Goal: Communication & Community: Answer question/provide support

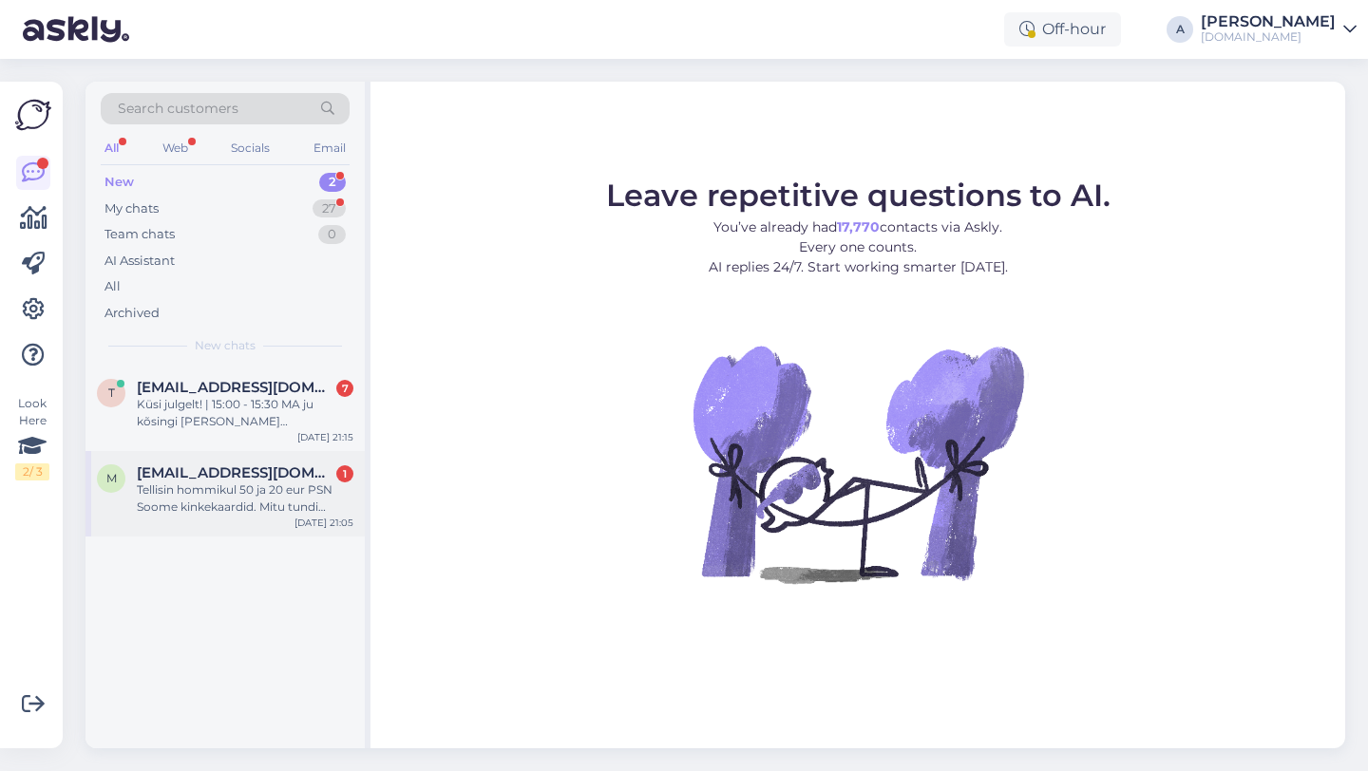
click at [200, 490] on div "Tellisin hommikul 50 ja 20 eur PSN Soome kinkekaardid. Mitu tundi hiljem [PERSO…" at bounding box center [245, 499] width 217 height 34
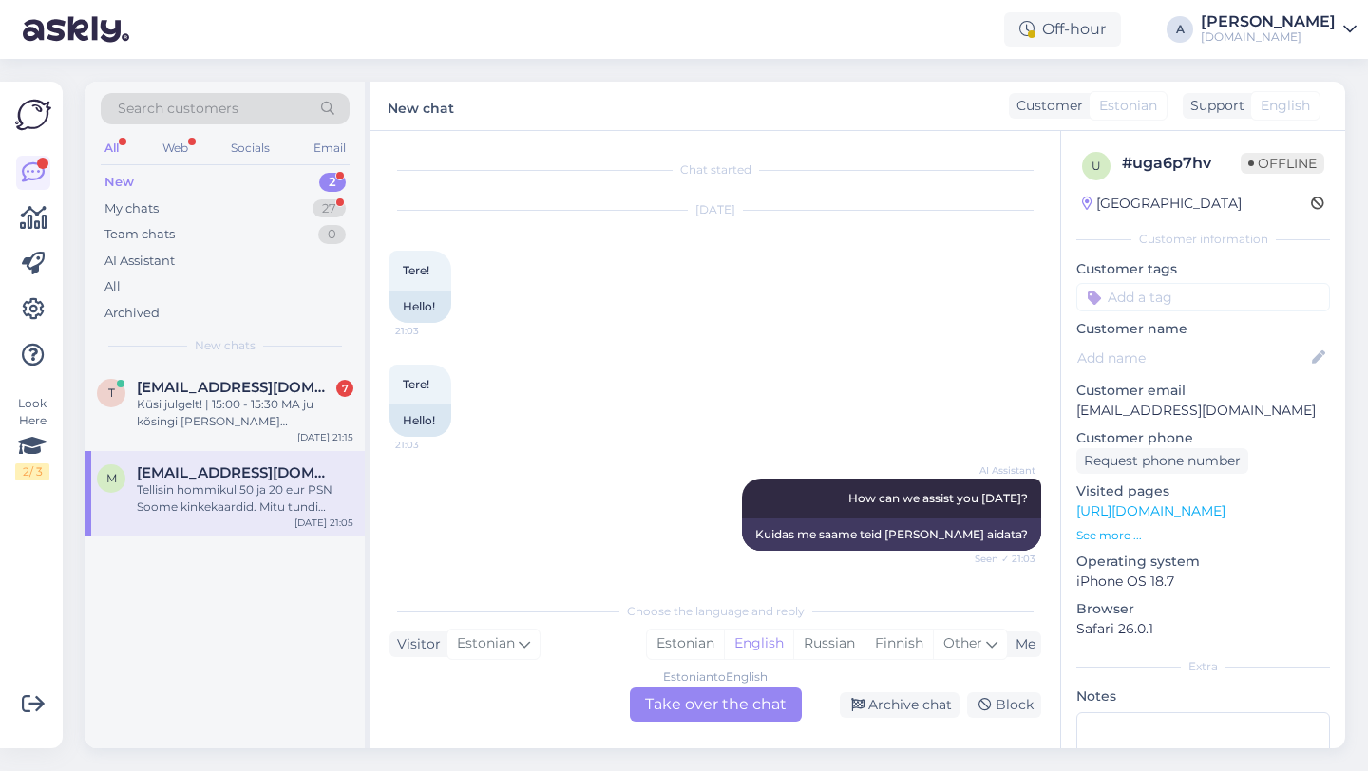
scroll to position [214, 0]
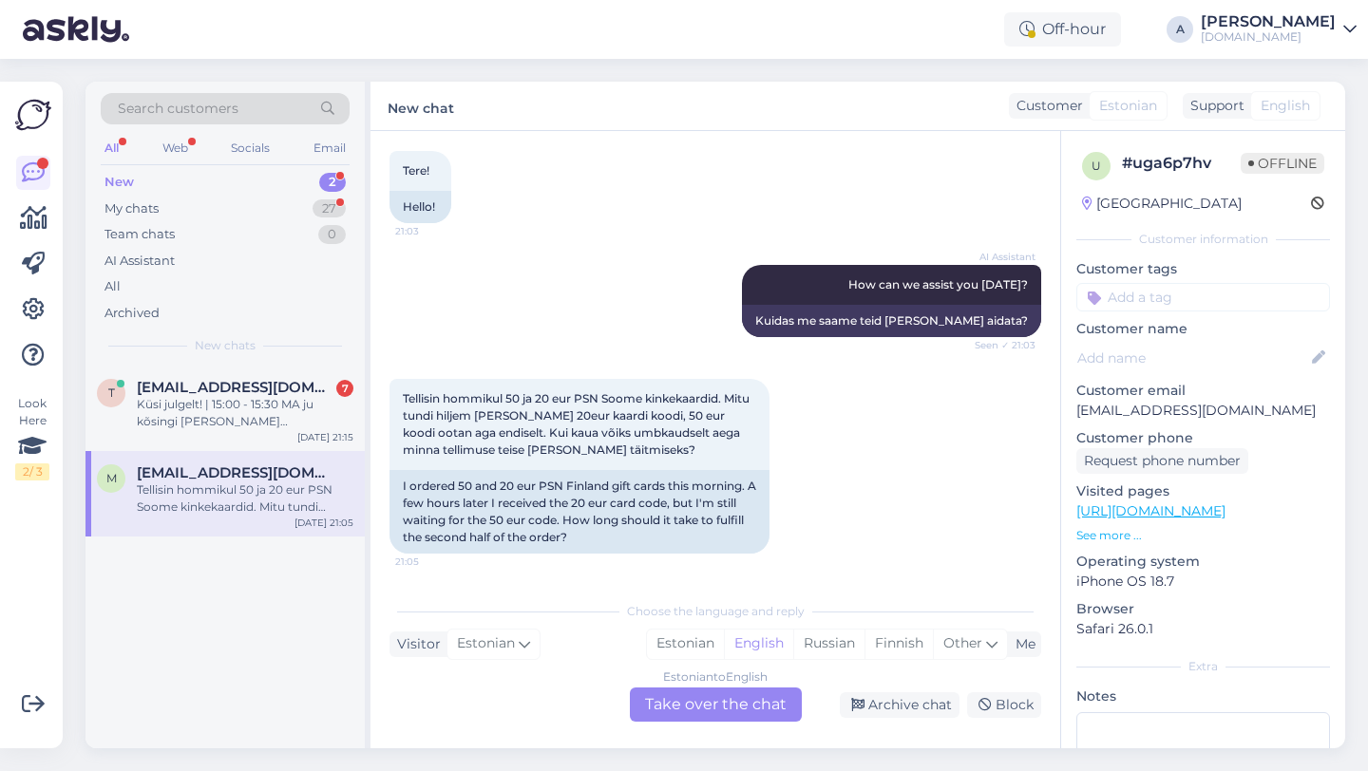
click at [691, 703] on div "Estonian to English Take over the chat" at bounding box center [716, 705] width 172 height 34
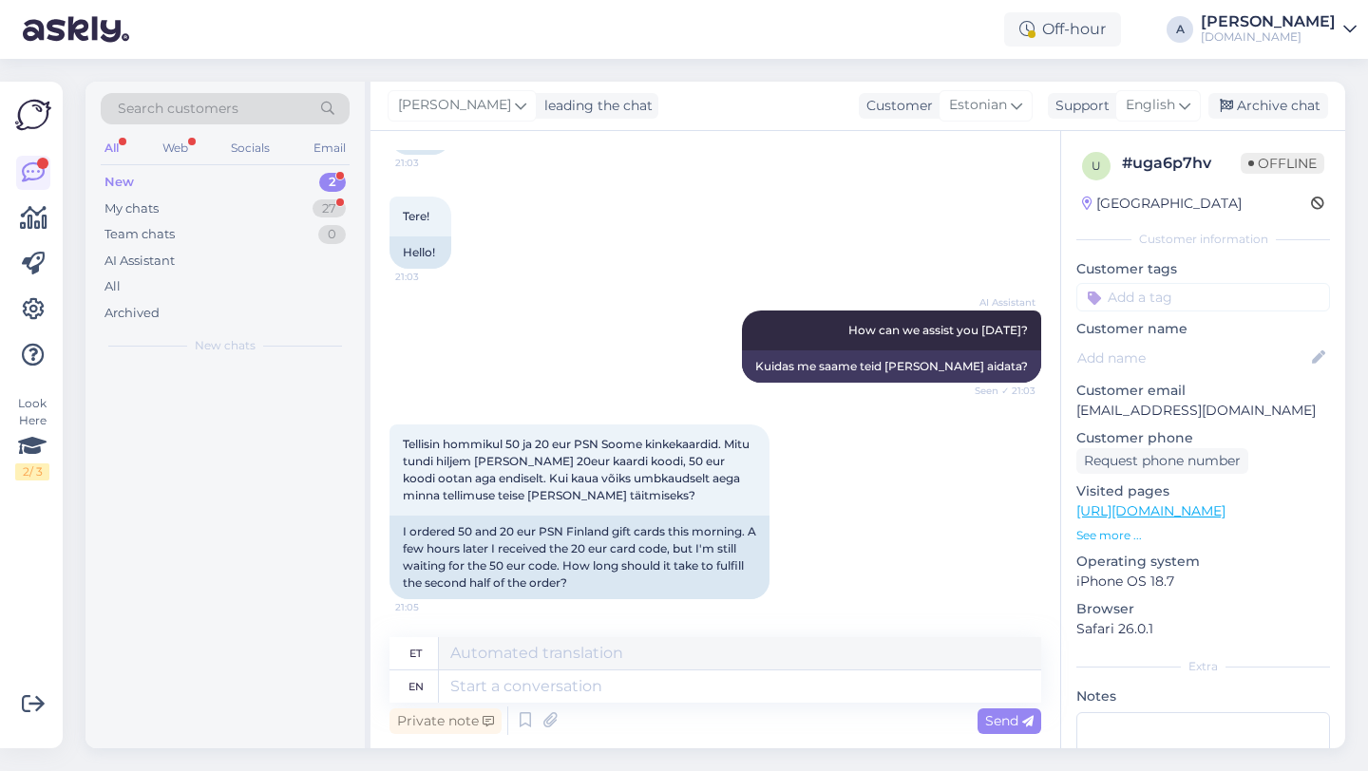
scroll to position [168, 0]
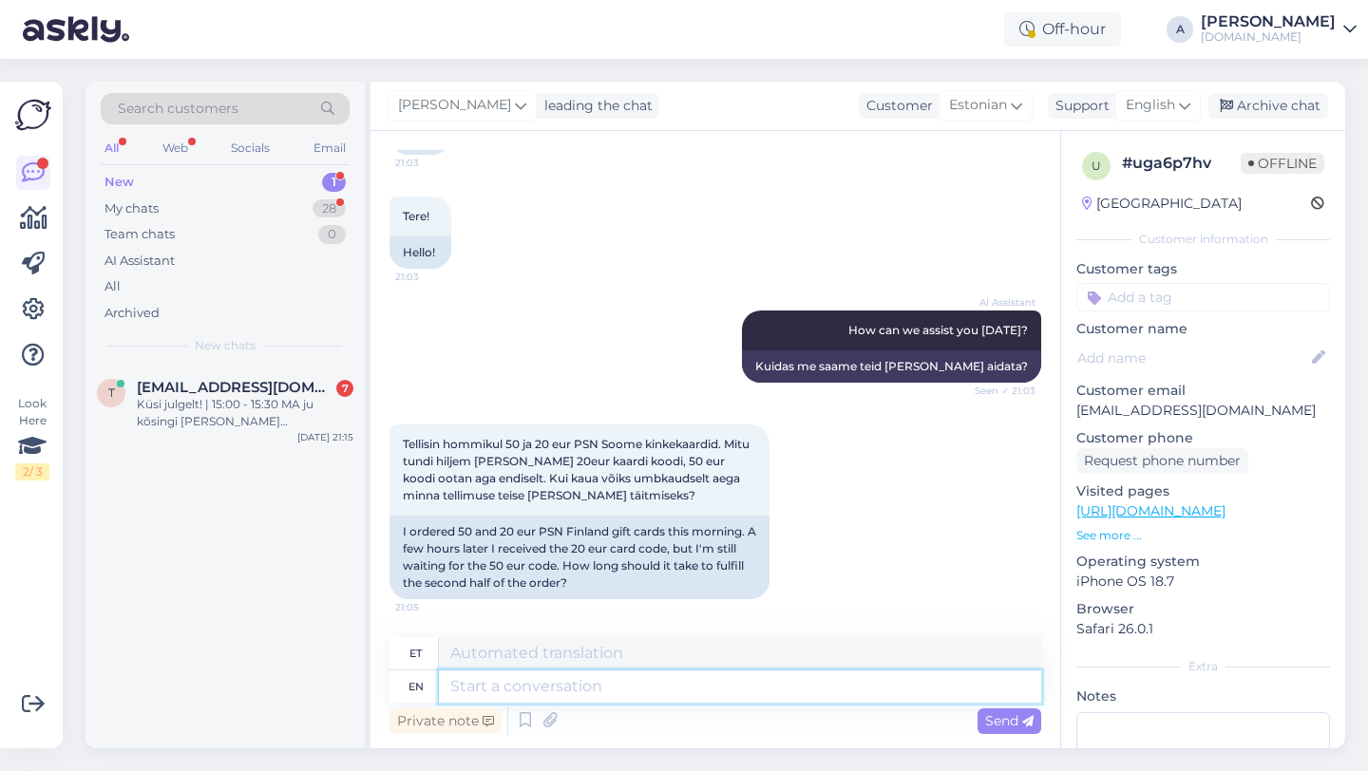
click at [585, 694] on textarea at bounding box center [740, 687] width 602 height 32
type textarea "Hey there"
type textarea "Hei"
type textarea "Hey there!"
type textarea "Tere!"
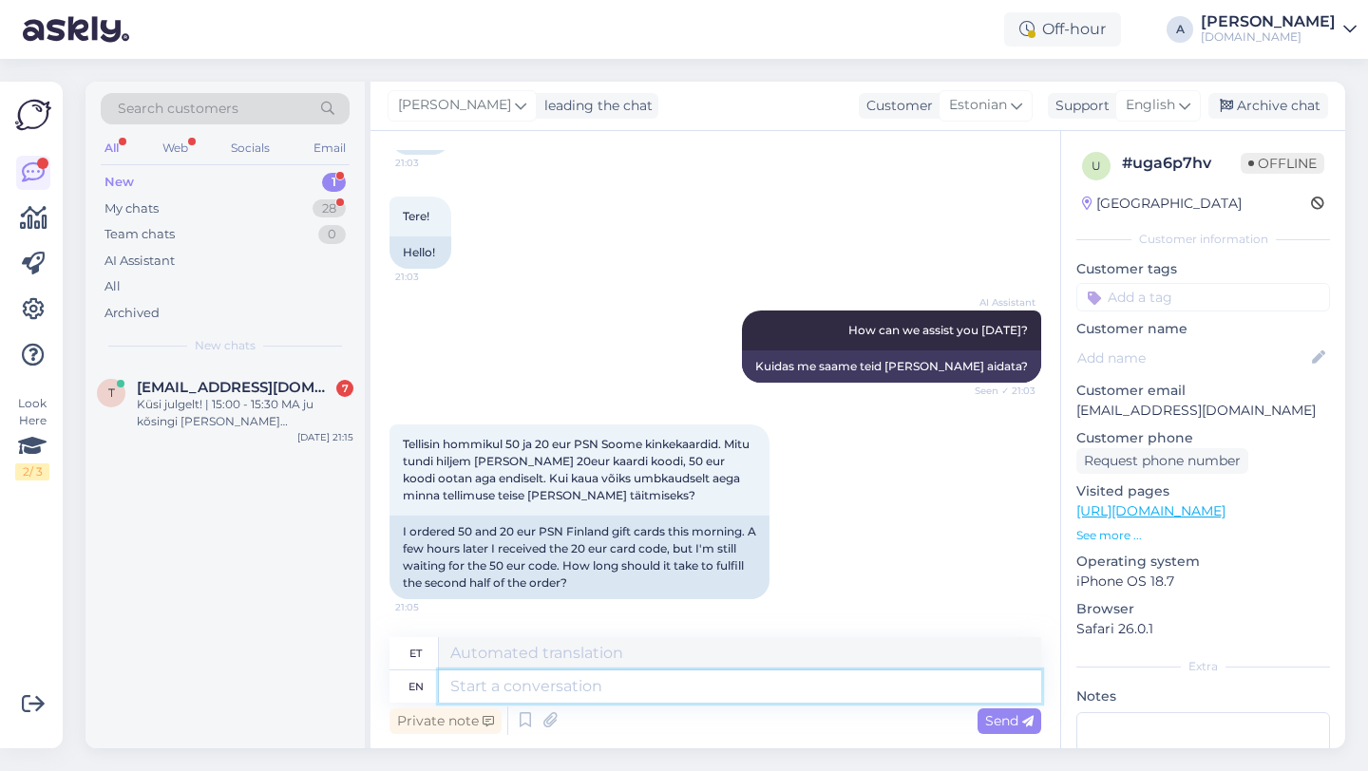
scroll to position [282, 0]
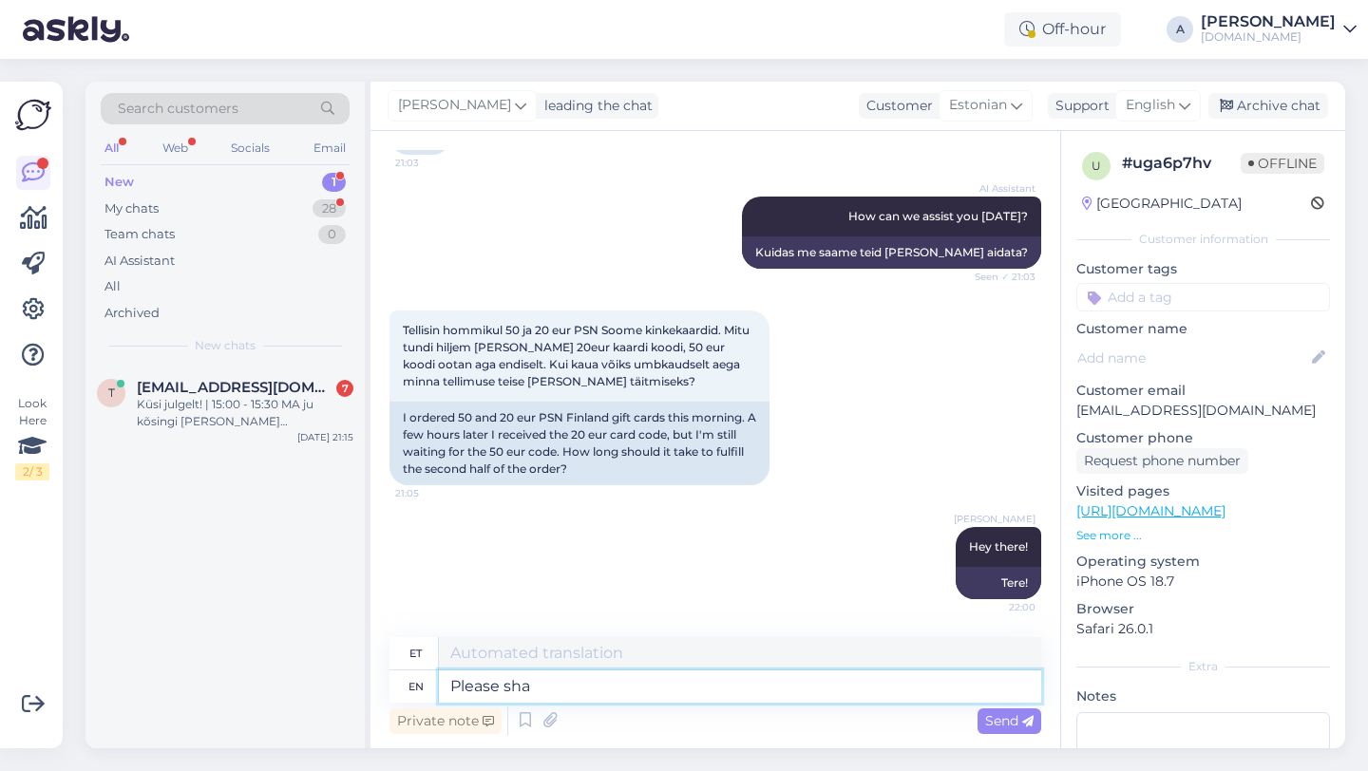
type textarea "Please shar"
type textarea "Palun"
type textarea "Please share with me"
type textarea "Palun jaga"
type textarea "Please share with me your"
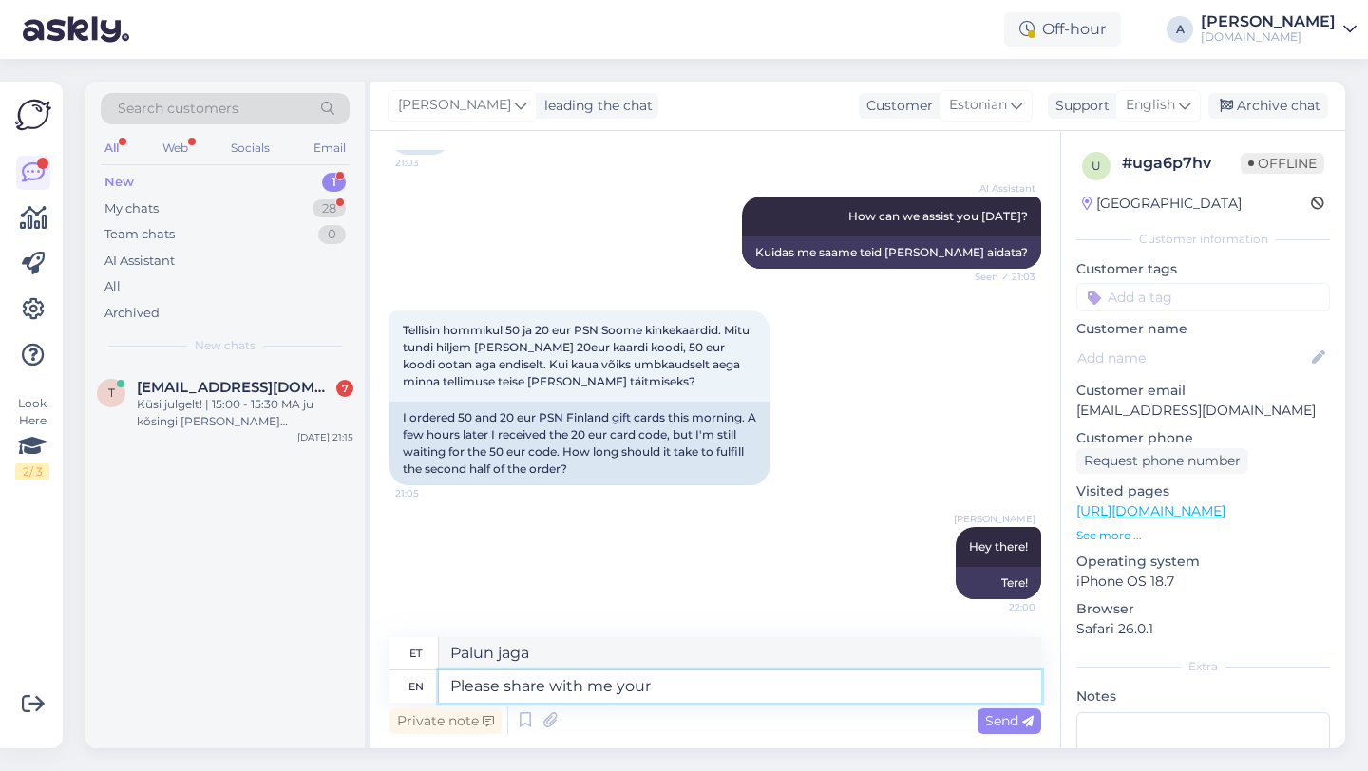
type textarea "Palun jagage"
type textarea "Please share with me your ord"
type textarea "Palun jaga minuga"
type textarea "Please share with me your orde"
type textarea "Palun jaga minuga oma"
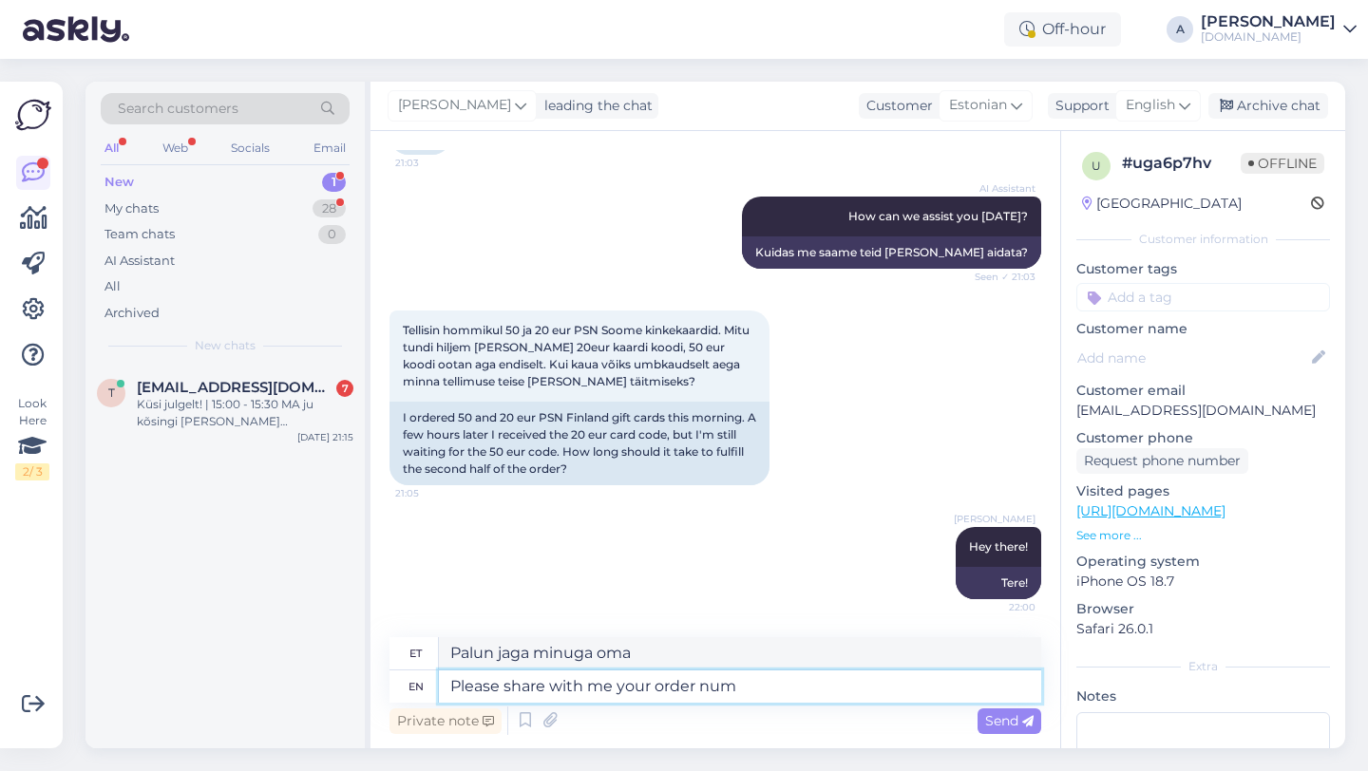
type textarea "Please share with me your order numb"
type textarea "Palun jaga minuga oma tellimust"
type textarea "Please share with me your order number."
type textarea "Palun jaga minuga oma tellimuse numbrit."
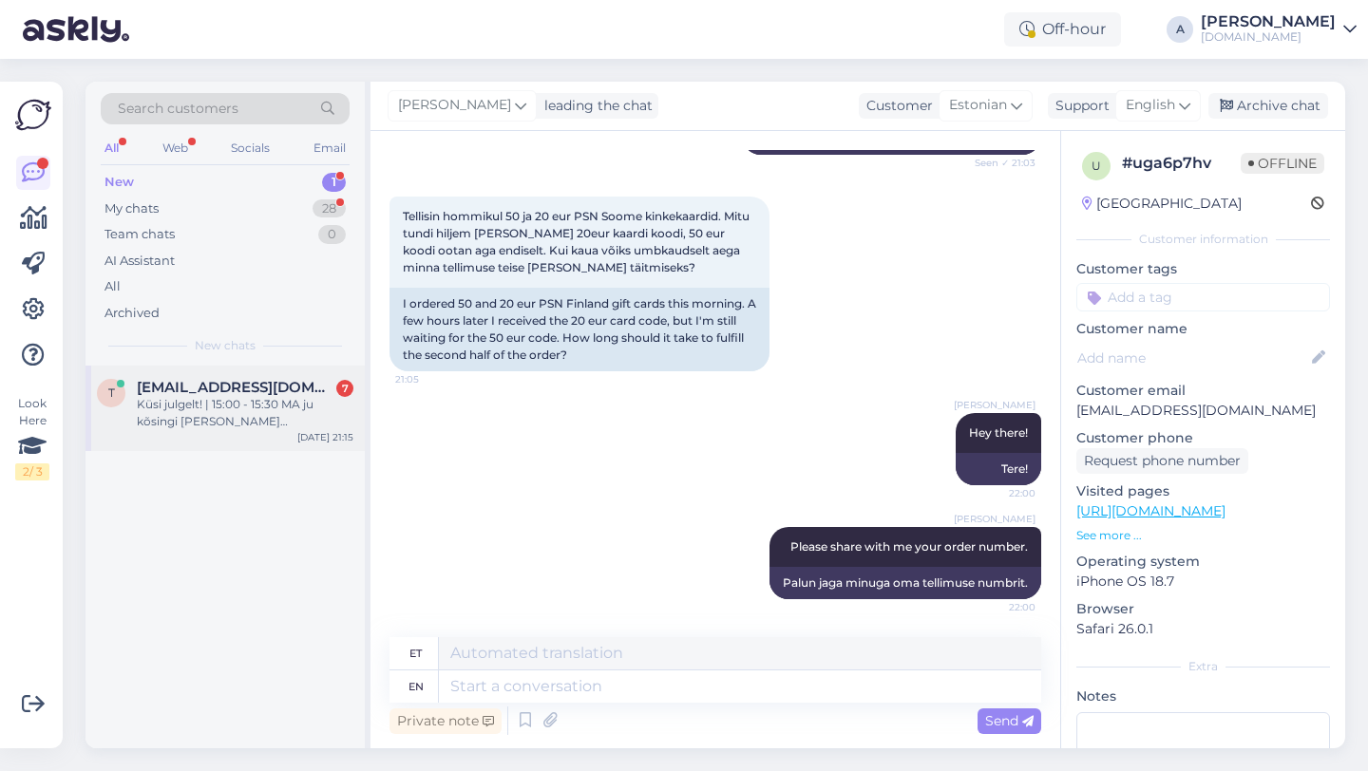
click at [228, 385] on span "[EMAIL_ADDRESS][DOMAIN_NAME]" at bounding box center [236, 387] width 198 height 17
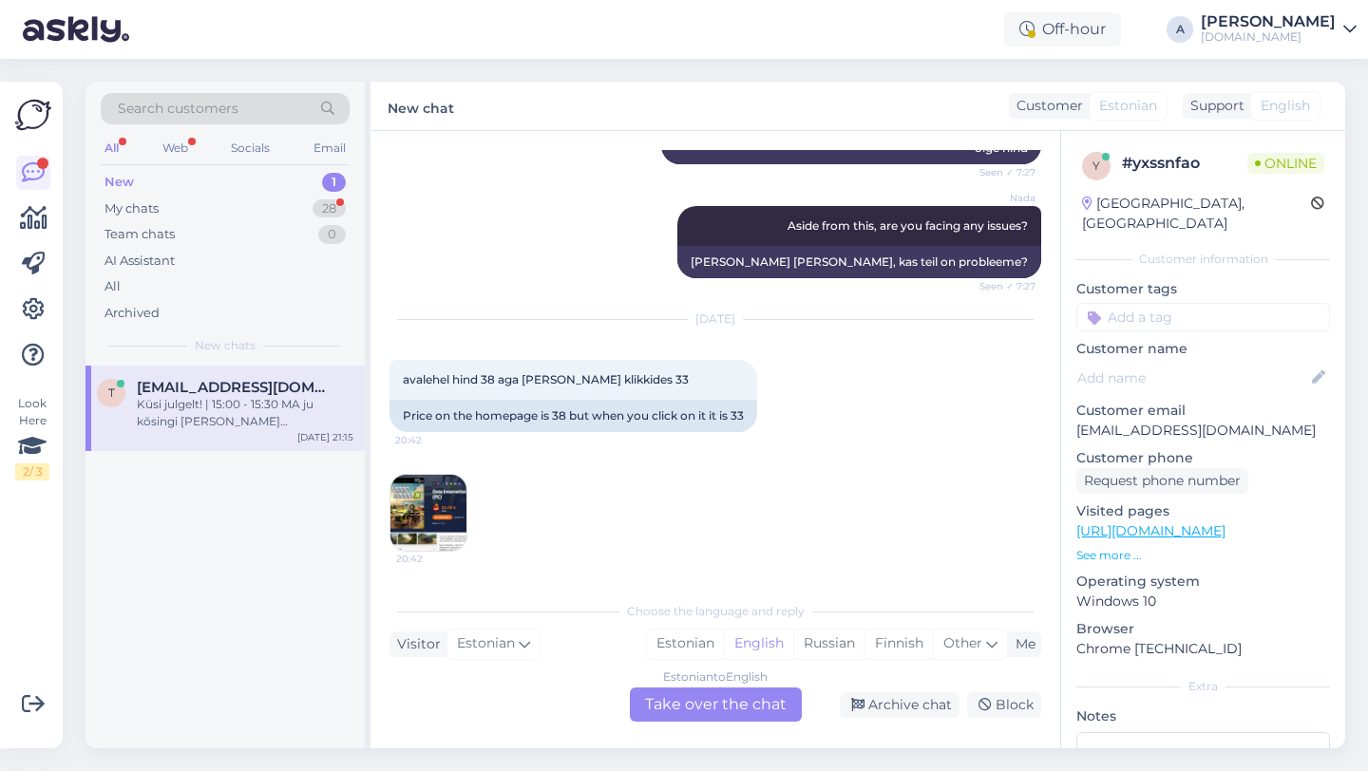
scroll to position [11516, 0]
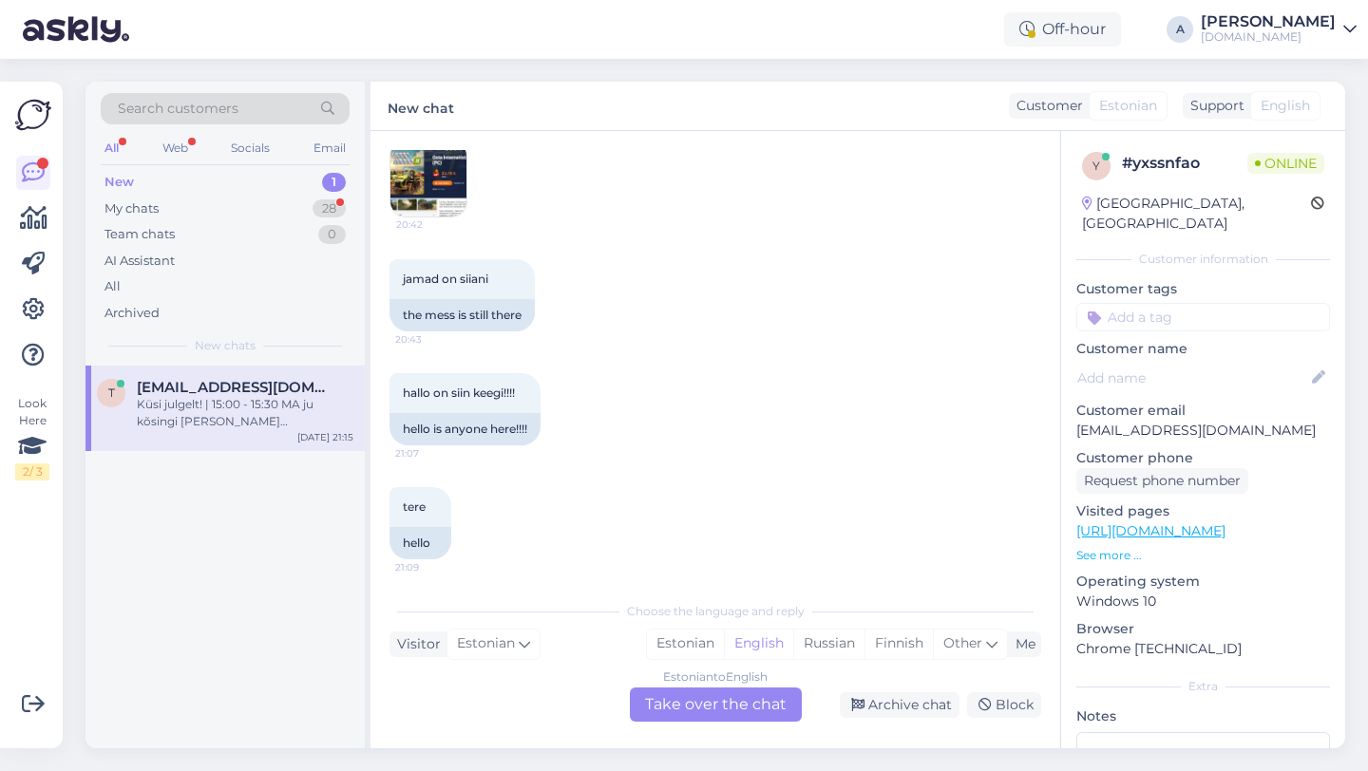
click at [701, 706] on div "Estonian to English Take over the chat" at bounding box center [716, 705] width 172 height 34
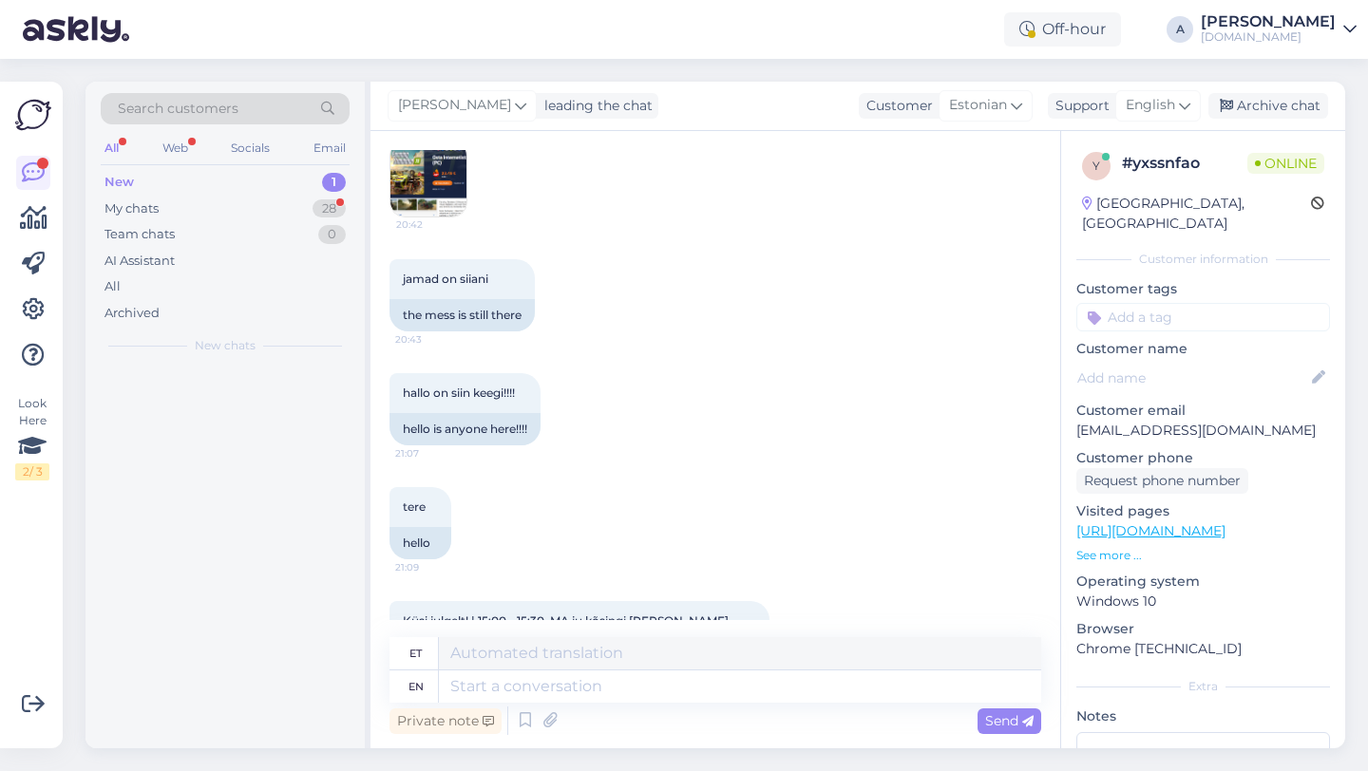
scroll to position [11471, 0]
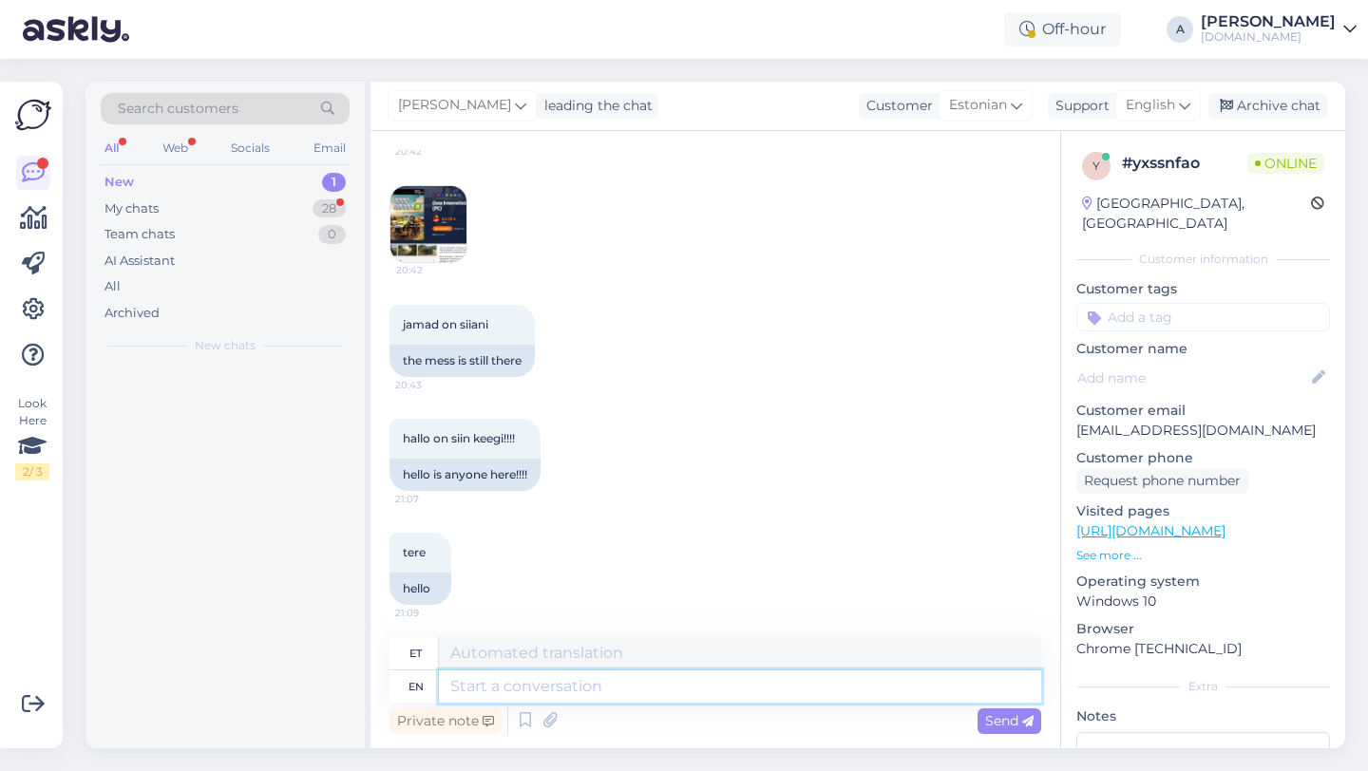
click at [592, 673] on textarea at bounding box center [740, 687] width 602 height 32
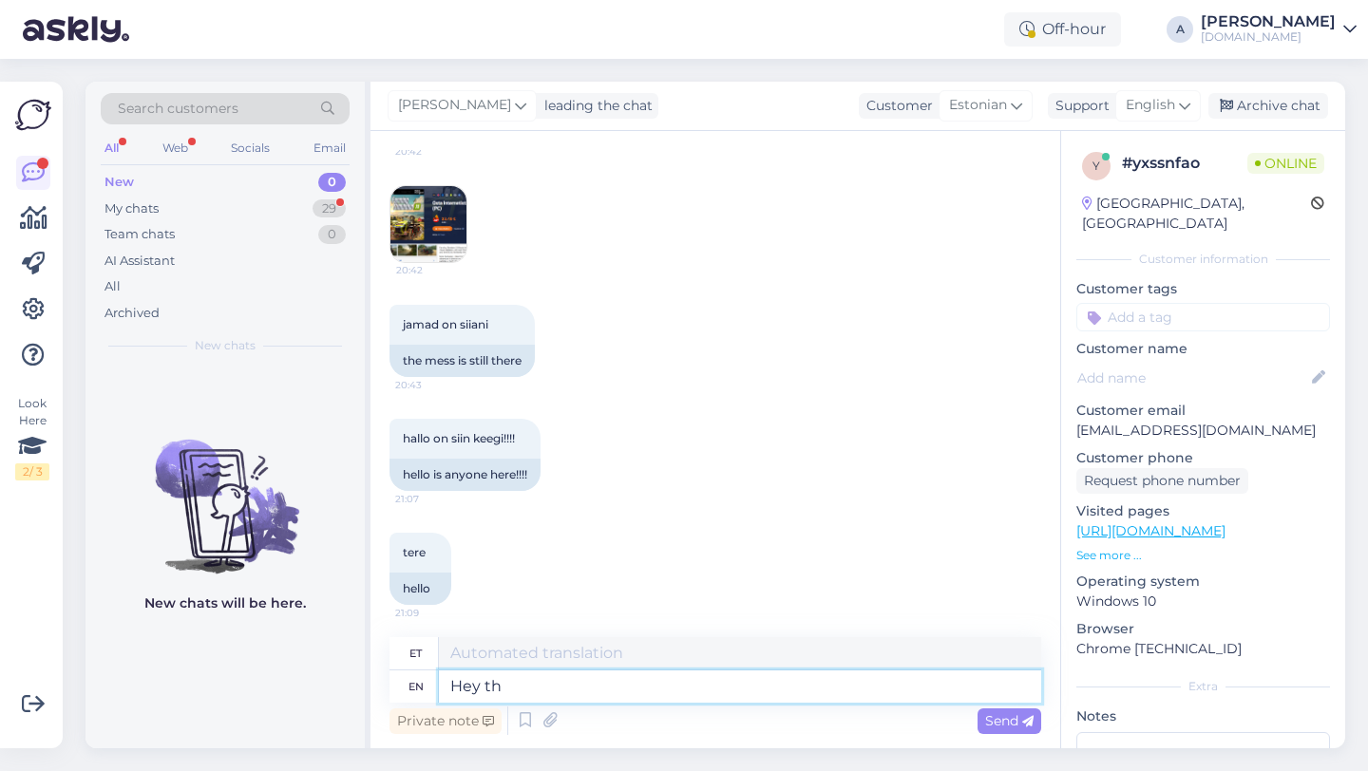
type textarea "Hey the"
type textarea "Hei"
type textarea "Hey there!"
type textarea "Tere!"
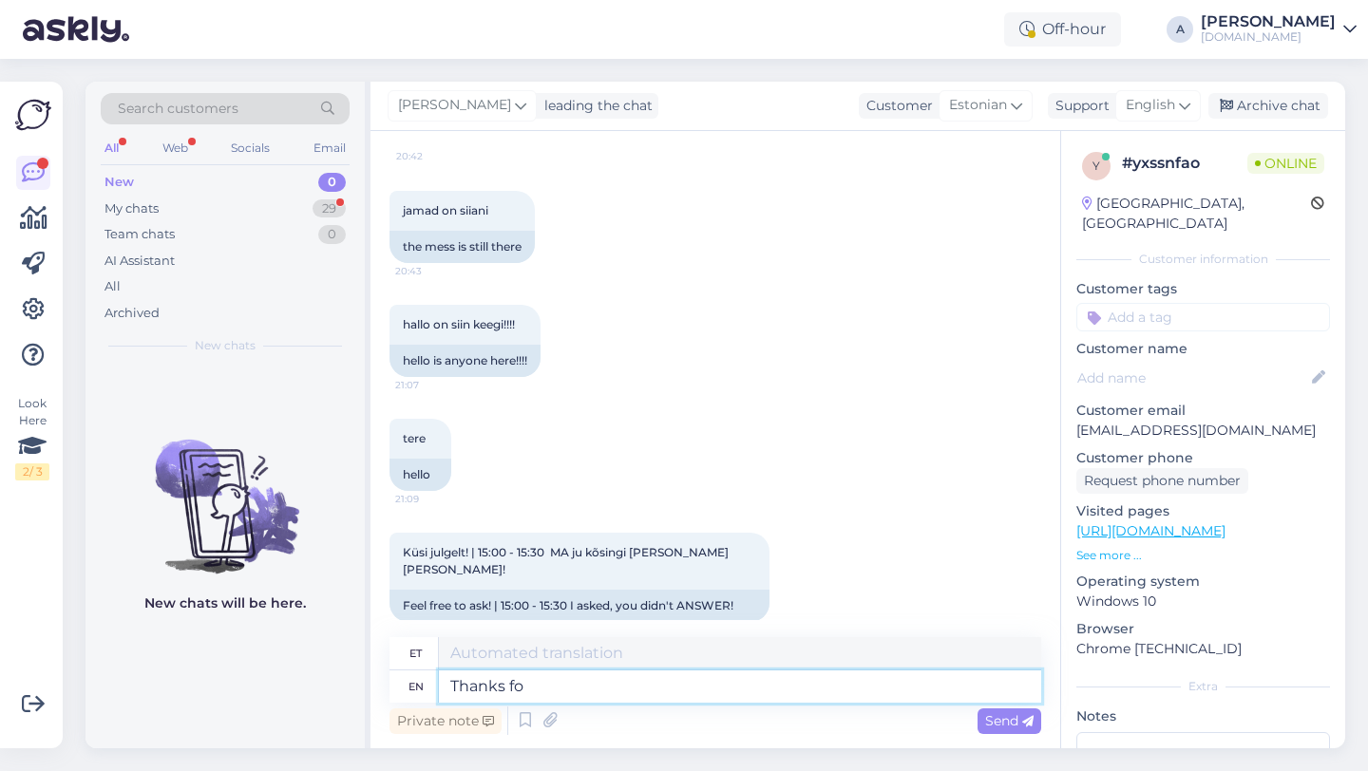
type textarea "Thanks for"
type textarea "Tänud"
type textarea "Thanks for bein"
type textarea "Tänan teid"
type textarea "Thanks for being do"
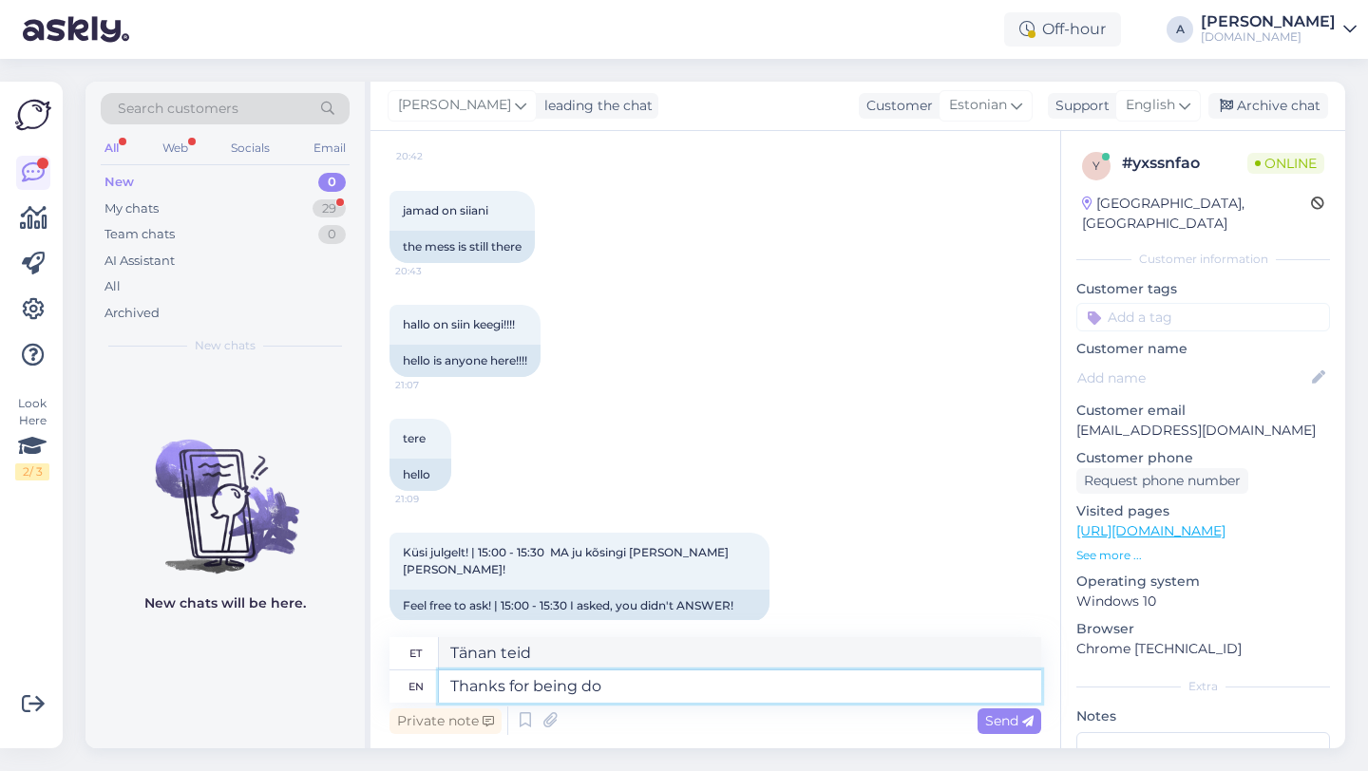
type textarea "Tänan teid olemise eest"
type textarea "Thanks for being so pati"
type textarea "Aitäh, et nii oled"
type textarea "Thanks for being so patient."
type textarea "Tänan kannatlikkuse eest."
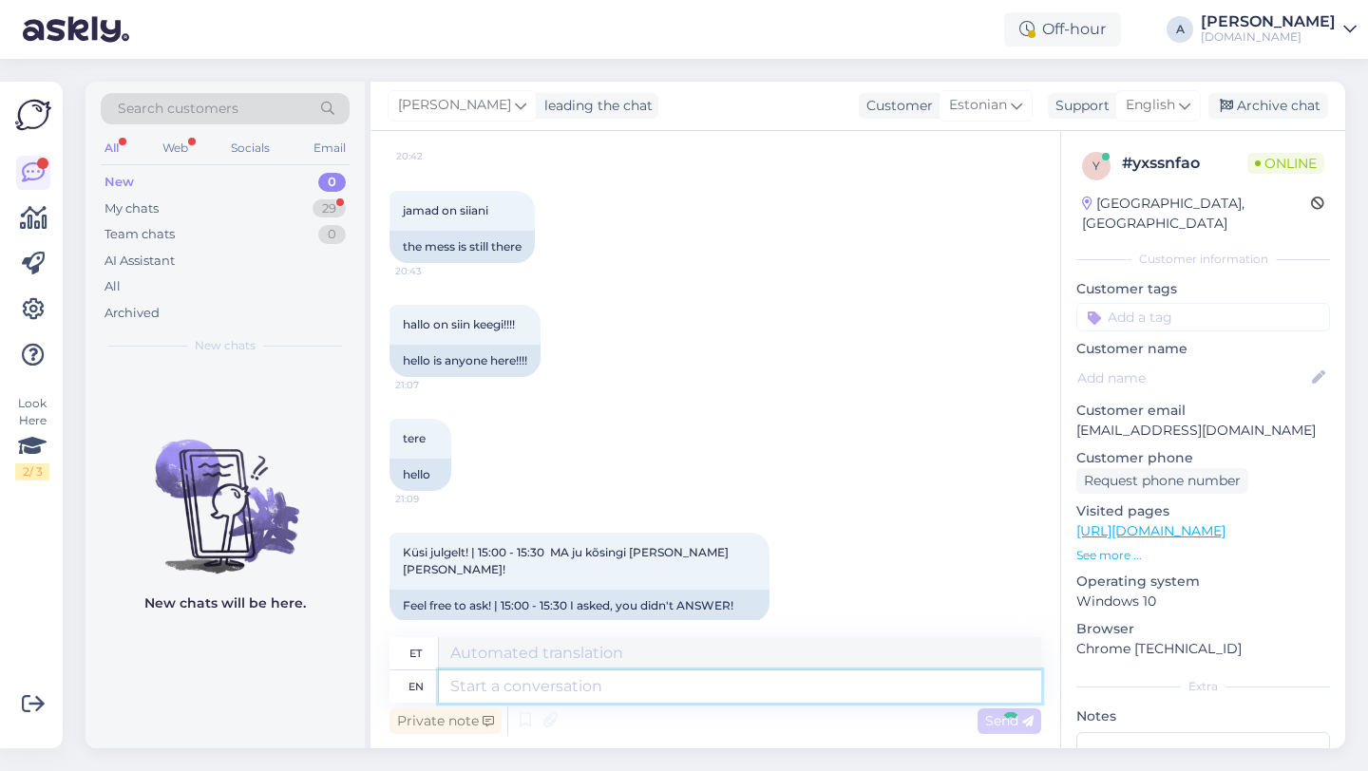
scroll to position [11699, 0]
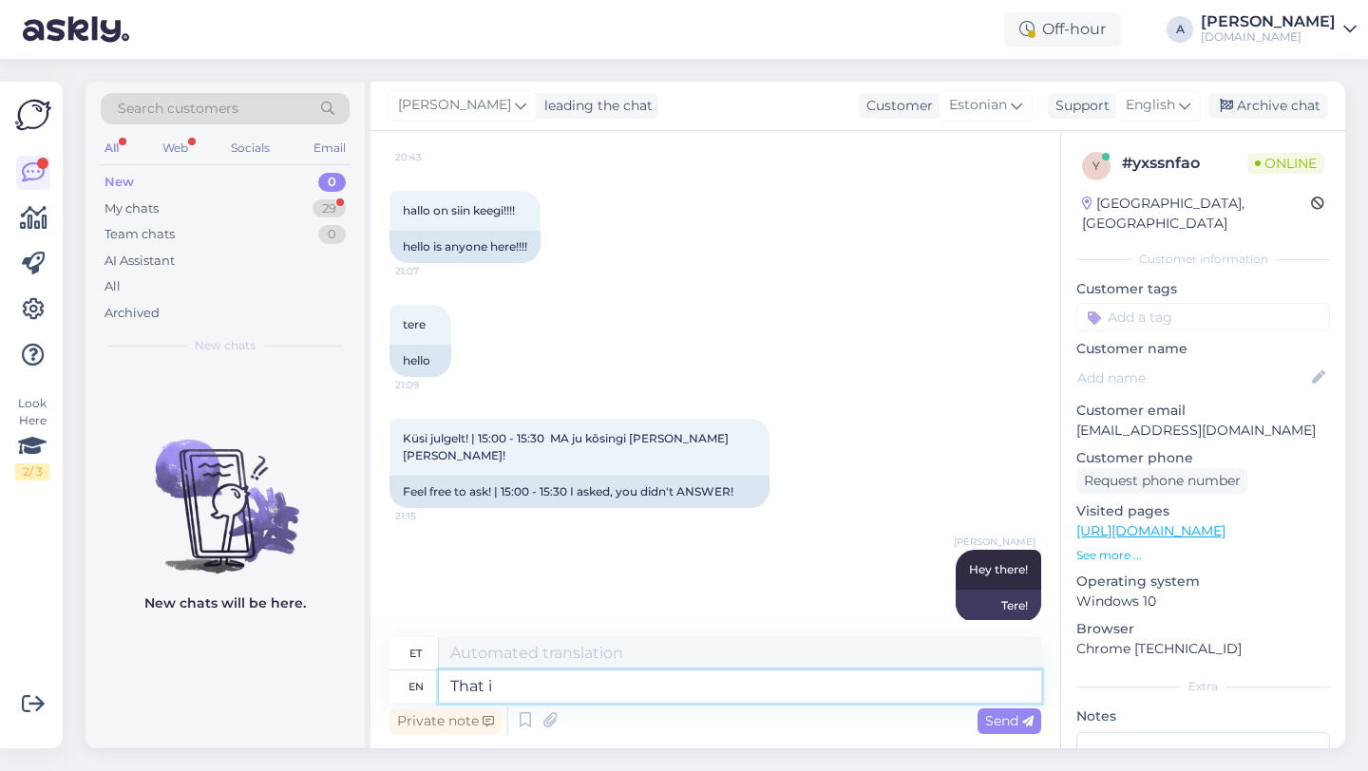
type textarea "That is"
type textarea "See"
type textarea "That issue wa"
type textarea "See probleem"
type textarea "That issue was alr"
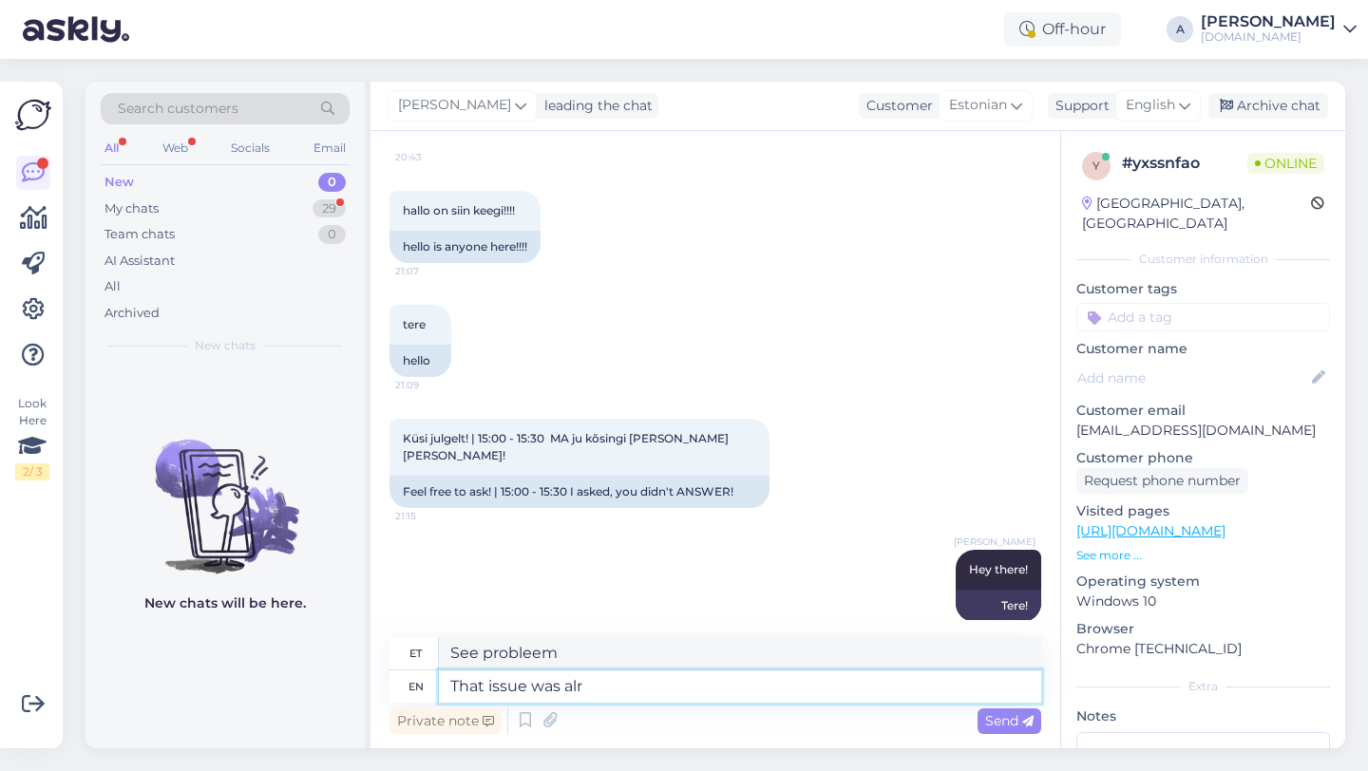
type textarea "See küsimus oli"
type textarea "That issue was already repor"
type textarea "See probleem oli juba"
type textarea "That issue was already reported."
type textarea "Sellest probleemist oli juba teatatud."
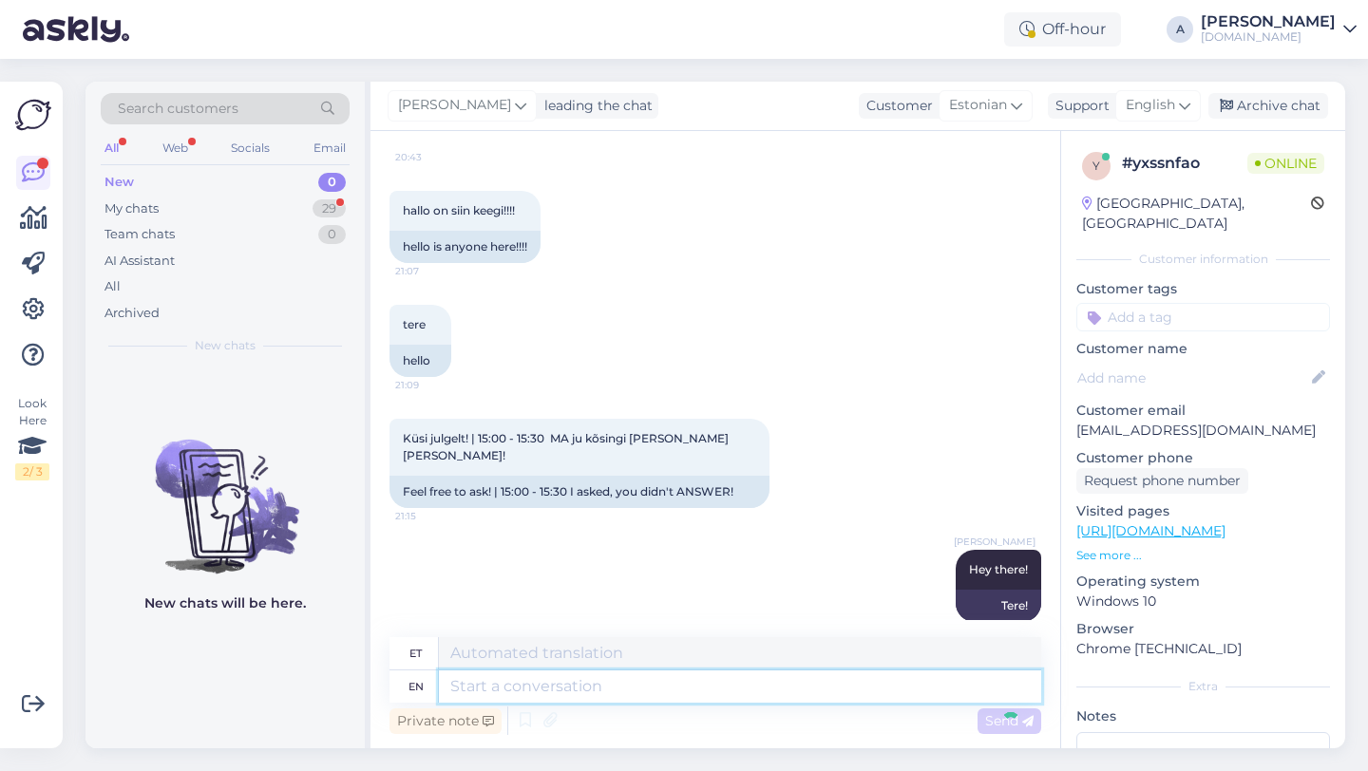
scroll to position [11813, 0]
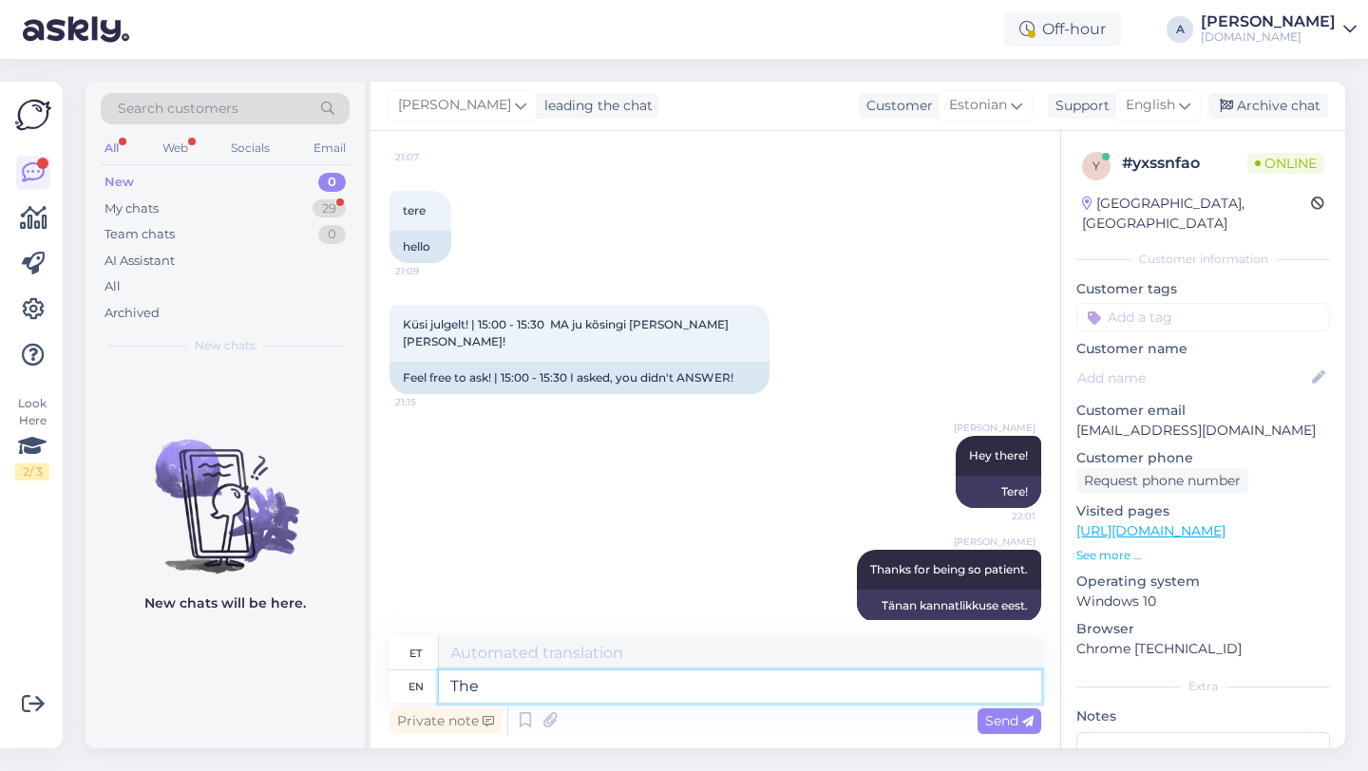
type textarea "The"
type textarea "See"
type textarea "The correct pro"
type textarea "Õige"
type textarea "The correct proce"
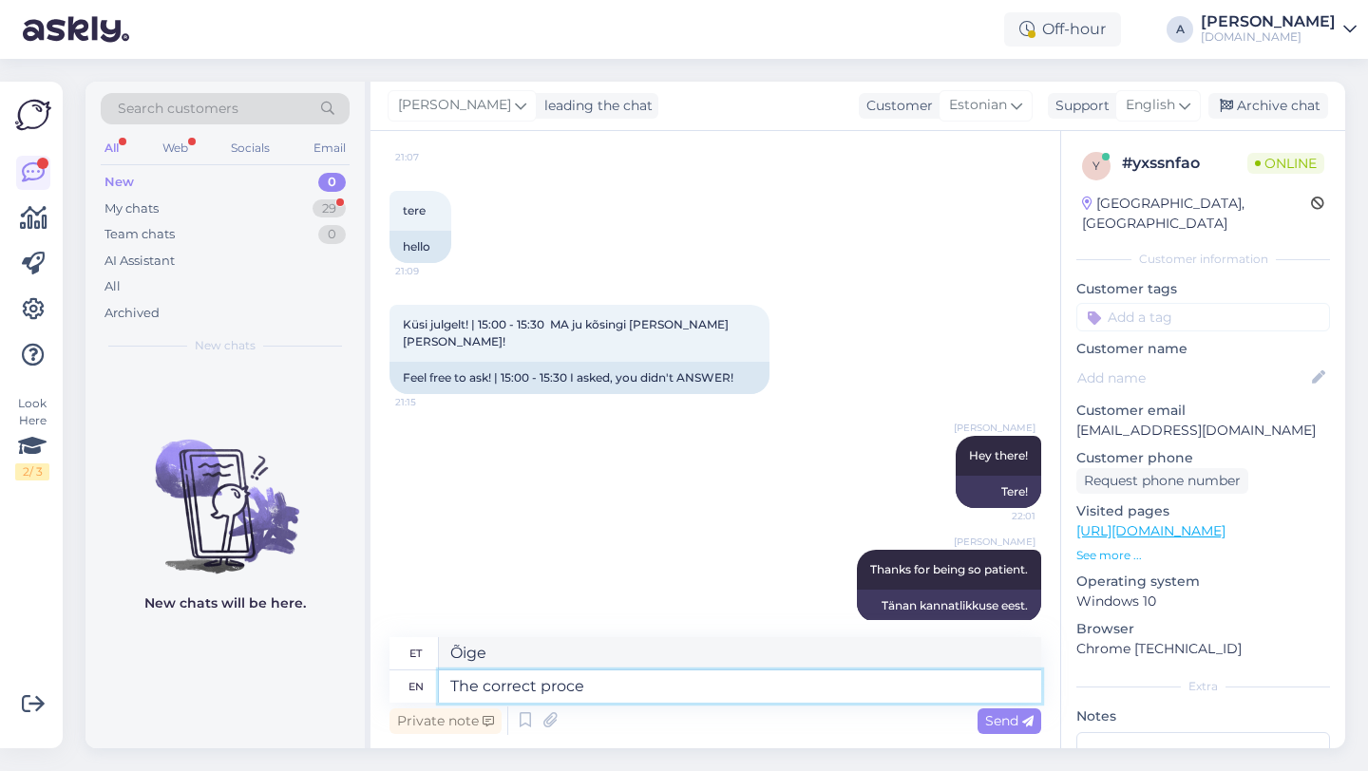
type textarea "Õige protseduur"
type textarea "The correct price is"
type textarea "Õige hind"
type textarea "The correct price is the o"
type textarea "Õige hind on"
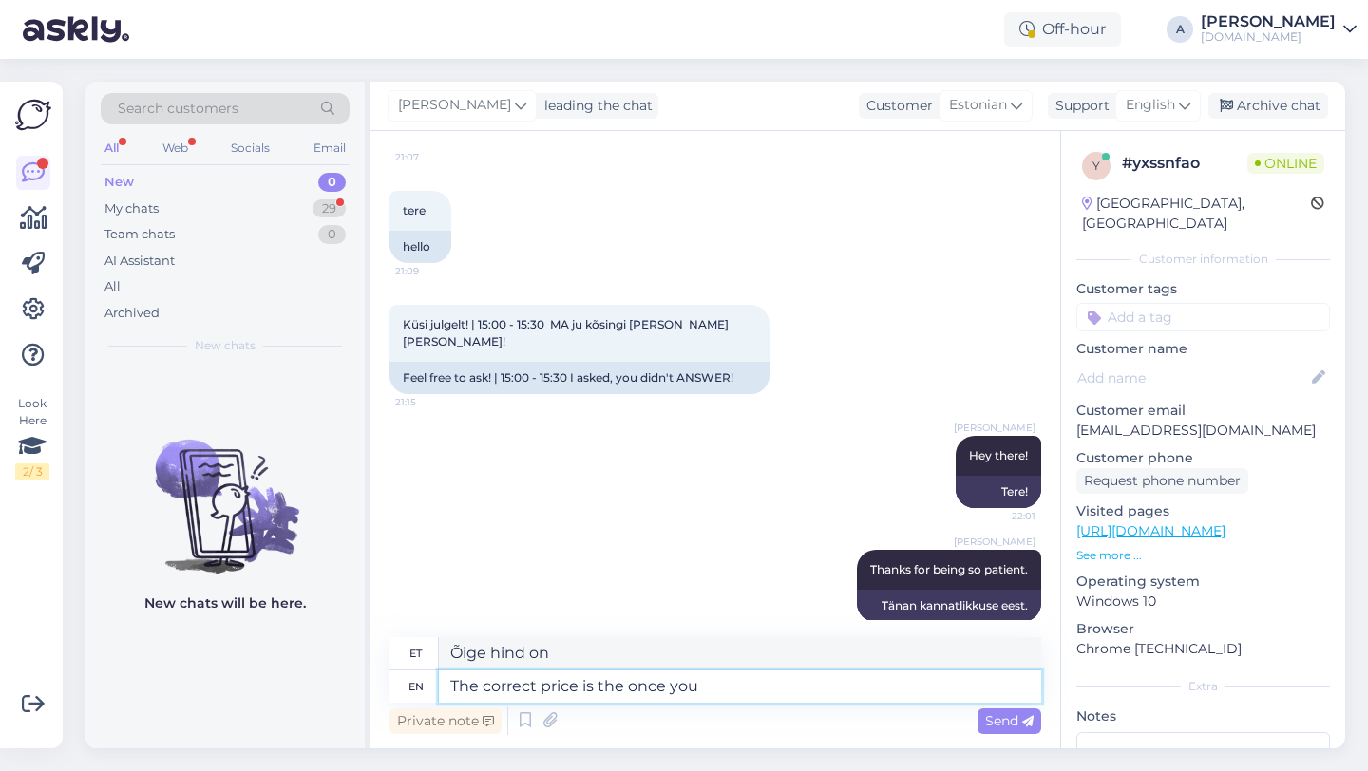
type textarea "The correct price is the once you"
type textarea "Õige hind on see, mis sa siis"
type textarea "The correct price is the once you get one"
type textarea "Õige hind on see, mis sa kätte saad."
type textarea "The correct price is the once you get one"
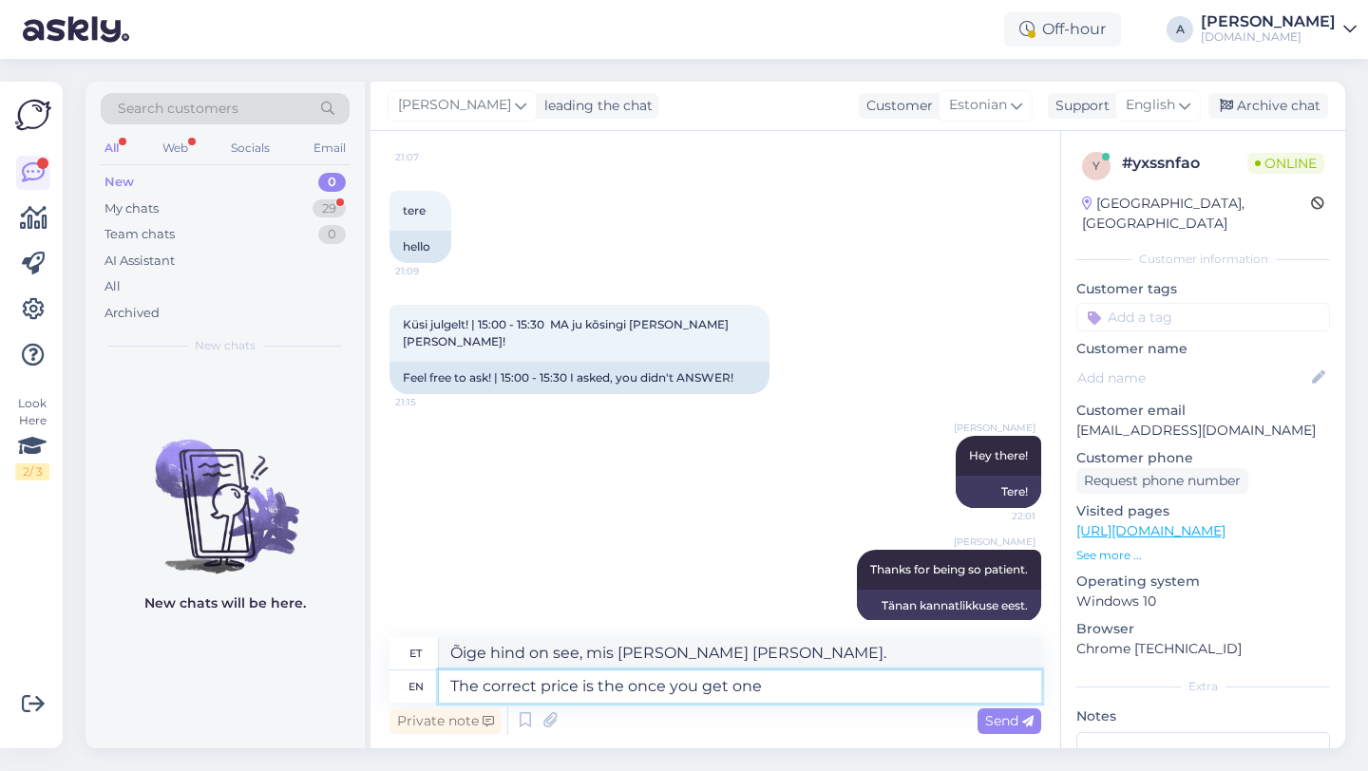
type textarea "Õige hind on see, mis sa selle kätte saad."
type textarea "The correct price is the once you get once you"
type textarea "Õige hind on see, mille sa kätte saad."
type textarea "The correct price is the once you get once you make"
type textarea "Õige hind on see, mille sa saad ja mille oled teeninud."
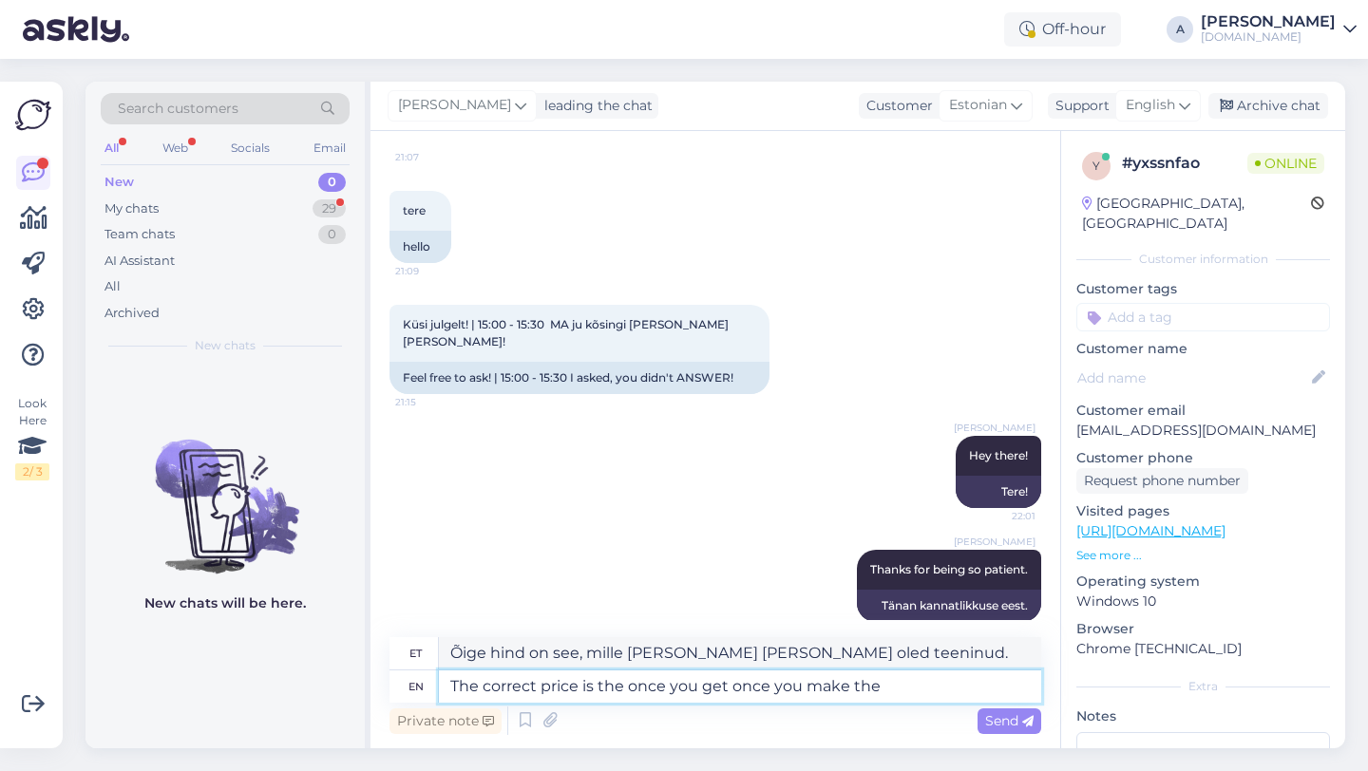
type textarea "The correct price is the once you get once you make the"
type textarea "Õige hind on see, mille sa saad, kui oled selle teinud."
type textarea "The correct price is the once you get once you ma"
type textarea "Õige hind on see, mille sa saad ja mille oled teeninud."
type textarea "The correct price is the once you get once you c"
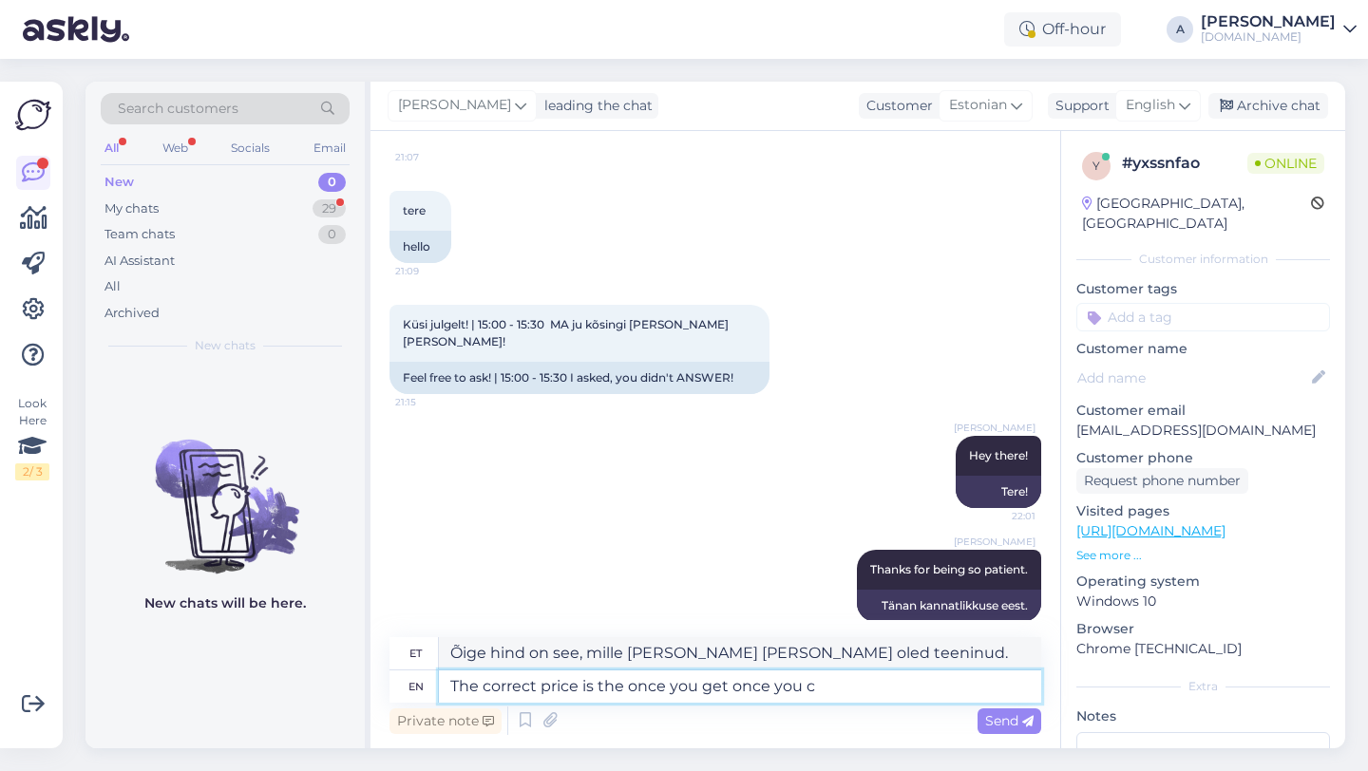
type textarea "Õige hind on see, mille sa kätte saad."
type textarea "The correct price is the once you get once you click on it"
type textarea "Õige hind on see, mille saate kohe pärast klõpsamist."
type textarea "The correct price is the once you get once you click on it."
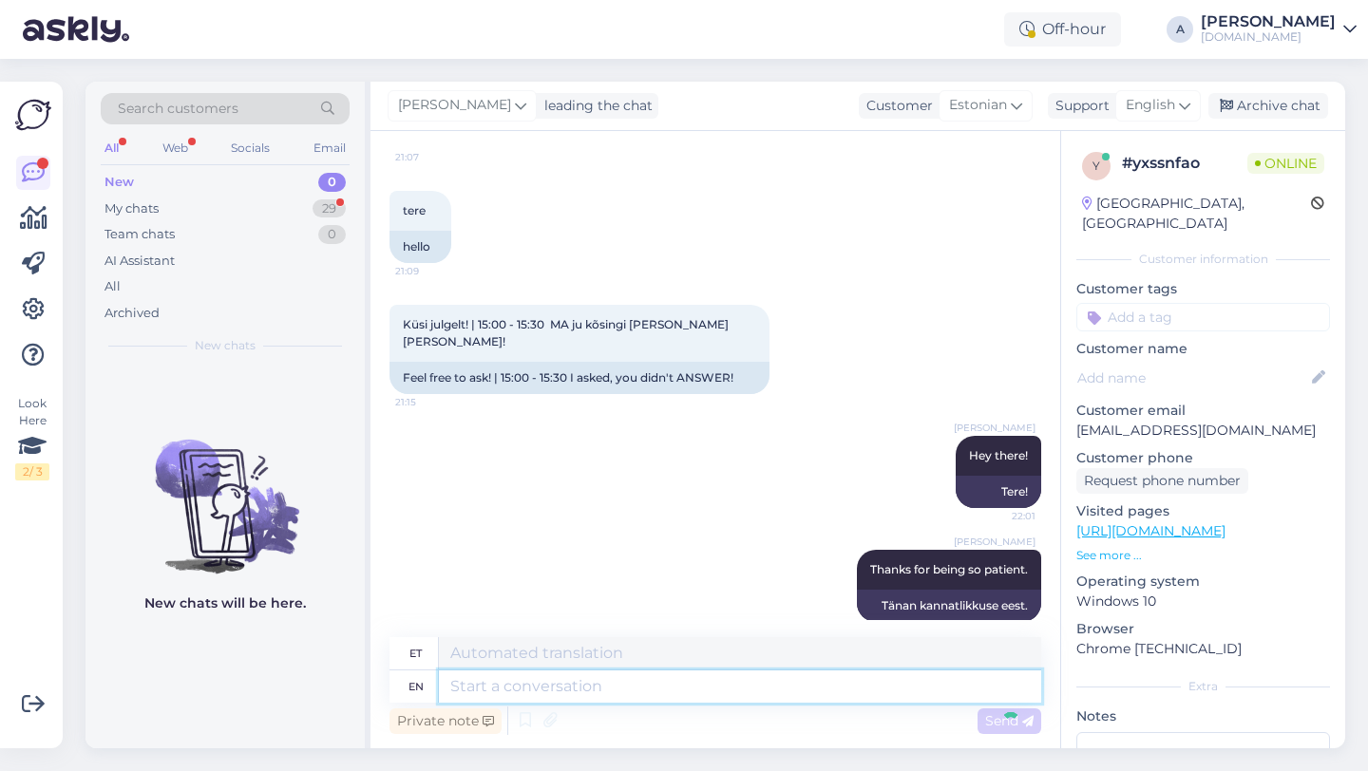
scroll to position [11927, 0]
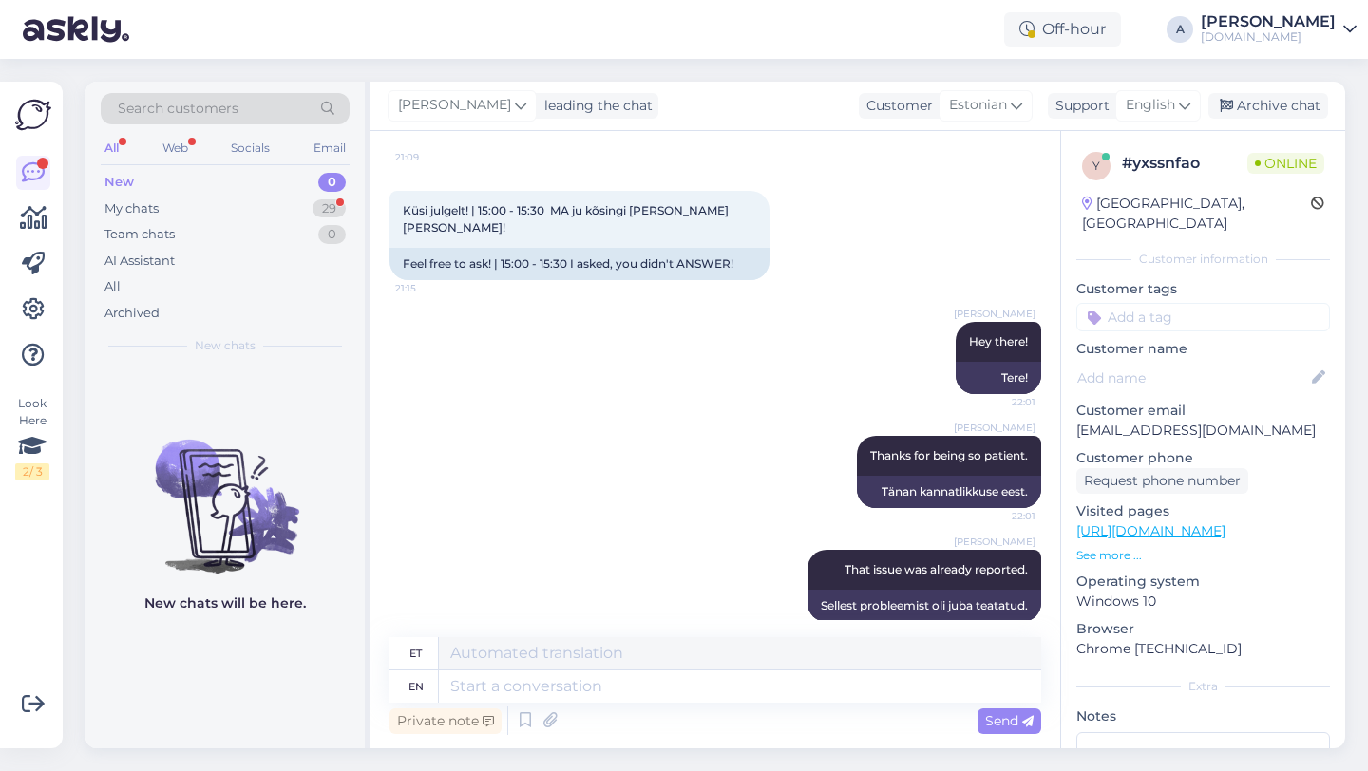
click at [1140, 303] on input at bounding box center [1203, 317] width 254 height 29
type input "other"
click at [1169, 358] on div "Other" at bounding box center [1176, 367] width 52 height 19
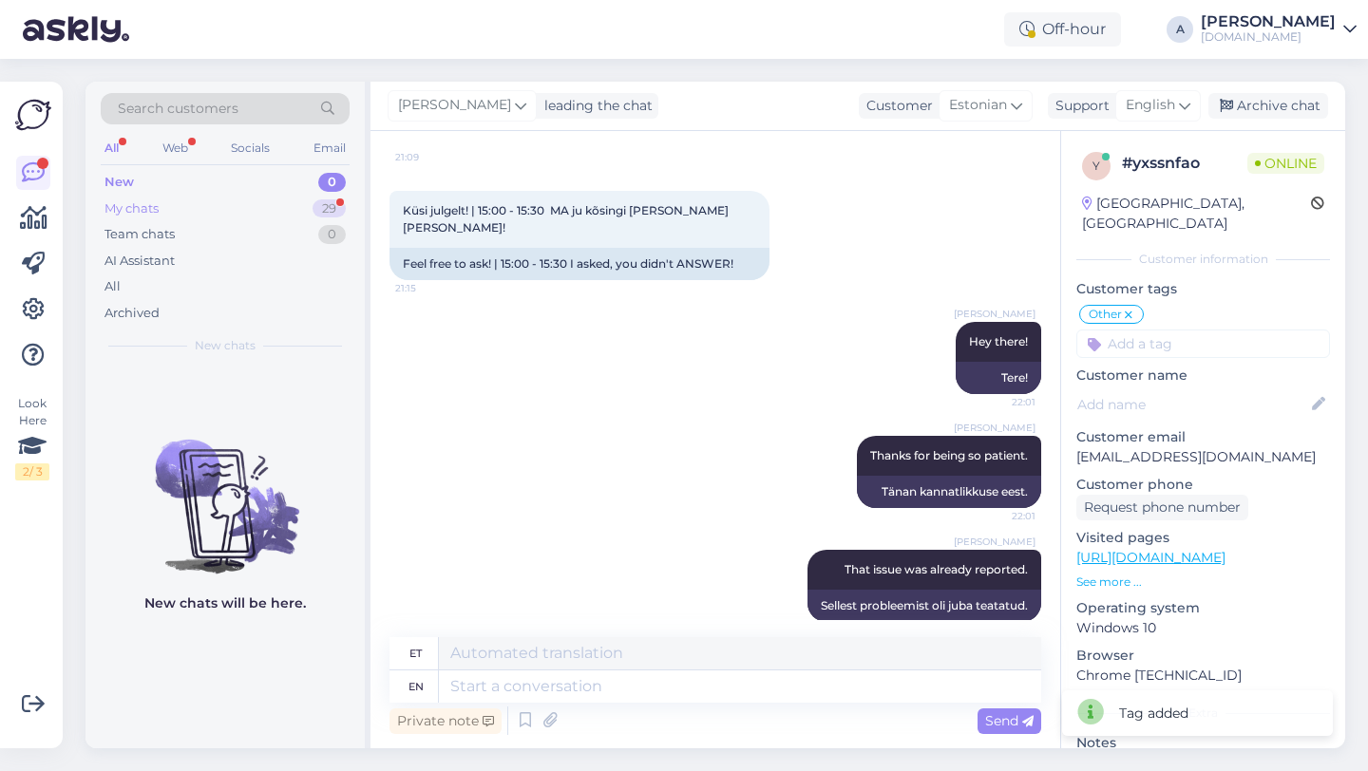
click at [328, 209] on div "29" at bounding box center [329, 209] width 33 height 19
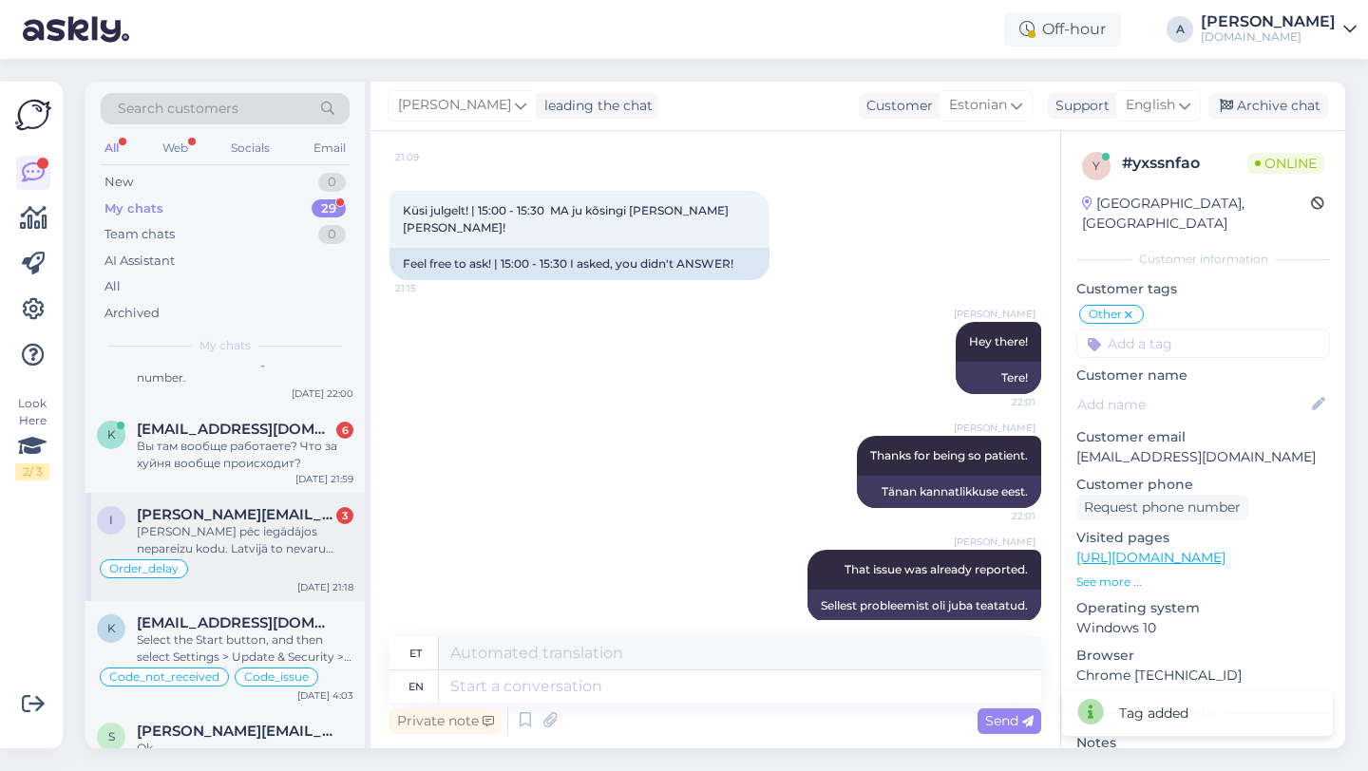
scroll to position [157, 0]
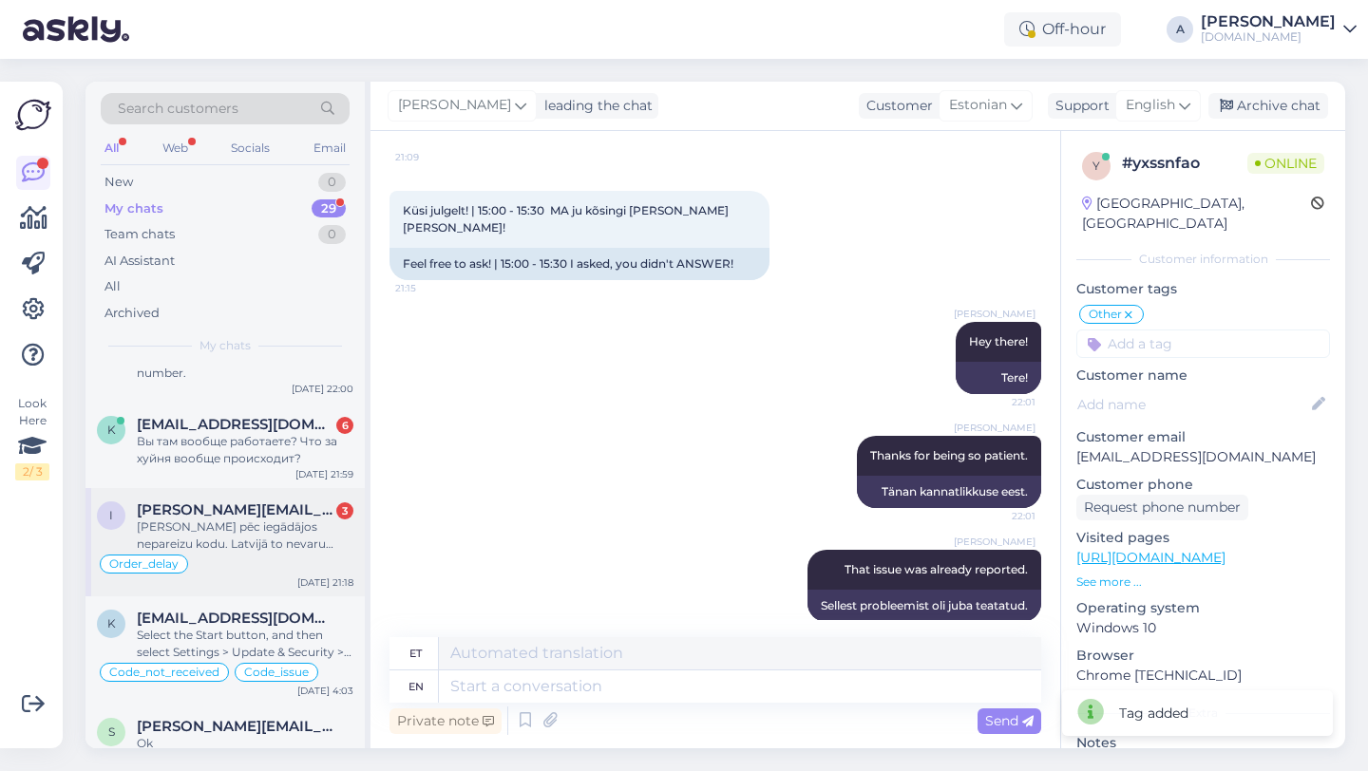
click at [221, 545] on div "Kļūdas pēc iegādājos nepareizu kodu. Latvijā to nevaru izmantot. Vēlos atgriezt…" at bounding box center [245, 536] width 217 height 34
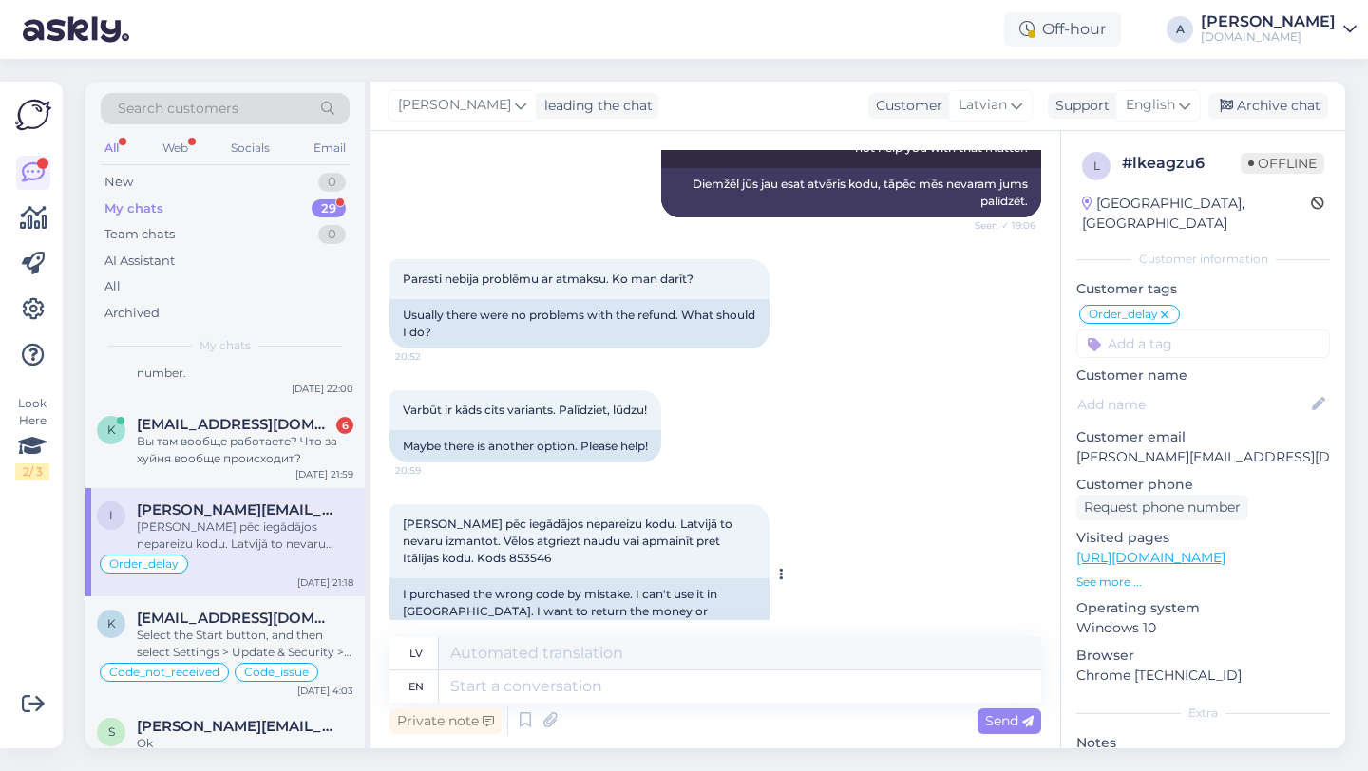
scroll to position [11358, 0]
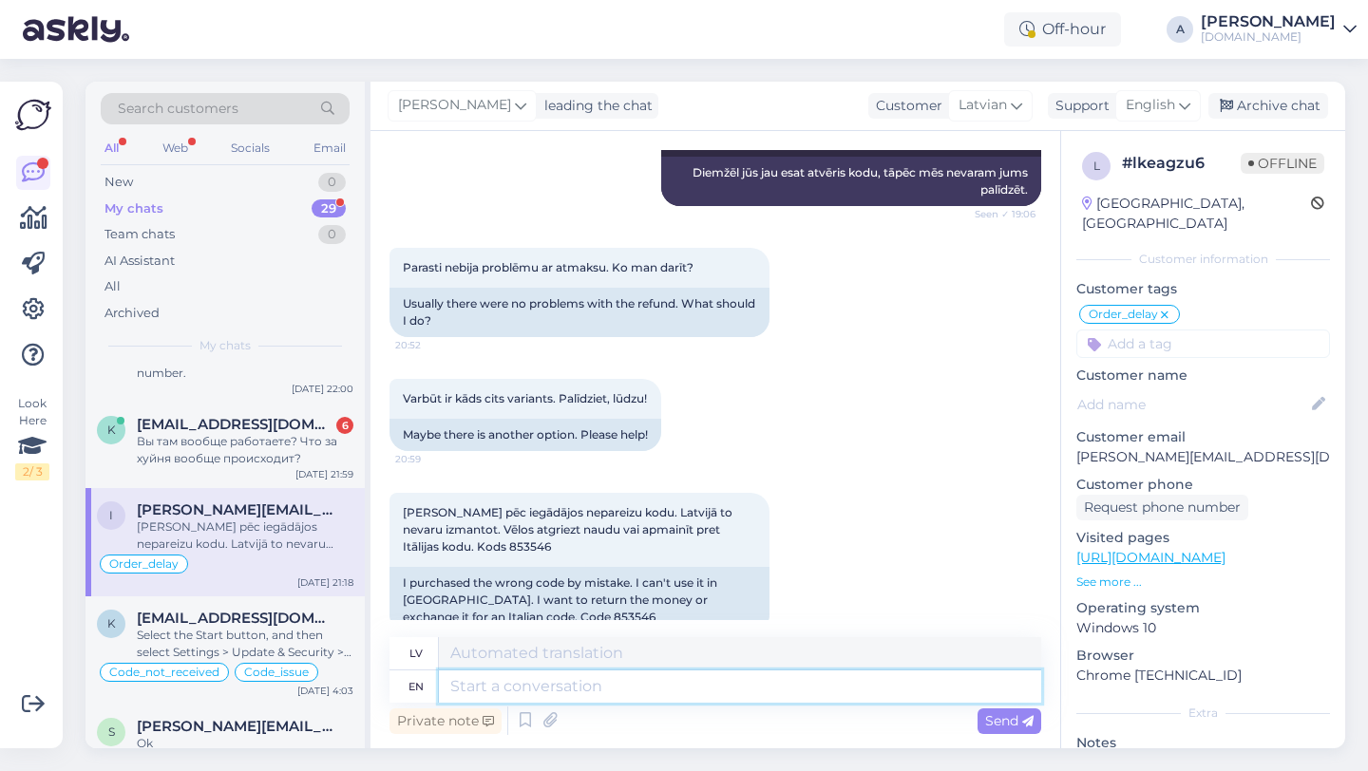
click at [488, 695] on textarea at bounding box center [740, 687] width 602 height 32
type textarea "Unfortunately,"
type textarea "Diemžēl"
type textarea "Unfortunately,"
type textarea "Diemžēl,"
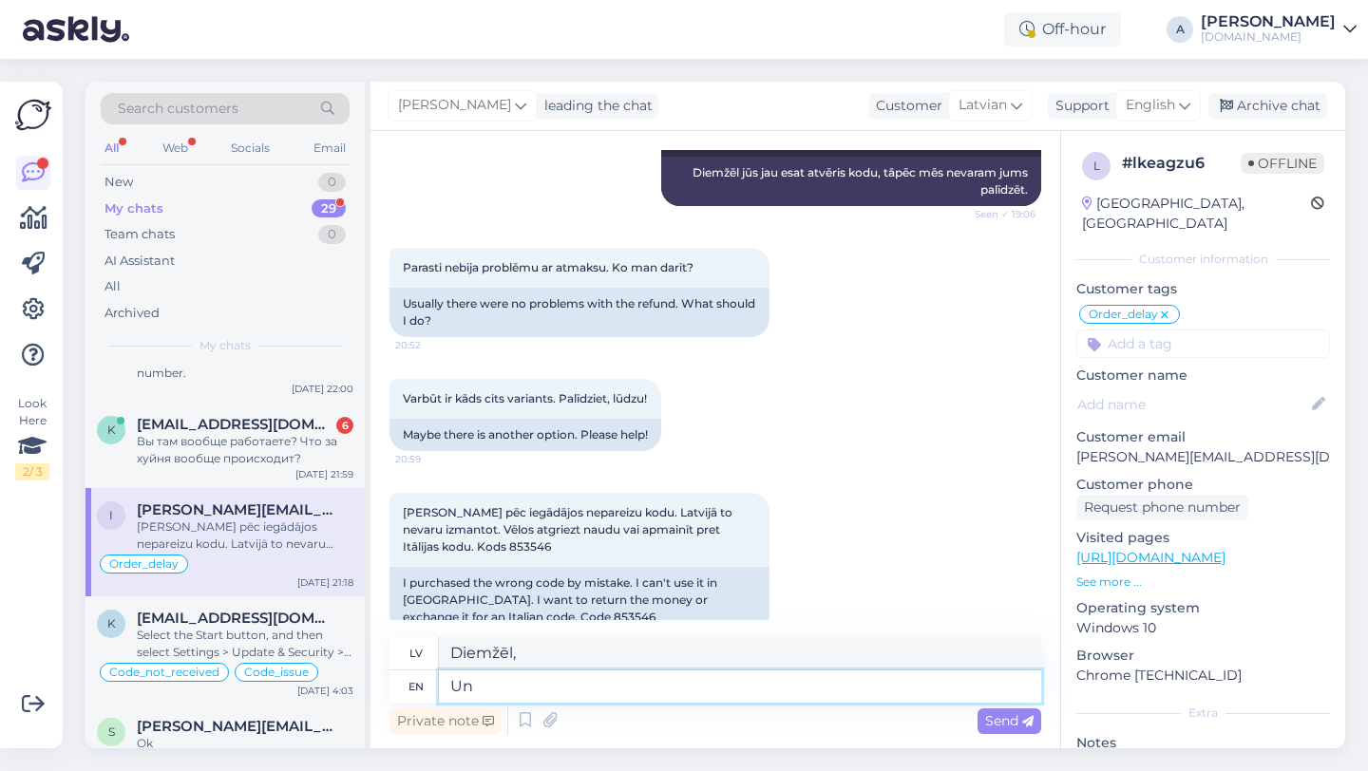
type textarea "U"
type textarea "T"
type textarea "t"
type textarea "Ther"
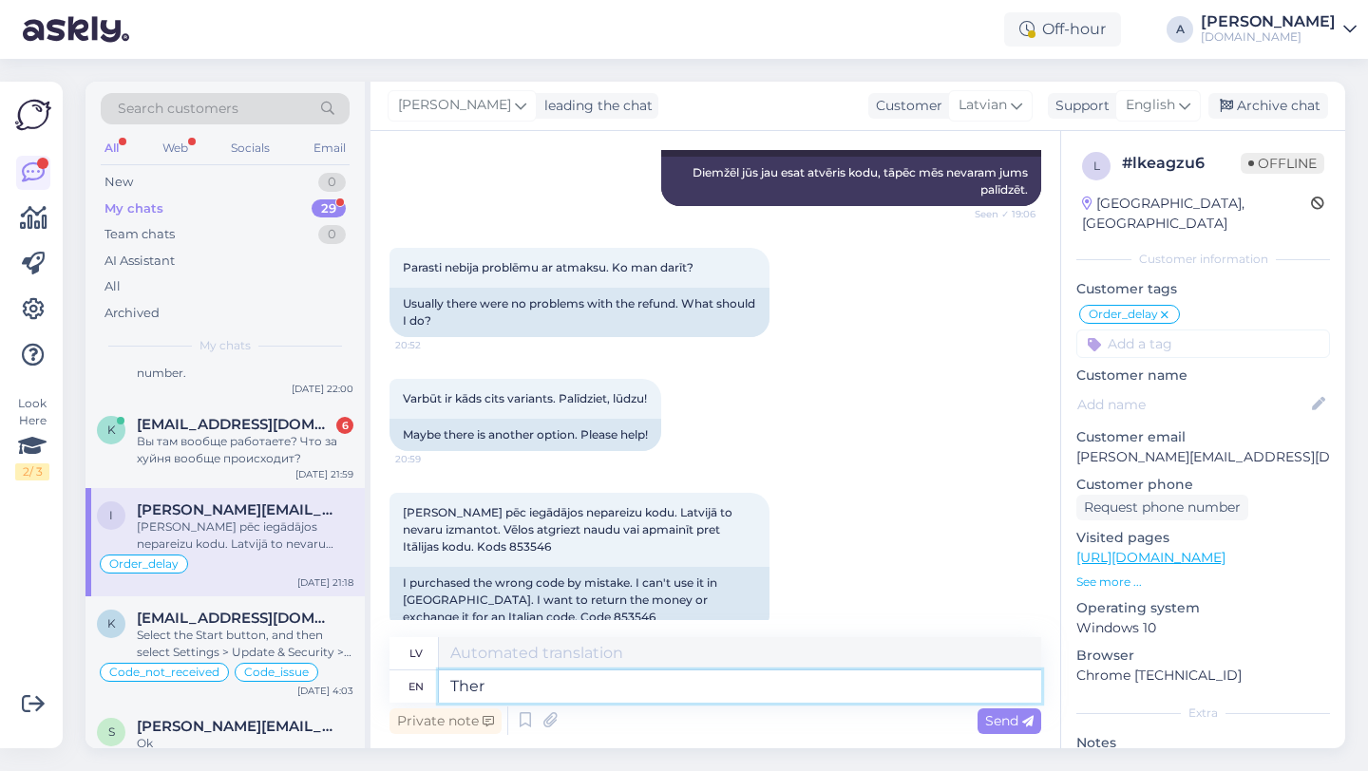
type textarea "Ther's"
type textarea "There's"
type textarea "Tur ir"
type textarea "There's not much"
type textarea "Tur nav daudz"
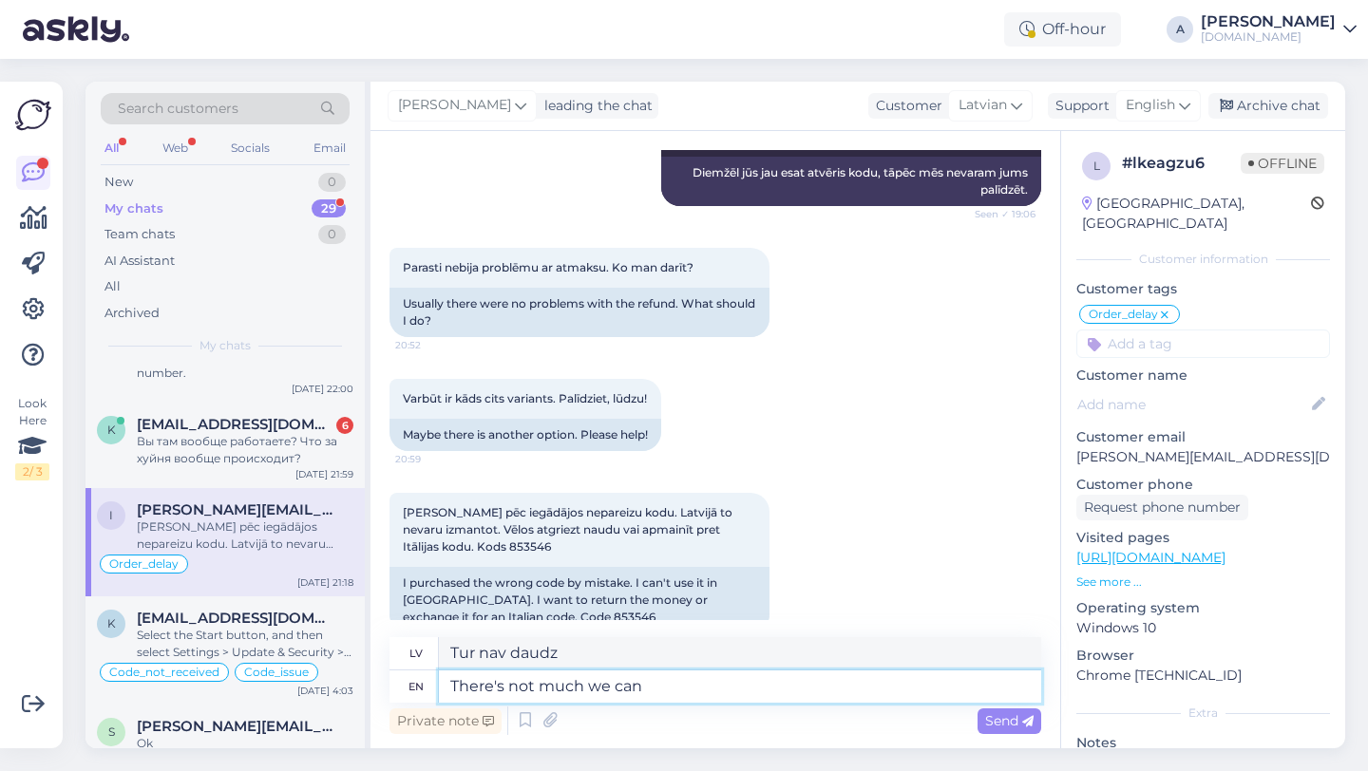
type textarea "There's not much we can d"
type textarea "Mēs neesam daudz"
type textarea "There's not much we can do"
type textarea "Mēs daudz ko nevaram"
type textarea "There's not much we can do o"
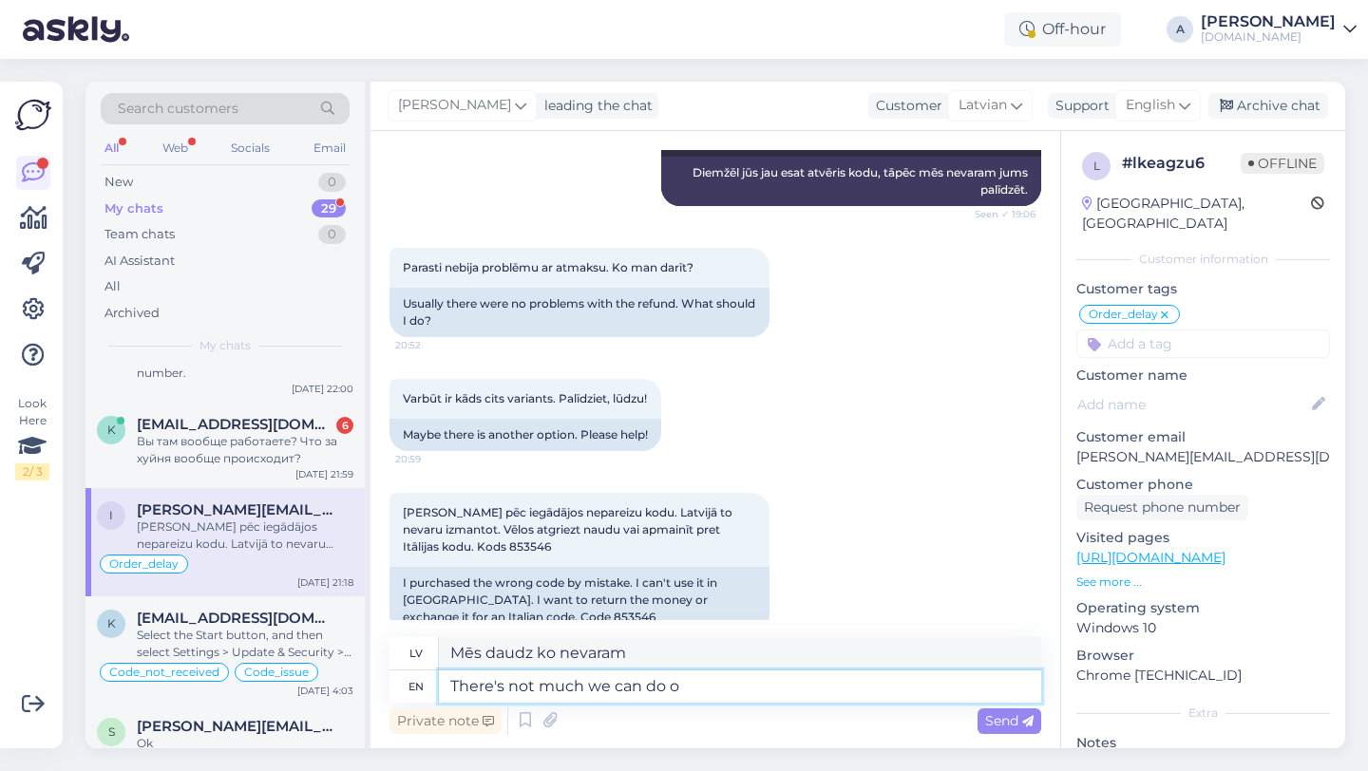
type textarea "Mēs neko daudz nevaram darīt"
type textarea "There's not much we can do once y"
type textarea "Vienreiz mēs neko daudz nevaram izdarīt"
type textarea "There's not much we can do once you o"
type textarea "Kad tu... mēs neko daudz nevaram darīt."
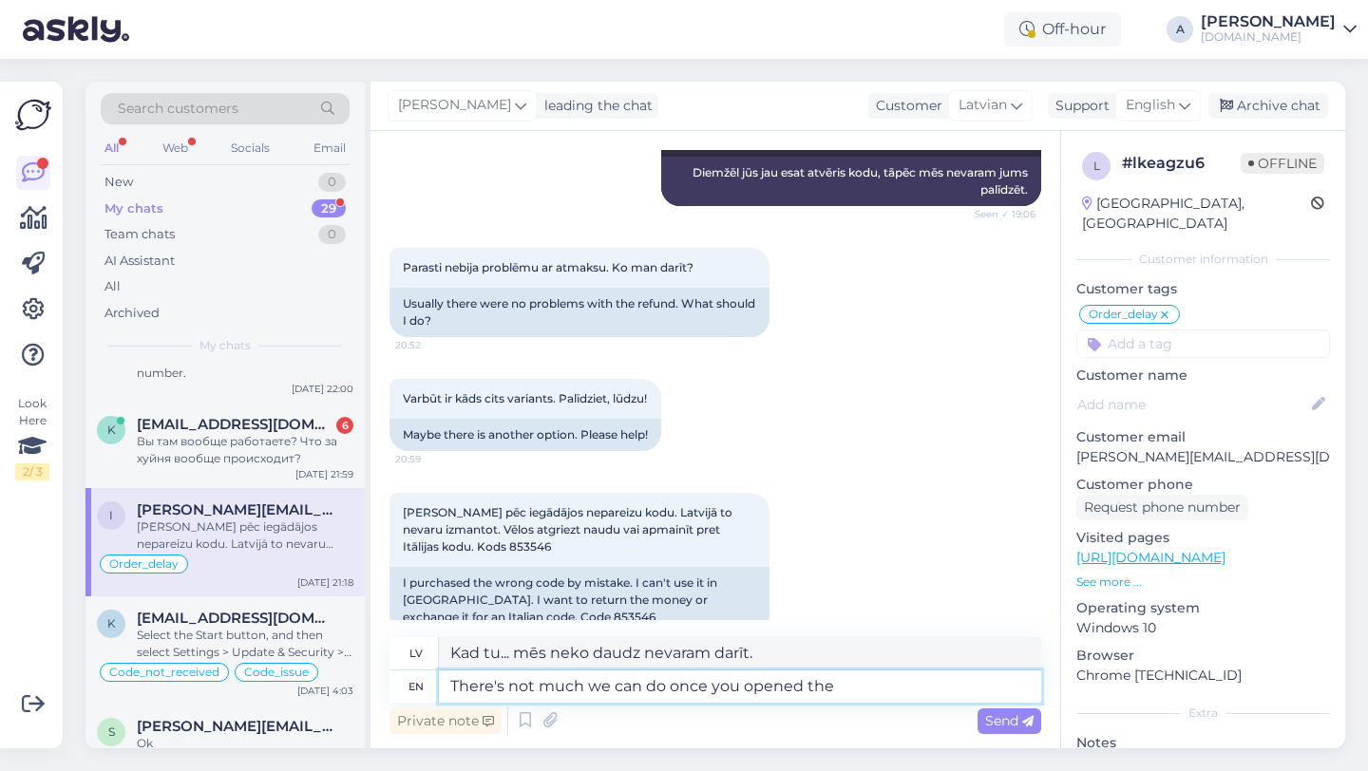
type textarea "There's not much we can do once you opened the"
type textarea "Kad atvērsities, mēs neko daudz nevarēsim darīt."
type textarea "There's not much we can do once you opened the code."
type textarea "Kad būsiet atvēris kodu, mēs neko daudz nevarēsim darīt."
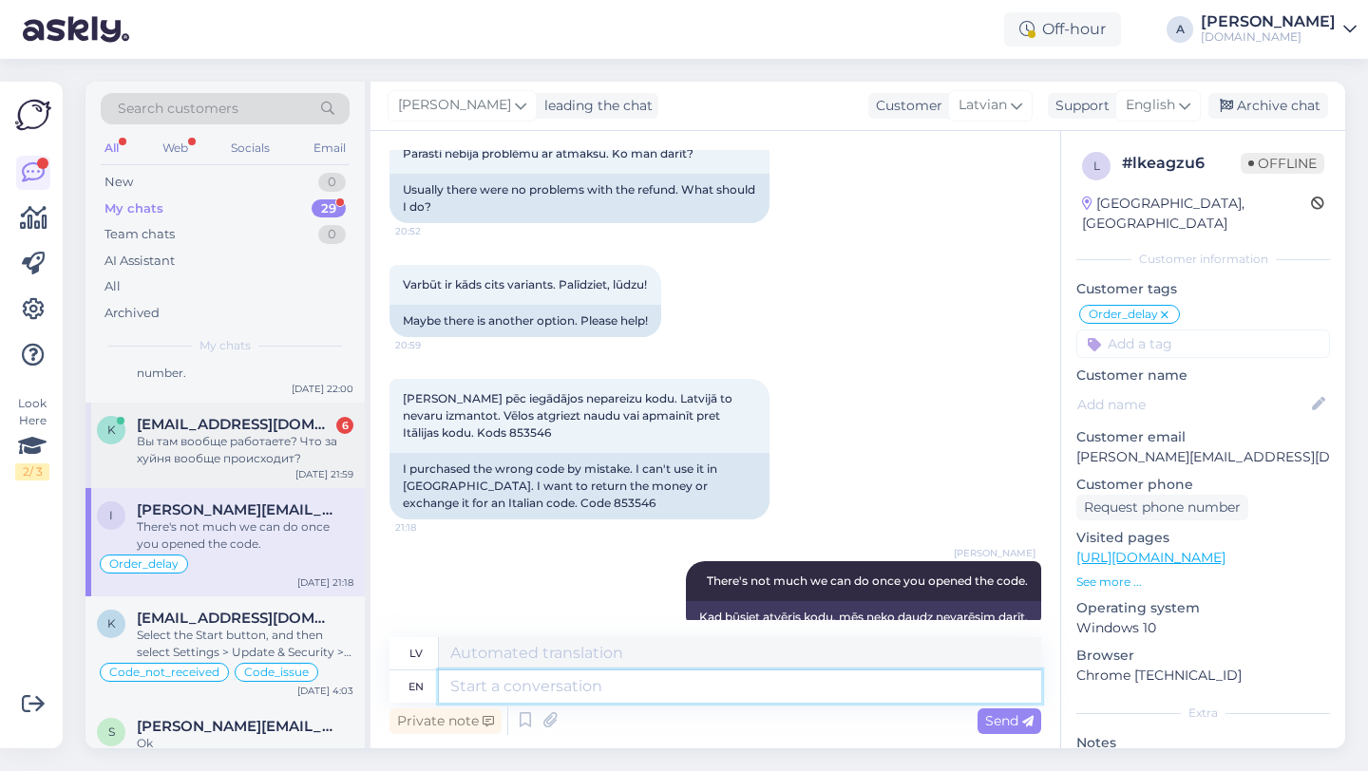
scroll to position [75, 0]
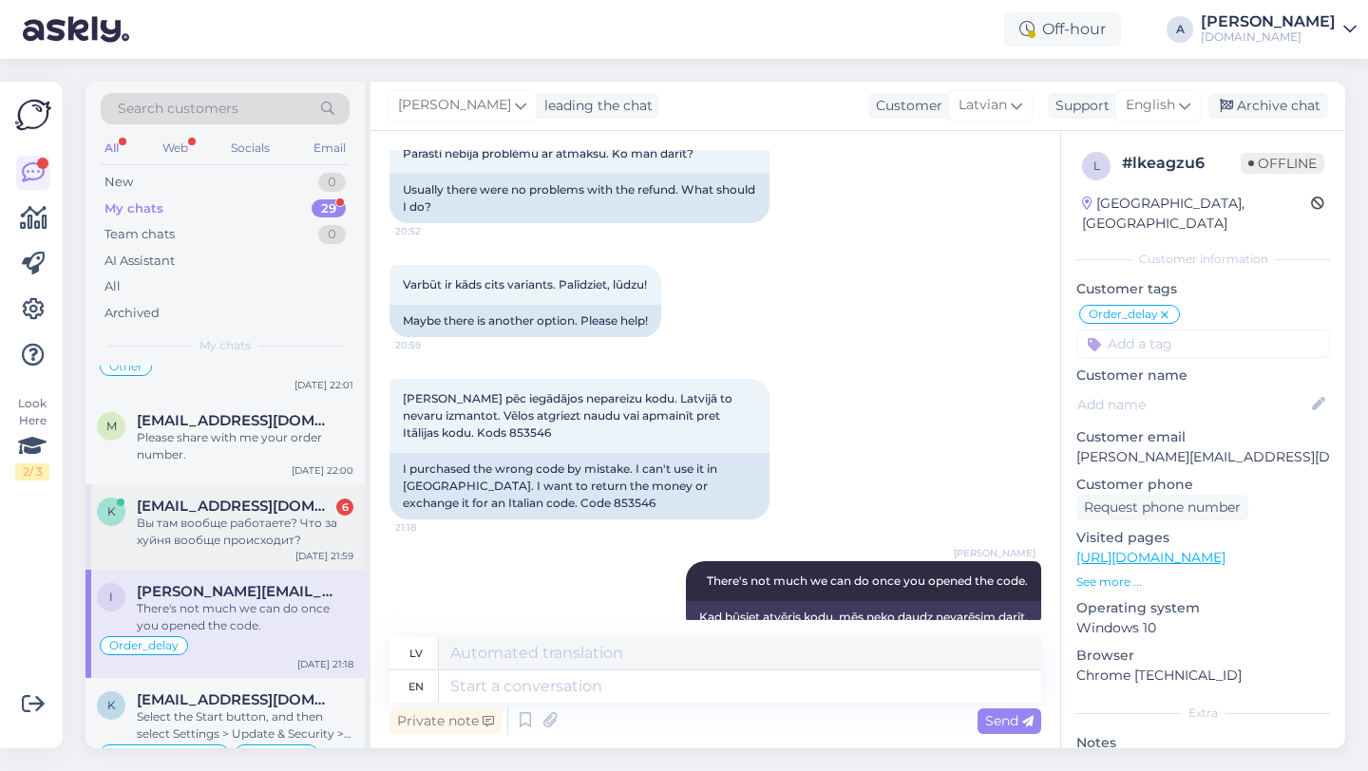
click at [261, 543] on div "Вы там вообще работаете? Что за хуйня вообще происходит?" at bounding box center [245, 532] width 217 height 34
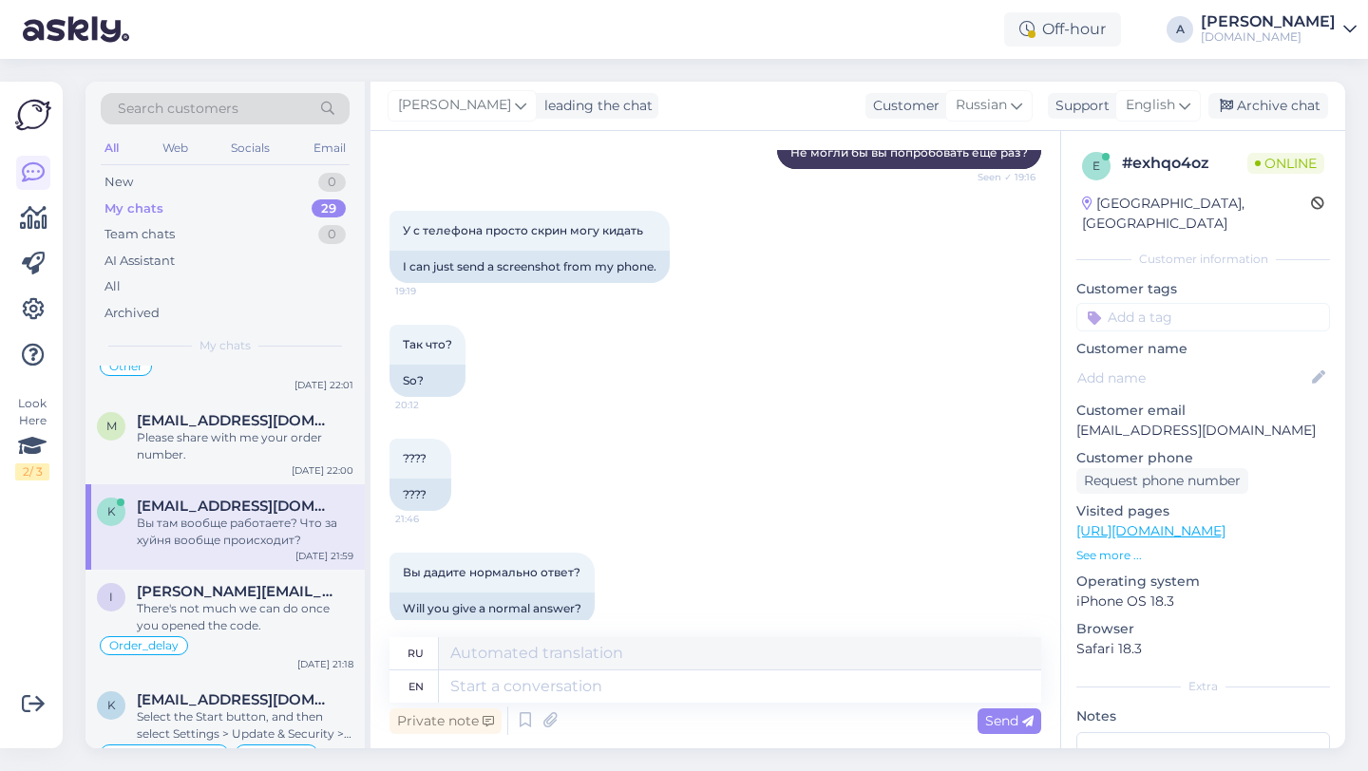
scroll to position [2808, 0]
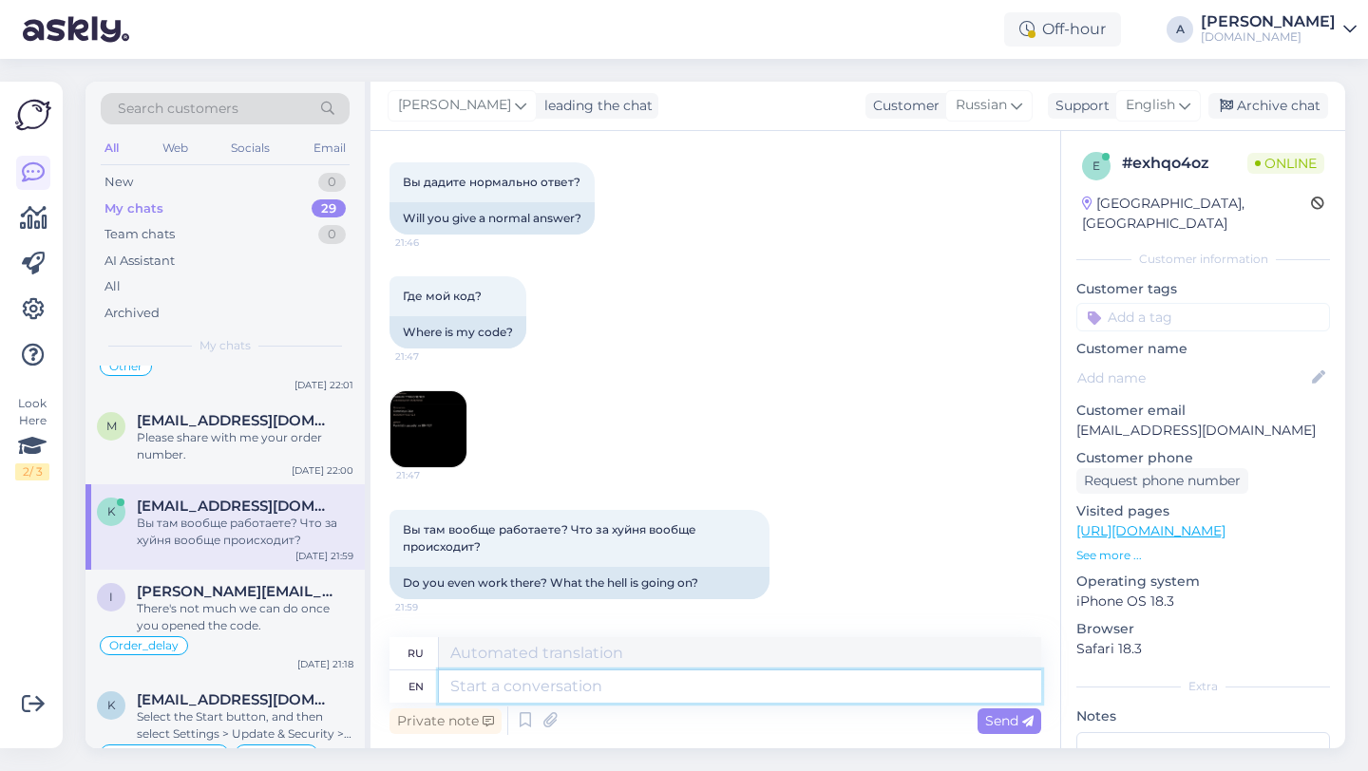
click at [494, 681] on textarea at bounding box center [740, 687] width 602 height 32
type textarea "We nee"
type textarea "Мы"
type textarea "We need you"
type textarea "Нам нужно"
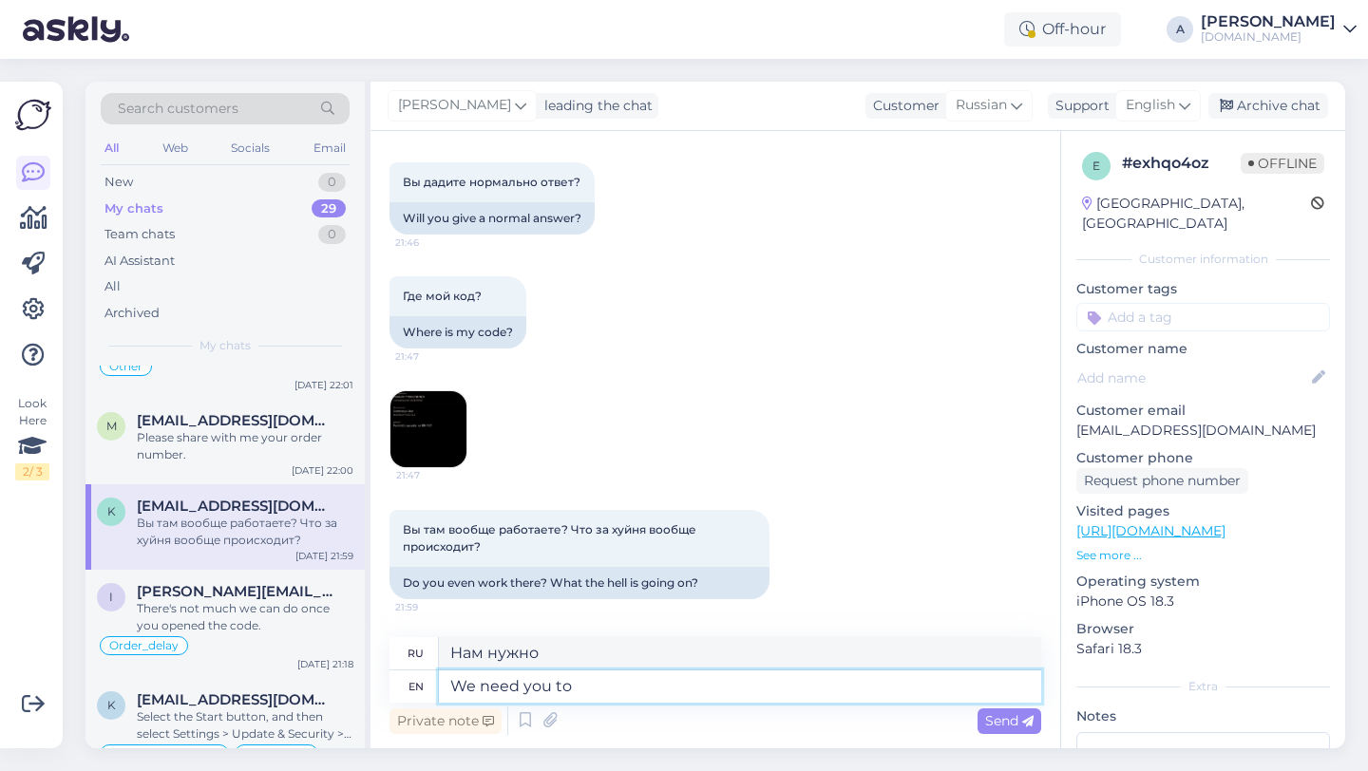
type textarea "We need you to"
type textarea "Ты нам нужен"
type textarea "We need you to"
type textarea "Нам нужно, чтобы ты"
type textarea "We need you to send the"
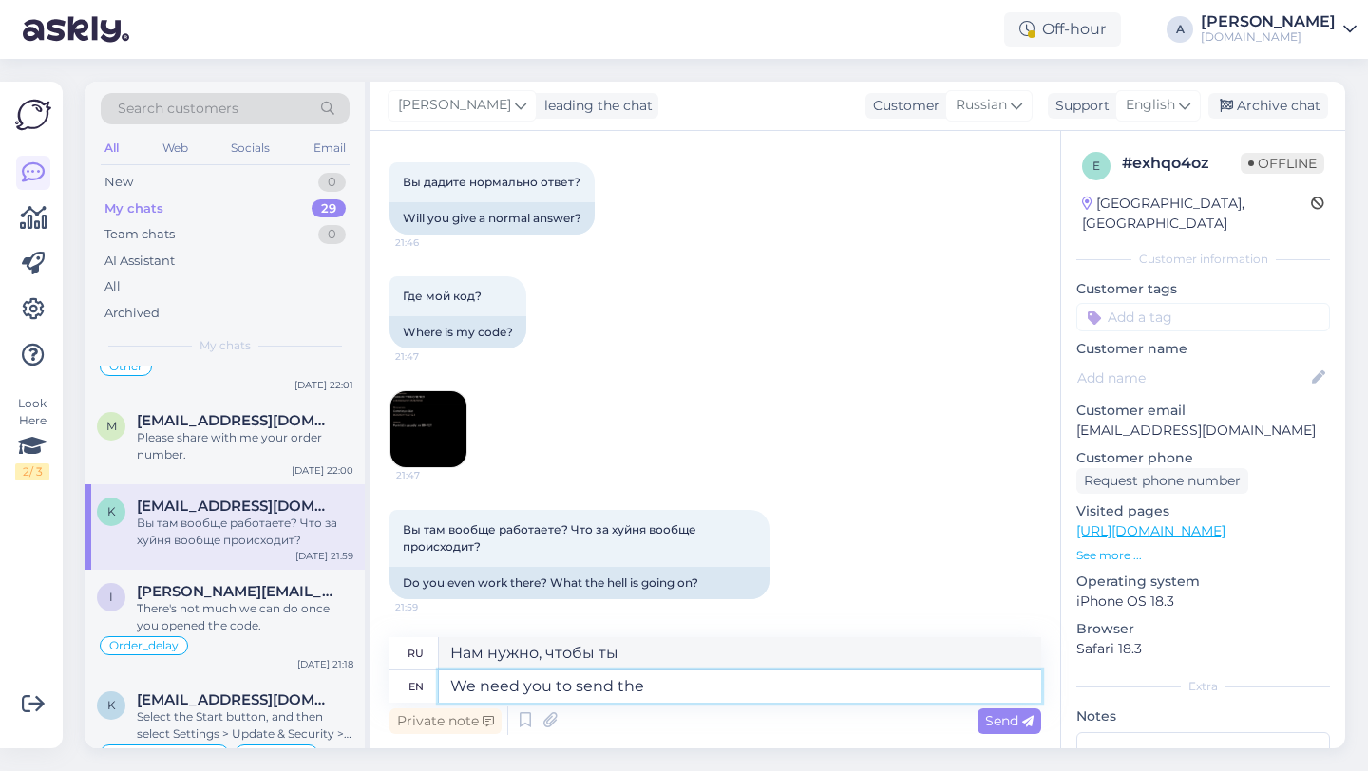
type textarea "Нам нужно, чтобы вы отправили"
type textarea "We need you to send the PDF file."
type textarea "Нам необходимо, чтобы вы отправили нам PDF-файл."
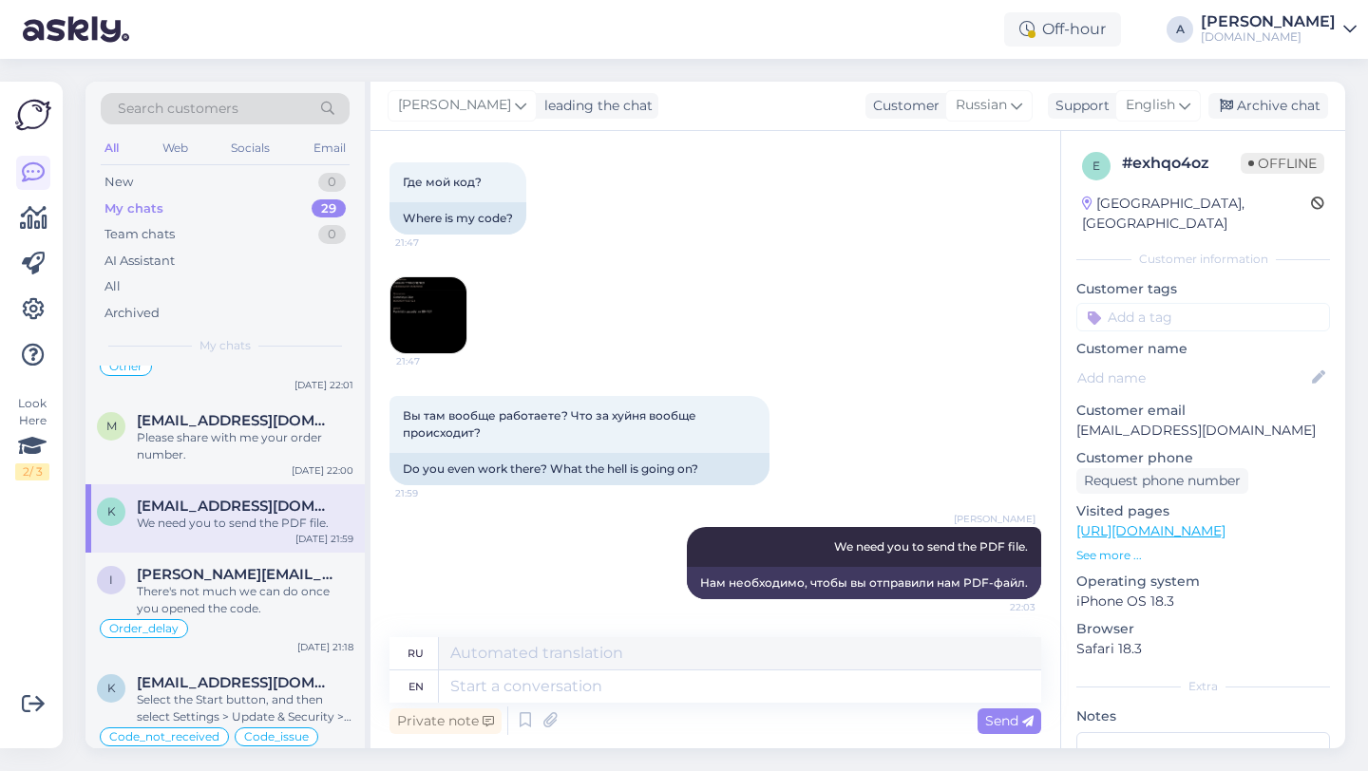
click at [419, 292] on img at bounding box center [428, 315] width 76 height 76
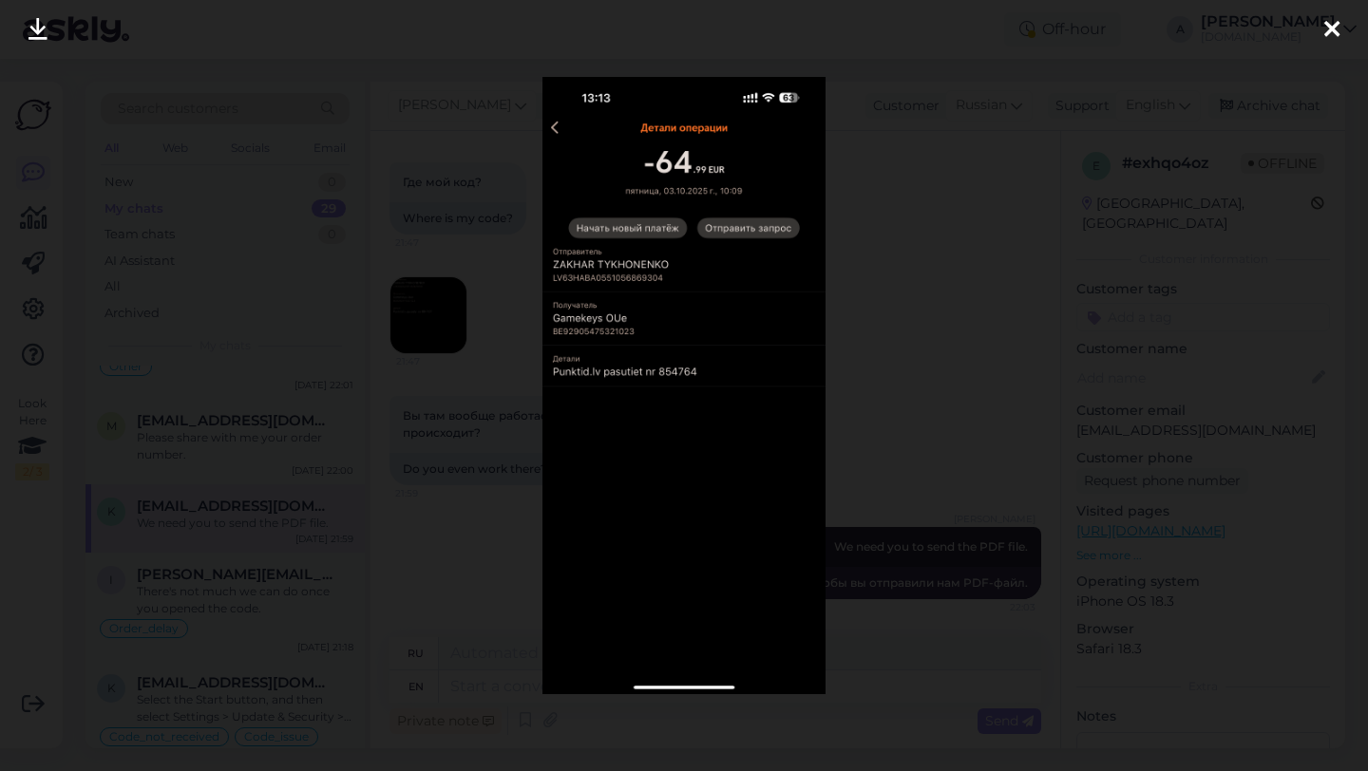
click at [1333, 28] on icon at bounding box center [1331, 30] width 15 height 25
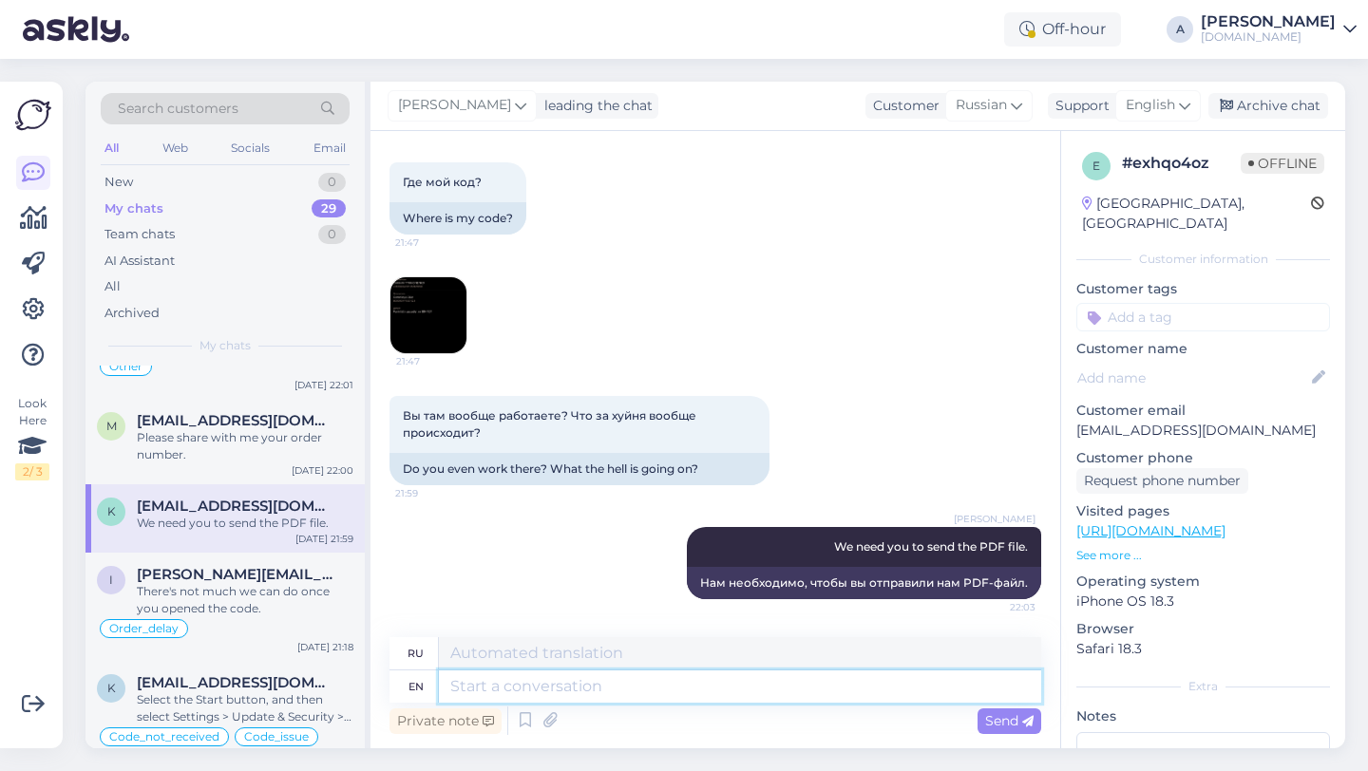
click at [543, 690] on textarea at bounding box center [740, 687] width 602 height 32
paste textarea "When you make a payment over a digital platform (bank), and this one is success…"
type textarea "When you make a payment over a digital platform (bank), and this one is success…"
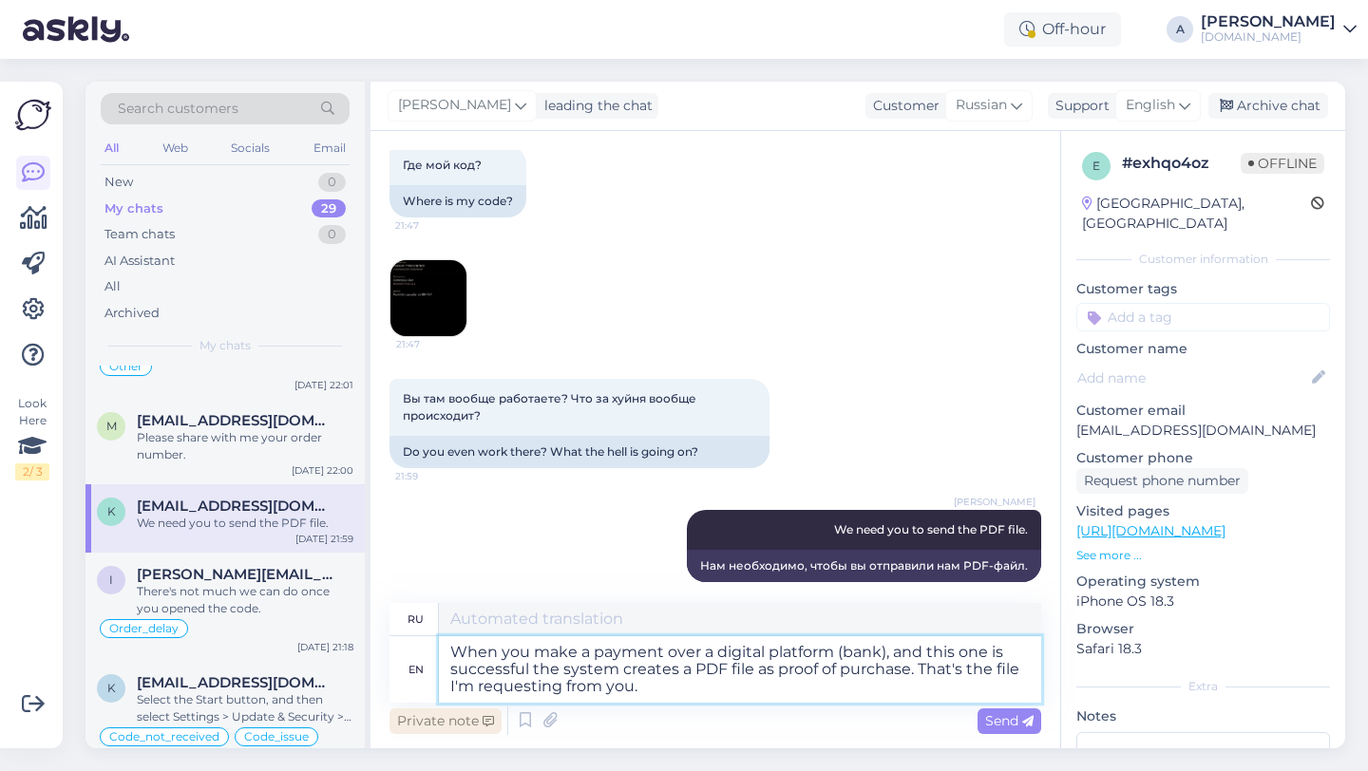
type textarea "Когда вы совершаете платёж через цифровую платформу (банк), и он проходит успеш…"
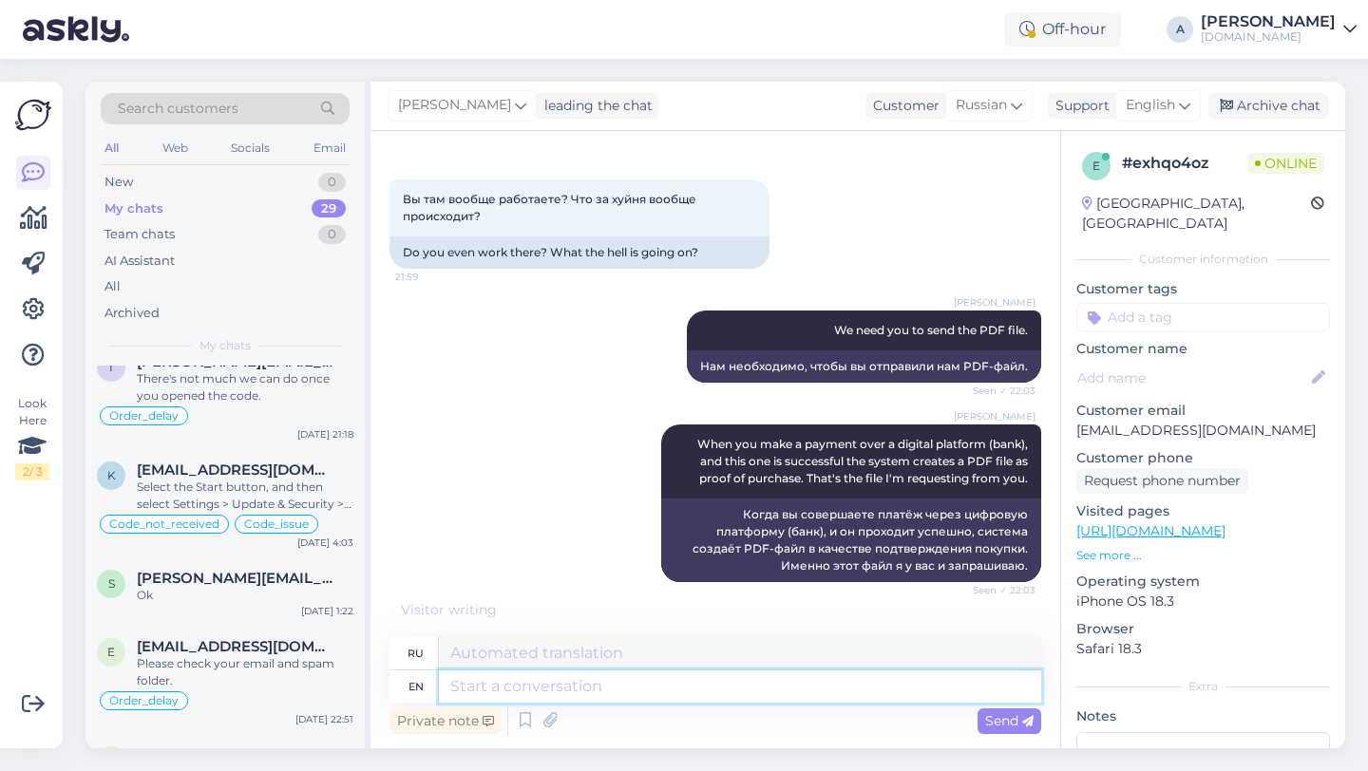
scroll to position [3141, 0]
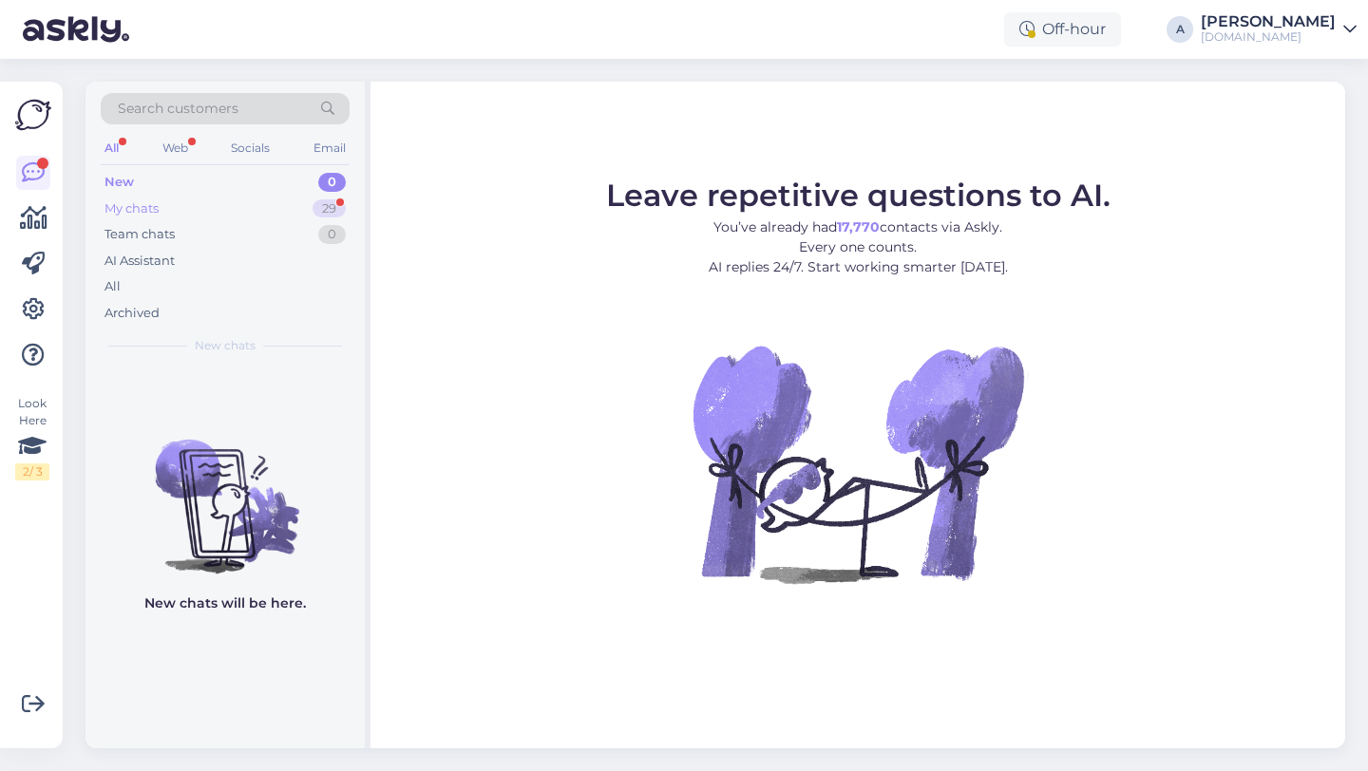
click at [311, 206] on div "My chats 29" at bounding box center [225, 209] width 249 height 27
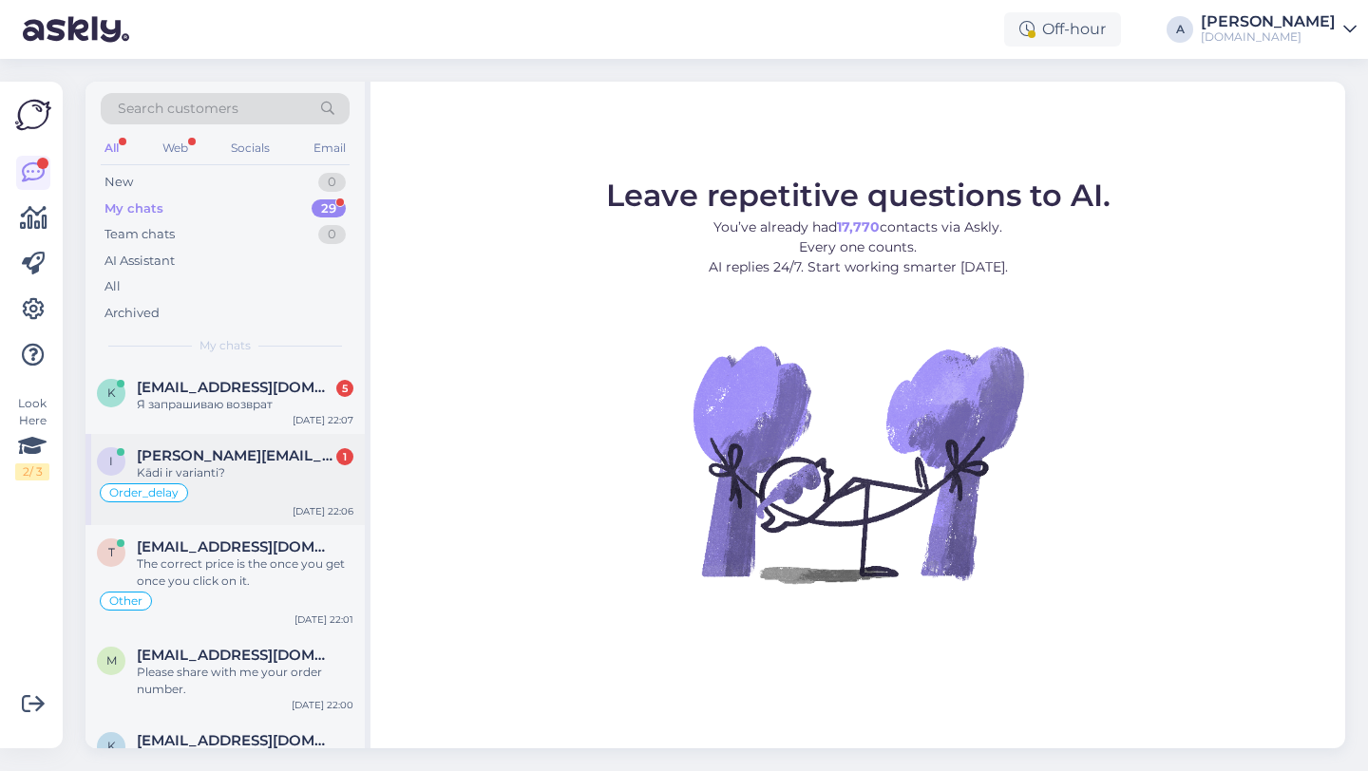
click at [235, 468] on div "Kādi ir varianti?" at bounding box center [245, 473] width 217 height 17
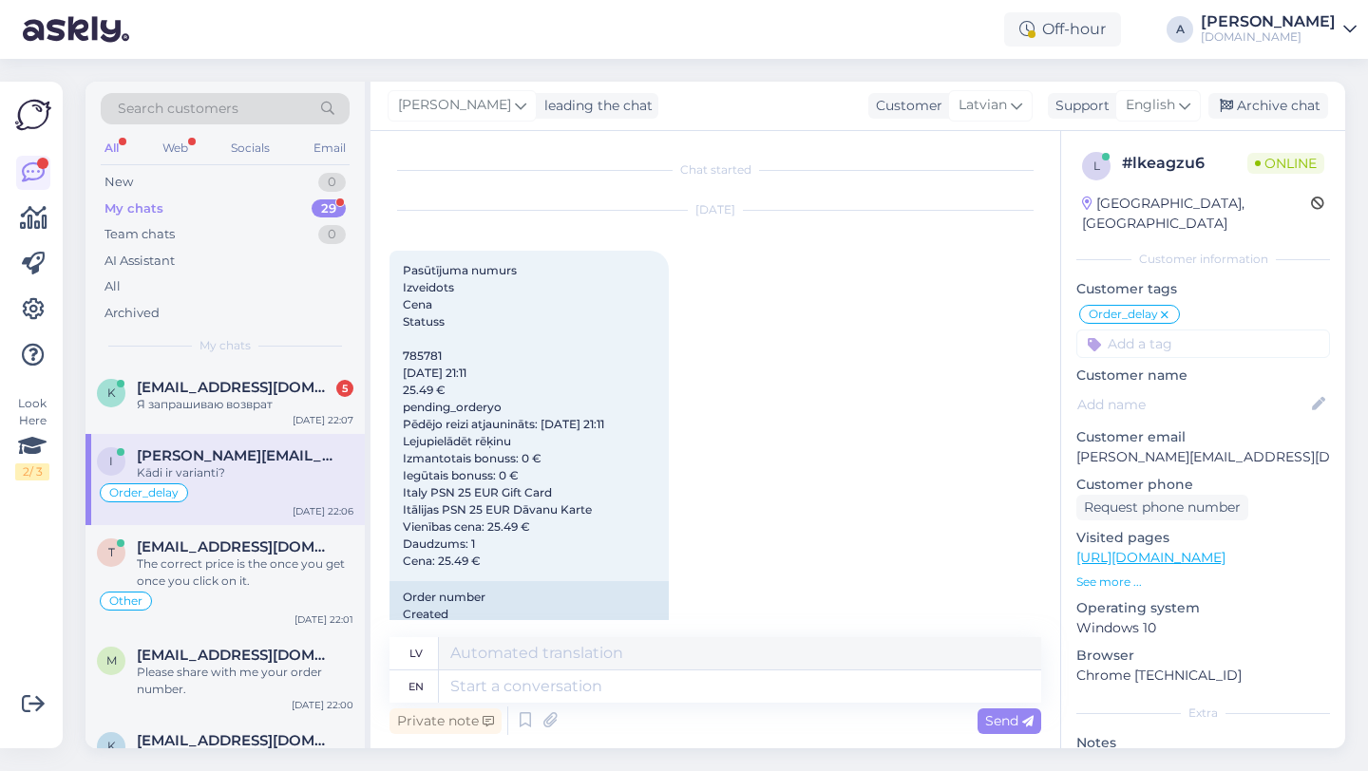
scroll to position [11586, 0]
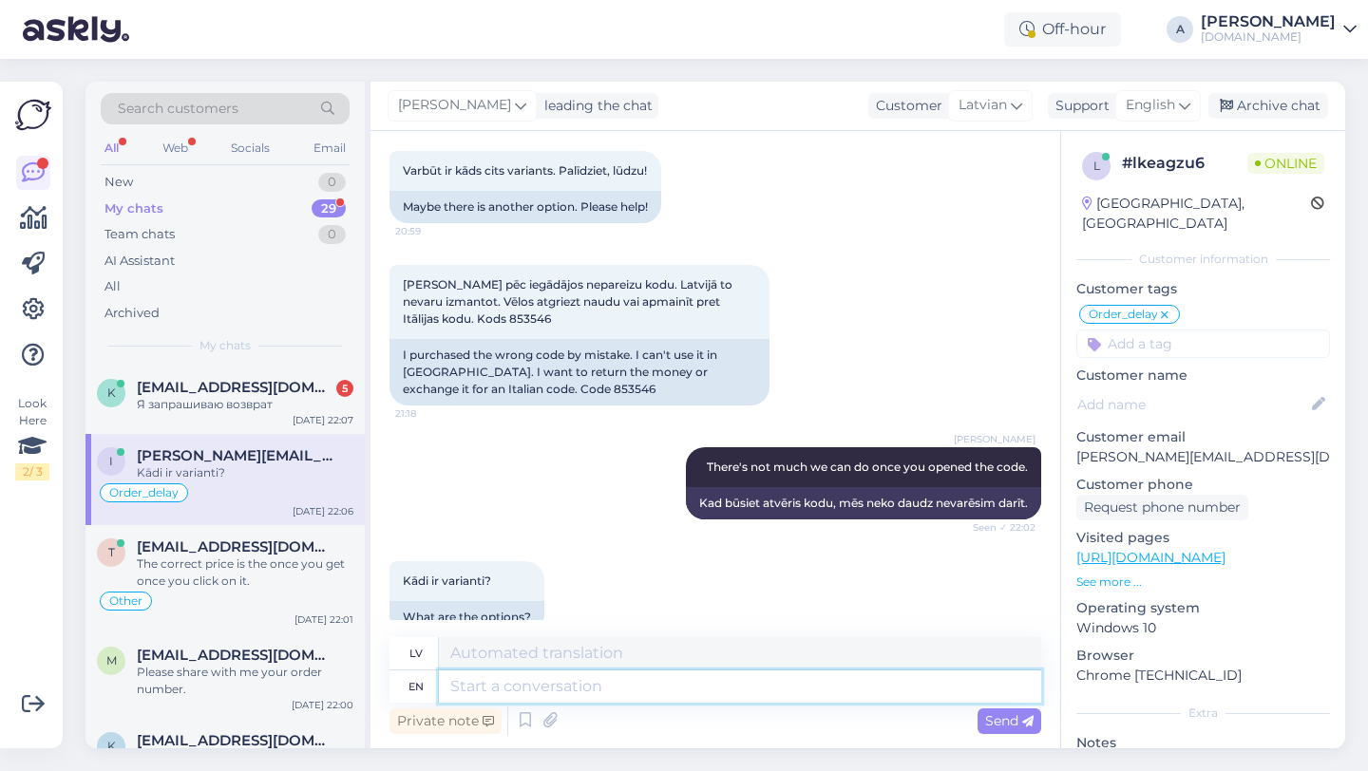
click at [485, 685] on textarea at bounding box center [740, 687] width 602 height 32
type textarea "There are"
type textarea "Tur"
type textarea "There are not"
type textarea "Tur nav"
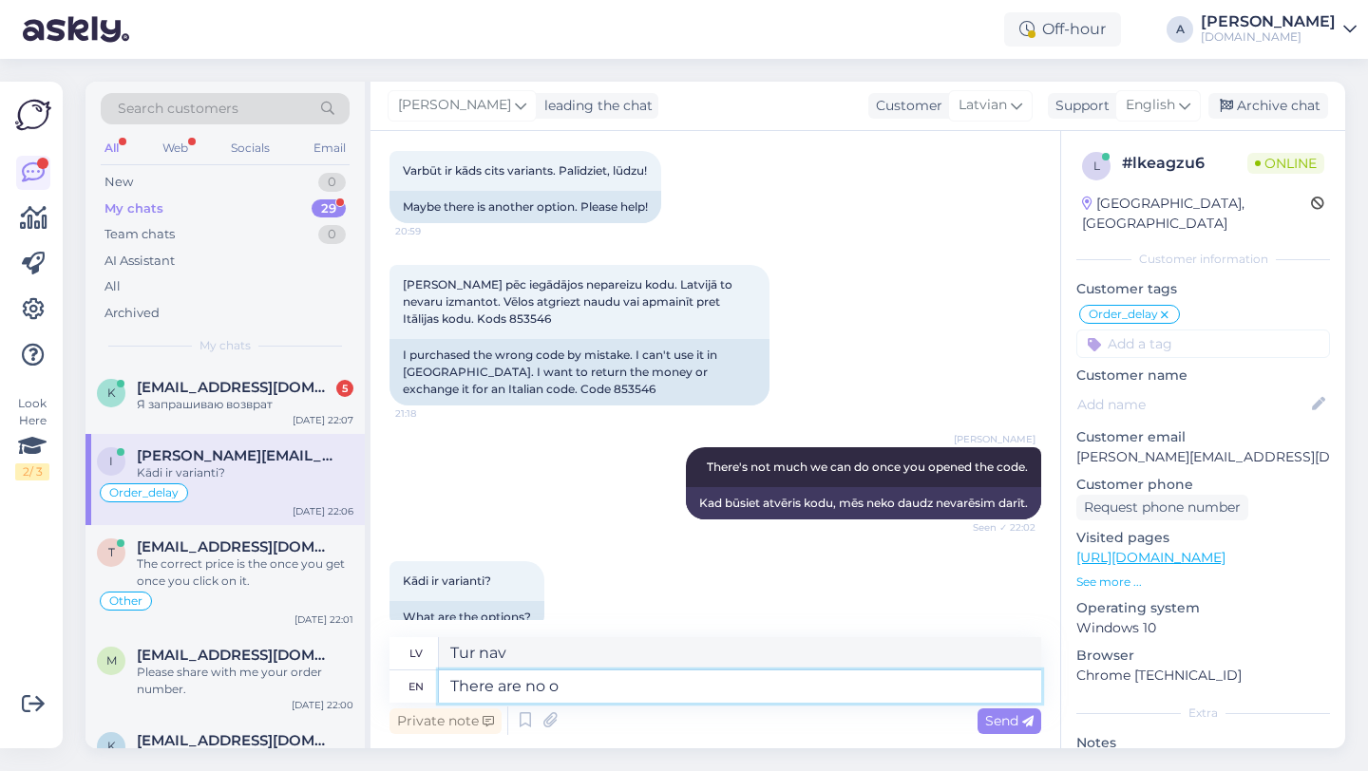
type textarea "There are no op"
type textarea "Nav"
type textarea "There are no options"
type textarea "Nav iespēju"
type textarea "There are"
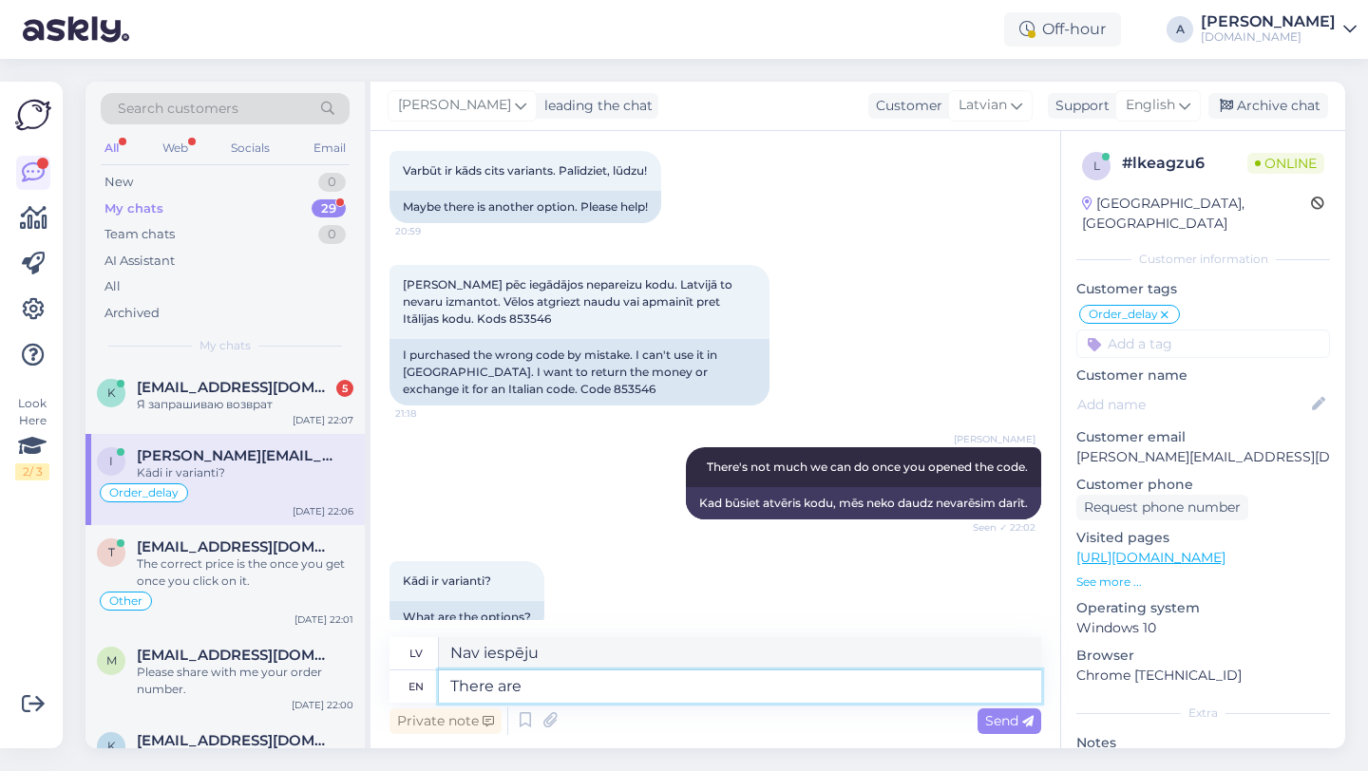
type textarea "Nav"
type textarea "There"
type textarea "Ir"
type textarea "The"
type textarea "Tur"
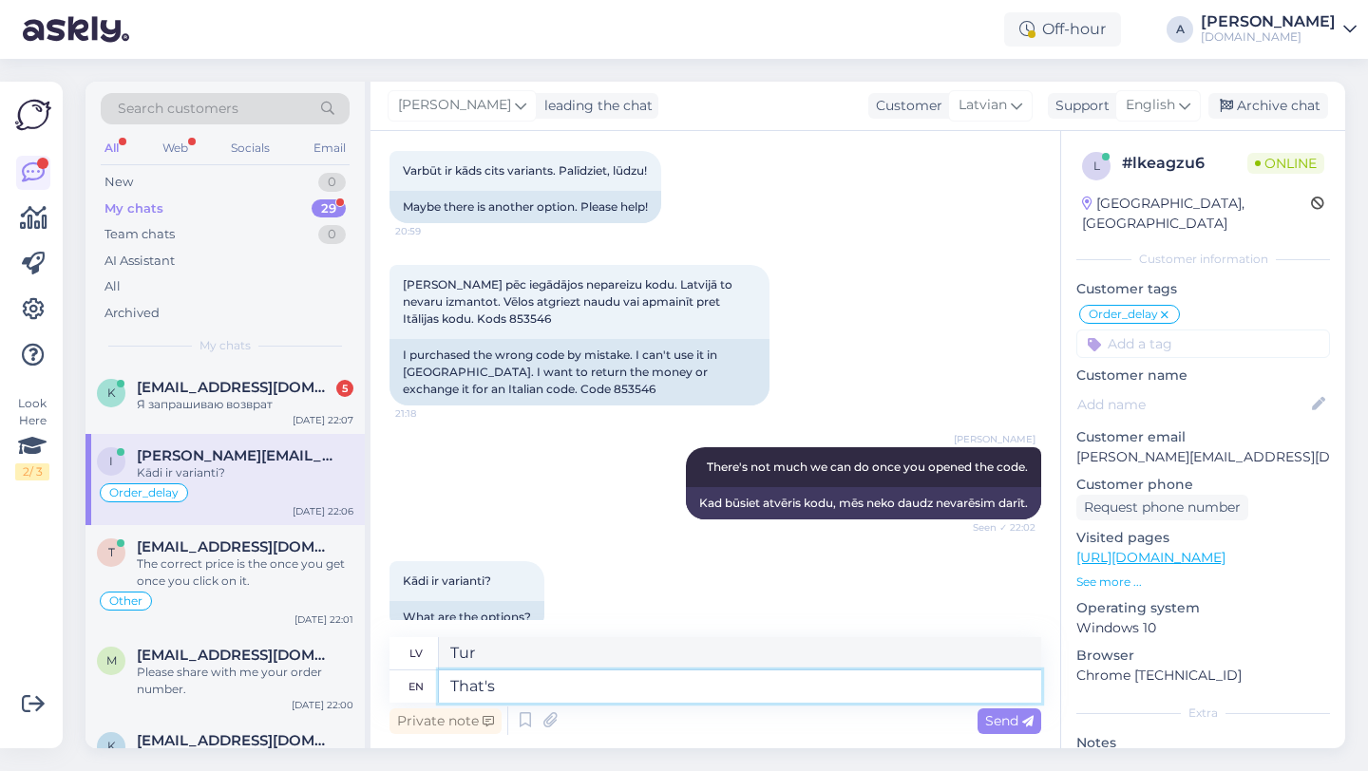
type textarea "That's w"
type textarea "Tas ir"
type textarea "That's what"
type textarea "Tas ir tas, kas"
type textarea "That's what I've"
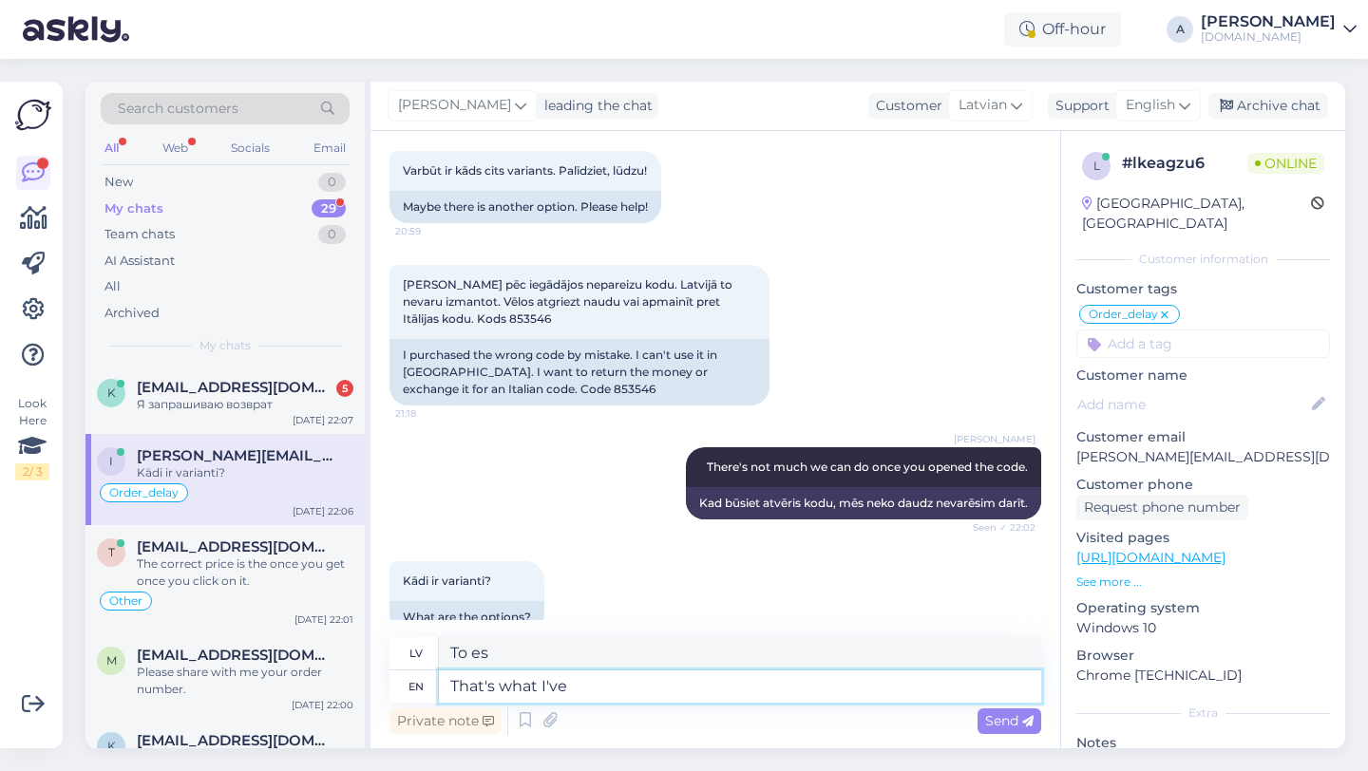
type textarea "Tas ir tas, kas man ir"
type textarea "That's what I've been tel"
type textarea "Tāds esmu bijis"
type textarea "That's what I've been telling you"
type textarea "To es arī esmu stāstījis"
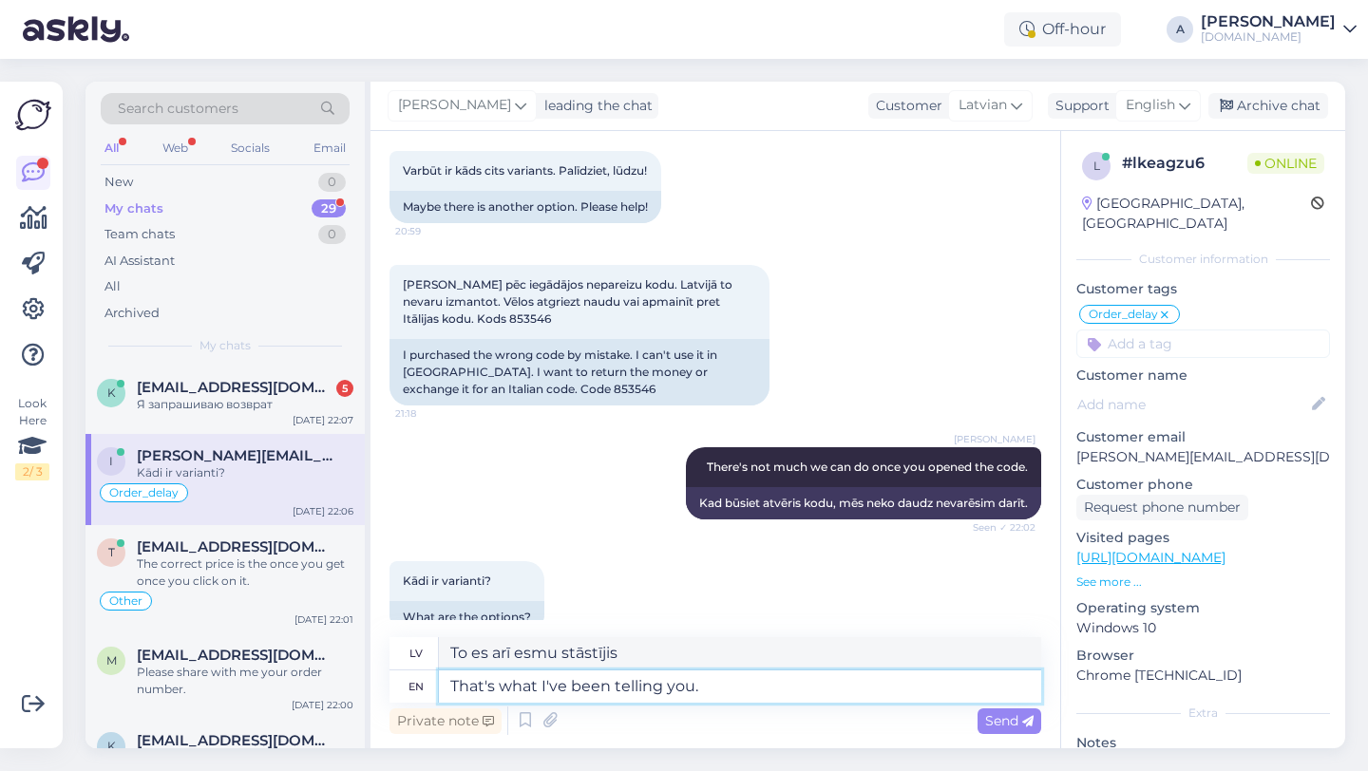
type textarea "That's what I've been telling you. U"
type textarea "To es tev esmu teicis."
type textarea "That's what I've been telling you. There are"
type textarea "To es tev esmu teicis. Tur ir"
type textarea "That's what I've been telling you. There are no"
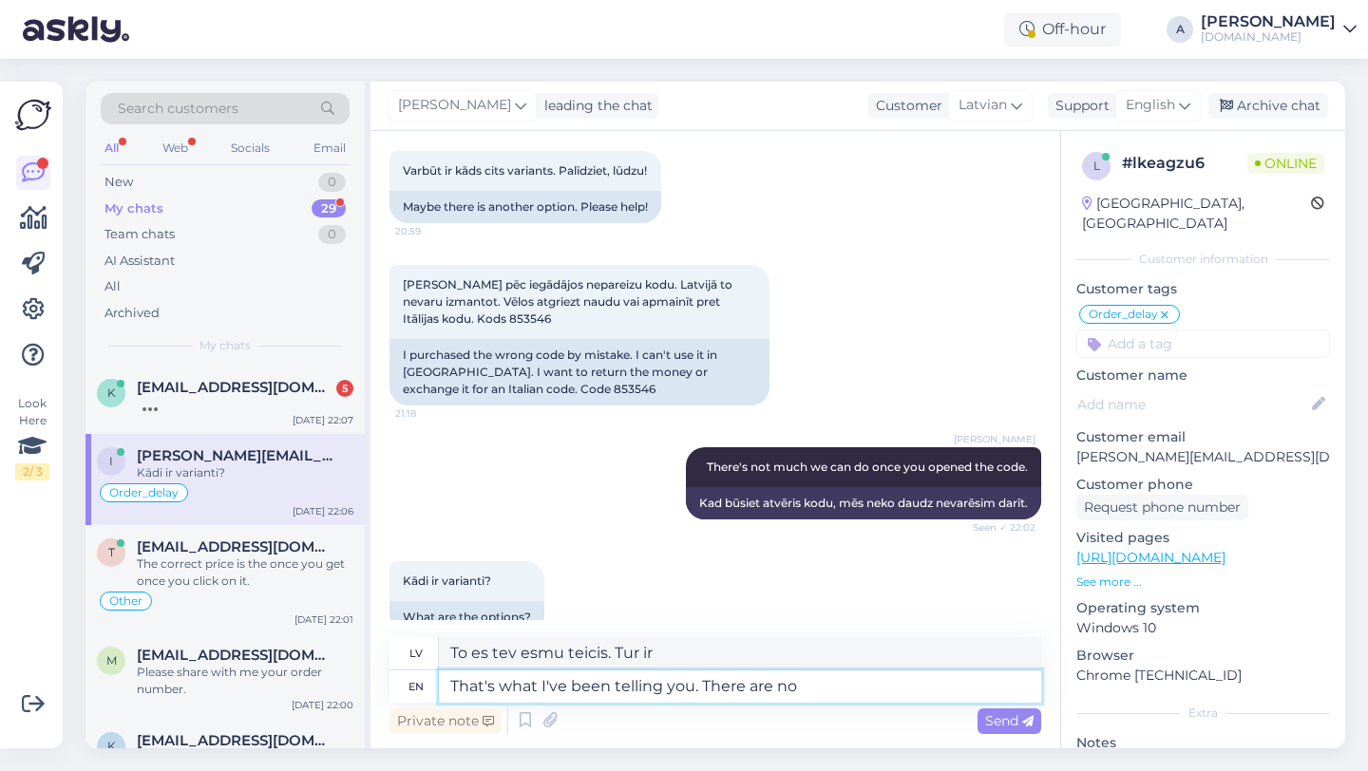
type textarea "To es tev esmu teicis. Ir"
type textarea "That's what I've been telling you. There are no ip"
type textarea "To es tev esmu teicis. Tādu nav."
type textarea "That's what I've been telling you. There are no options o"
type textarea "To es tev esmu teicis. Nav citu variantu."
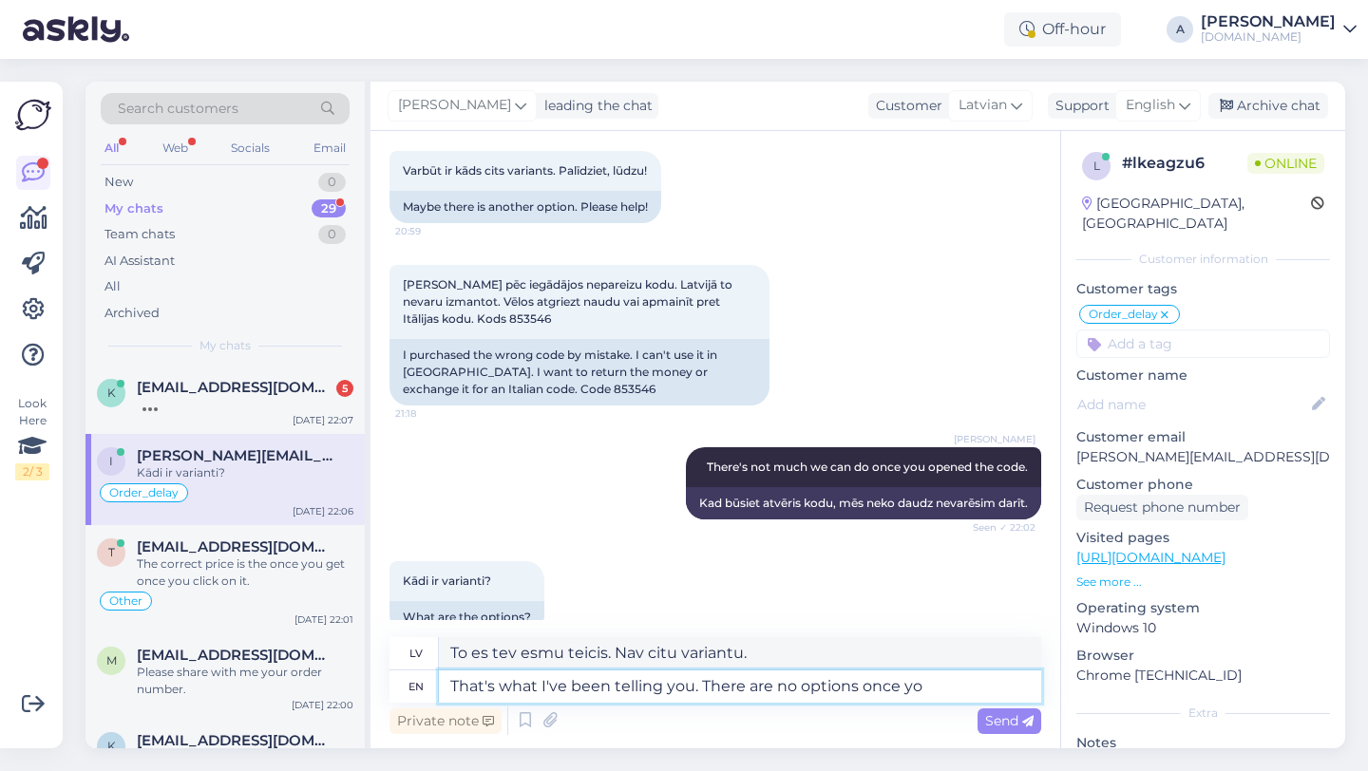
type textarea "That's what I've been telling you. There are no options once you"
type textarea "To es tev esmu teicis. Reiz vairs nav variantu."
type textarea "That's what I've been telling you. There are no options once you i"
type textarea "To es tev vienmēr esmu teicis. Kad tu esi... vairs nav citu variantu."
type textarea "That's what I've been telling you. There are no options once you opened the"
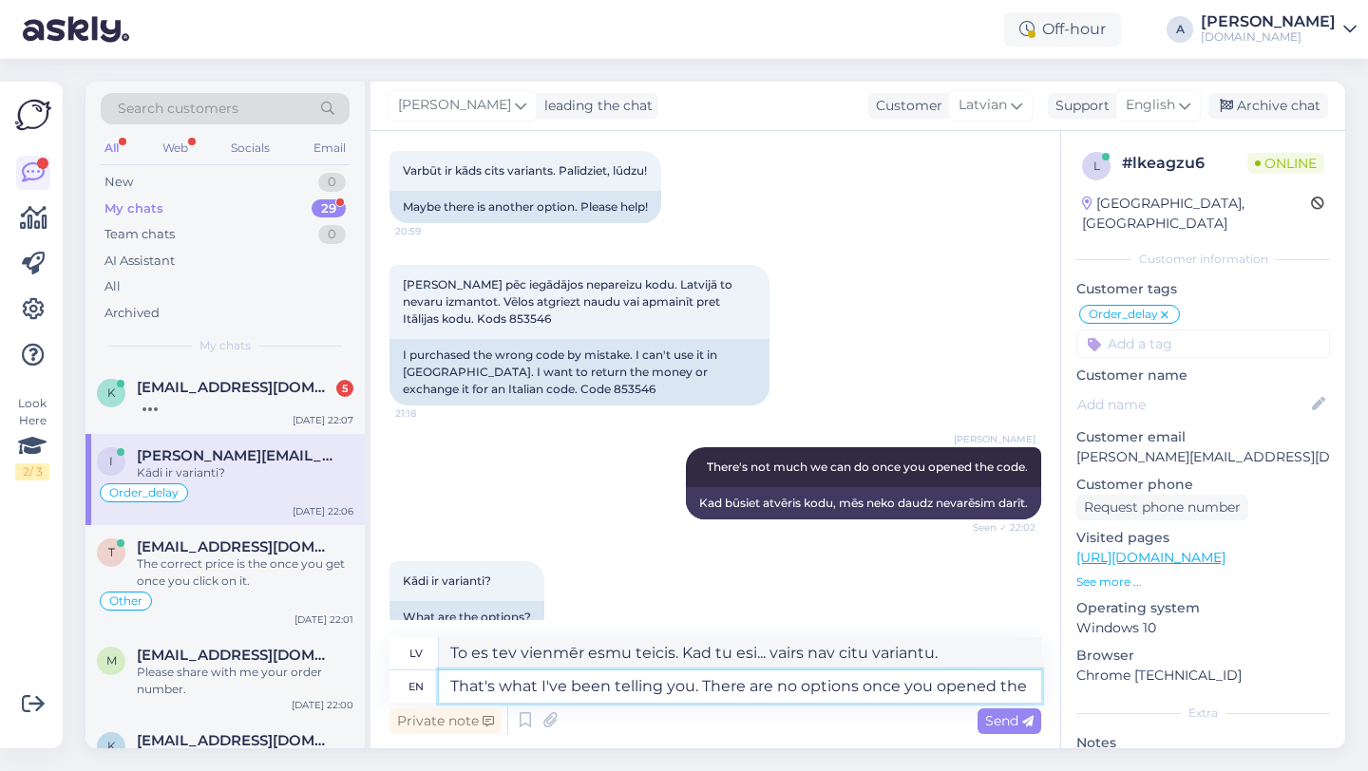
type textarea "To es tev teicu. Kad esi atvēris, vairs nav citu iespēju."
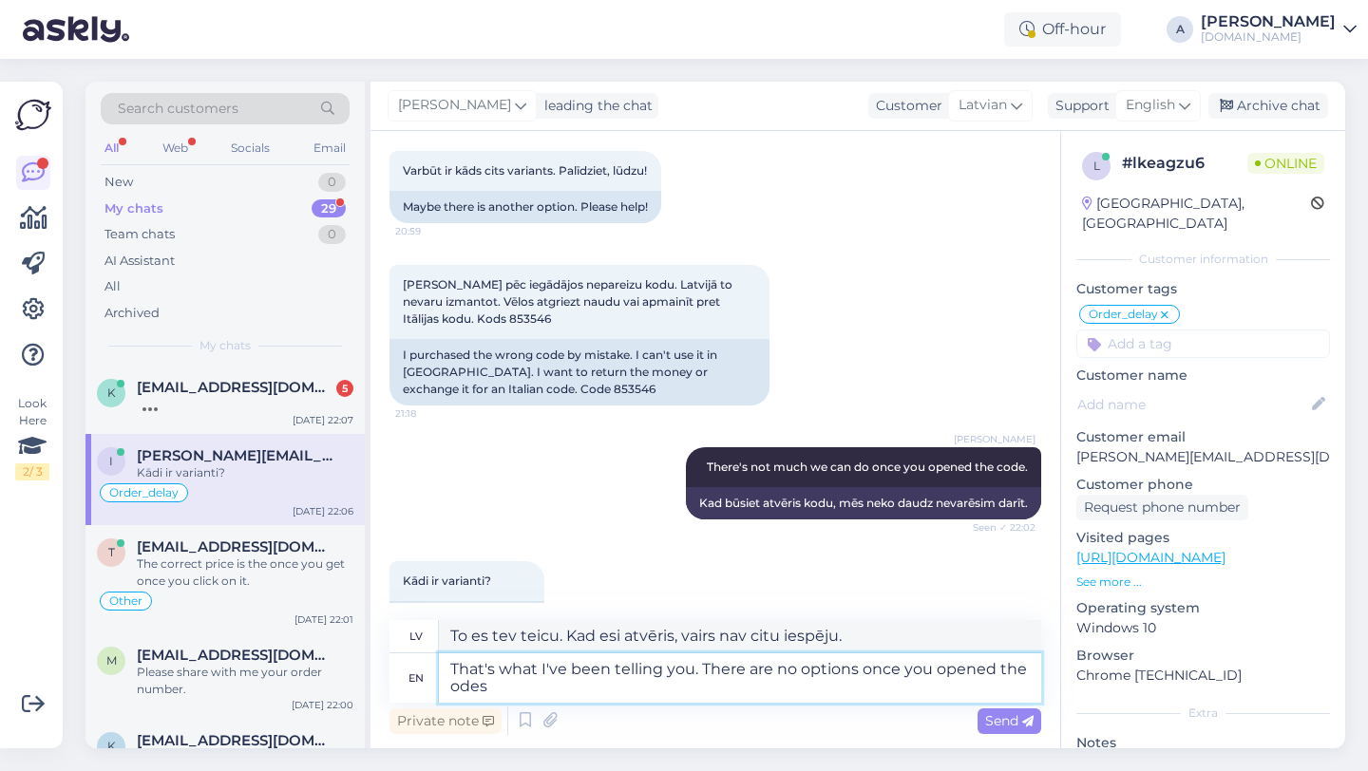
type textarea "That's what I've been telling you. There are no options once you opened the ode"
type textarea "To es tev jau teicu. Kad esi atvēris odas, vairs nav citu iespēju."
type textarea "That's what I've been telling you. There are no options once you opened the code"
type textarea "To es tev teicu. Kad esi atvēris, vairs nav citu iespēju."
type textarea "That's what I've been telling you. There are no options once you opened the cod…"
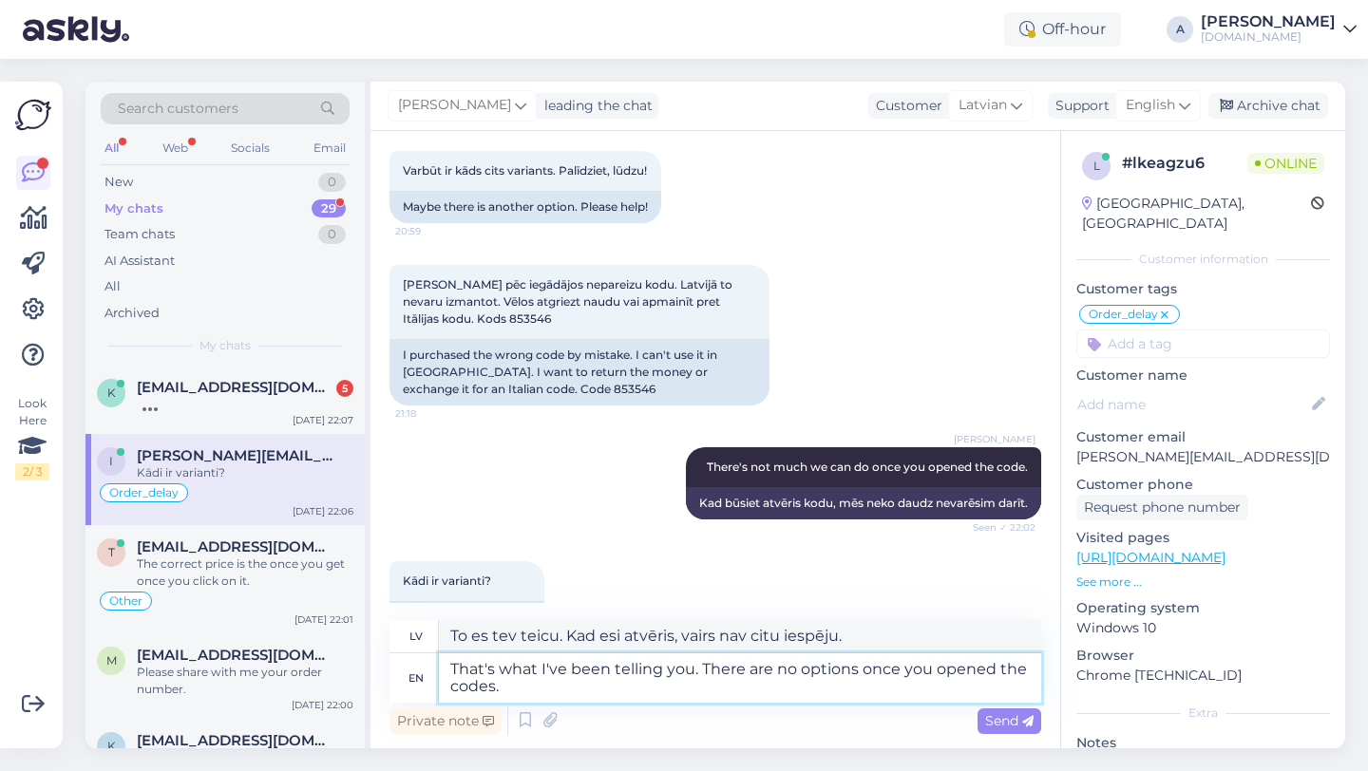
type textarea "To es tev jau teicu. Kad esi atvēris kodus, vairs nav citu iespēju."
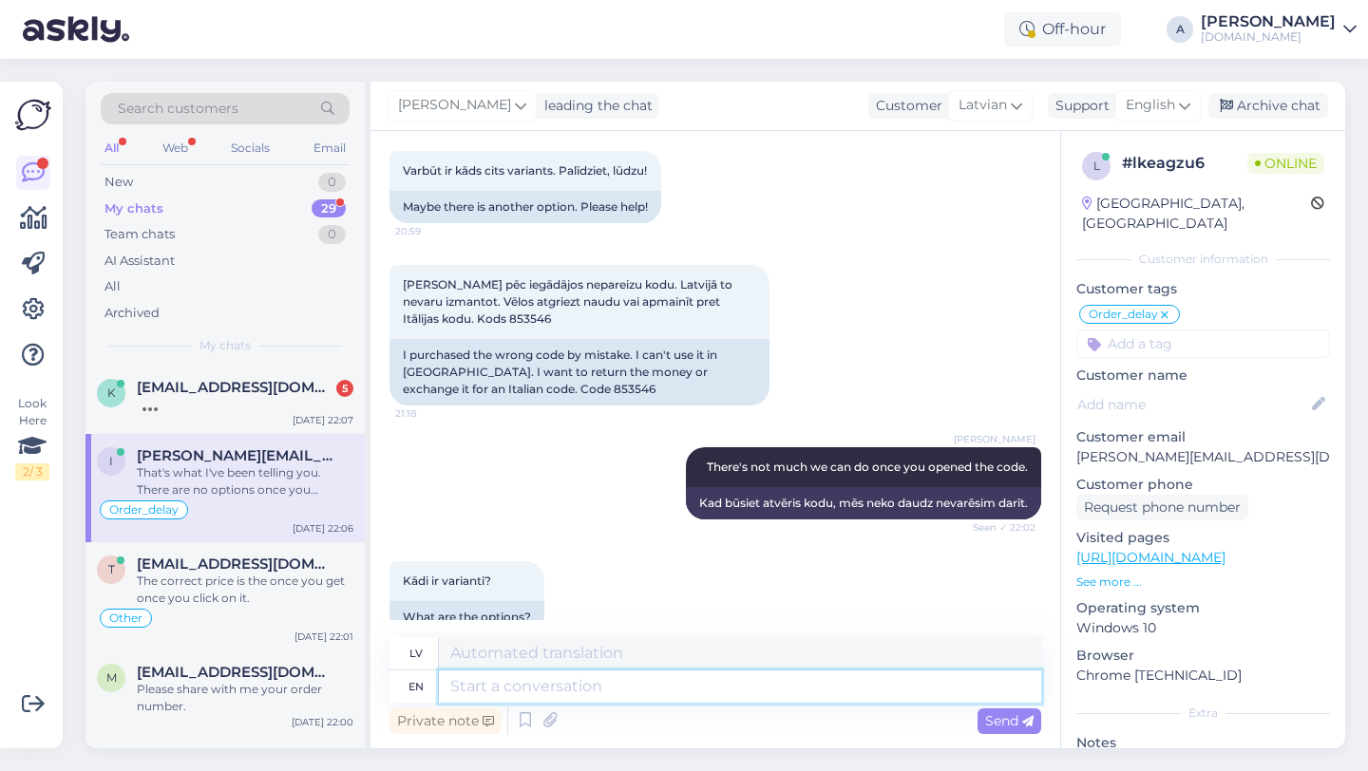
scroll to position [11735, 0]
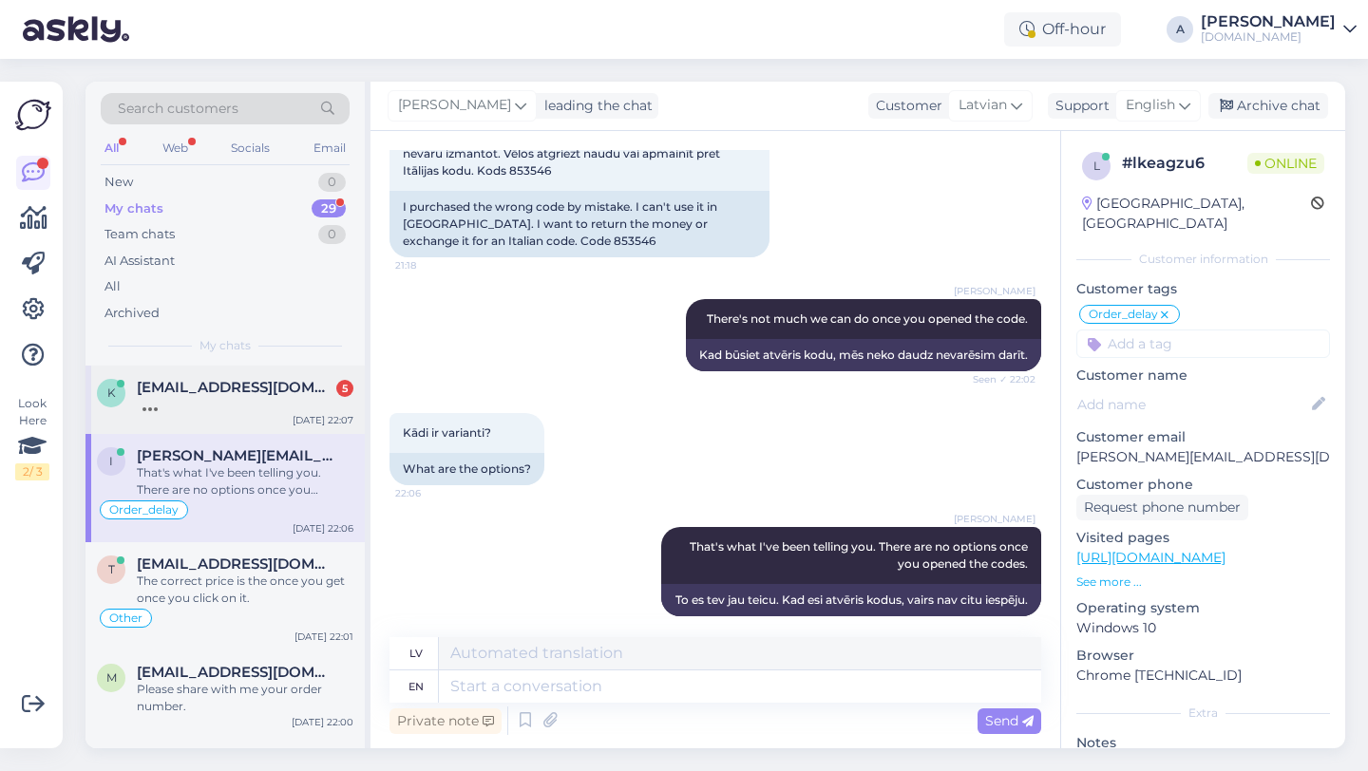
click at [187, 397] on div at bounding box center [245, 404] width 217 height 17
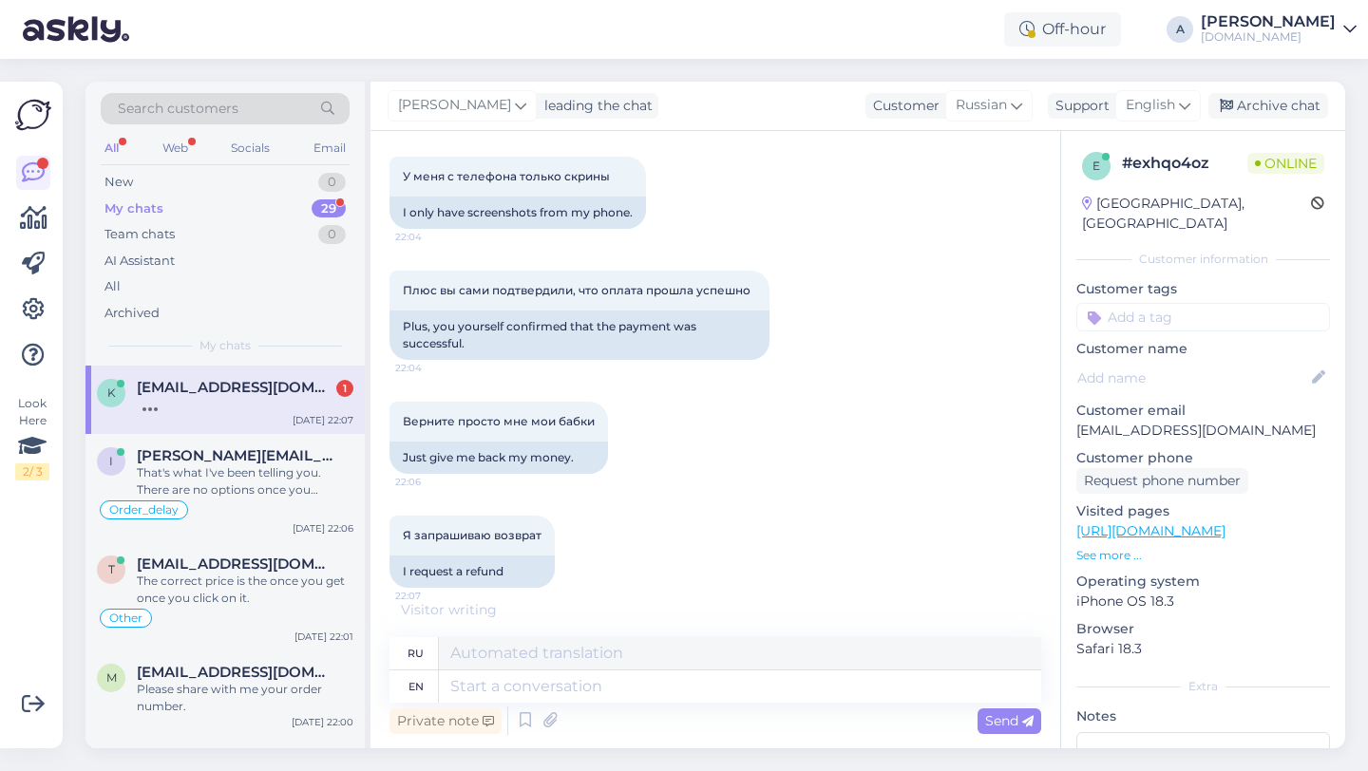
scroll to position [3876, 0]
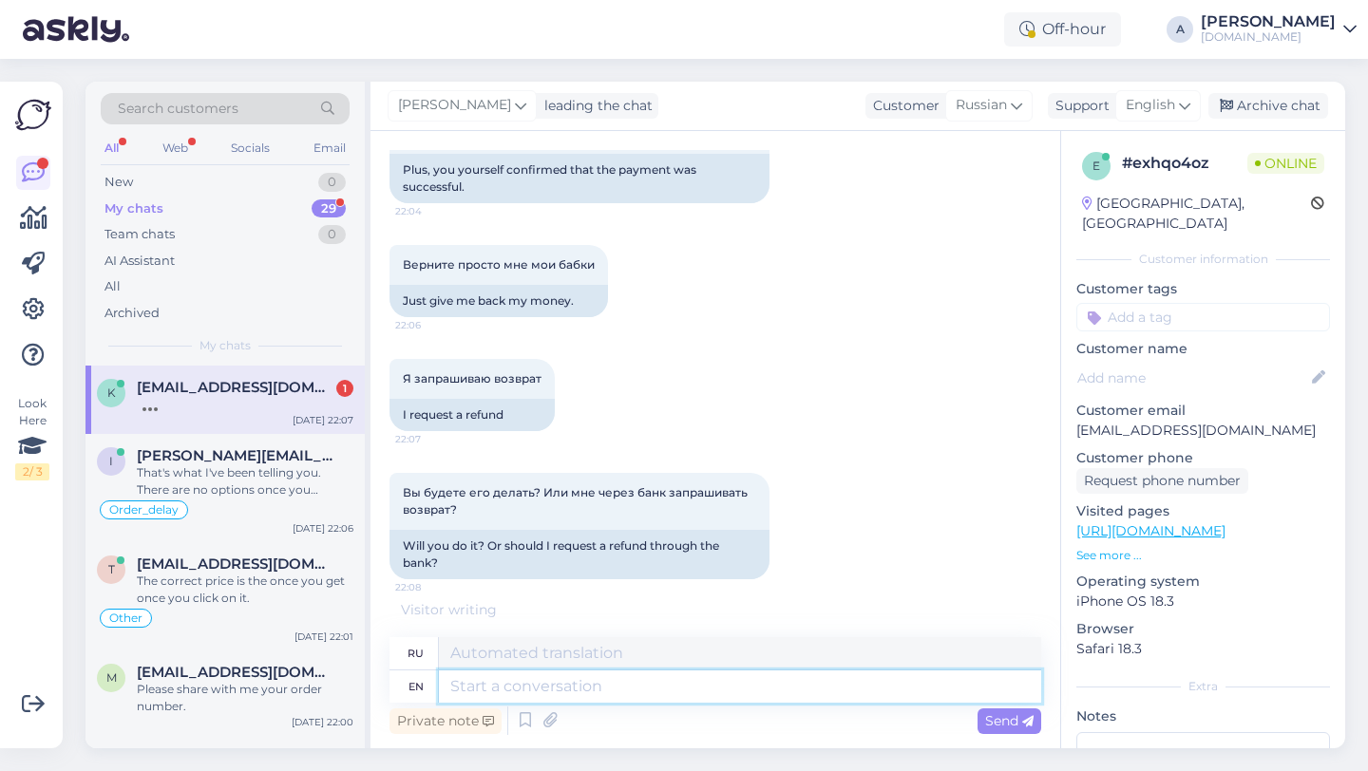
click at [571, 689] on textarea at bounding box center [740, 687] width 602 height 32
type textarea "There's"
type textarea "Там"
type textarea "There's no"
type textarea "Есть"
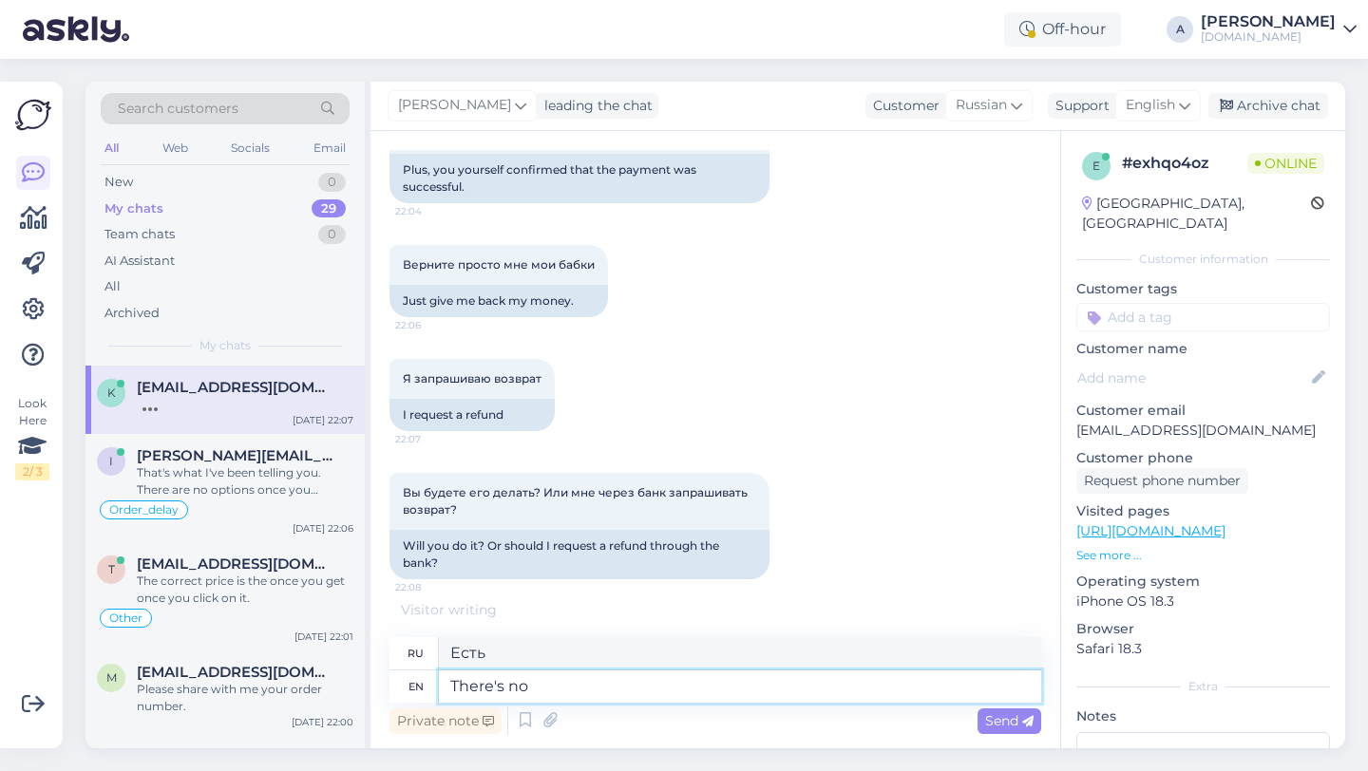
type textarea "There's no n"
type textarea "Нет, нет"
type textarea "There's no need"
type textarea "Нет необходимости"
type textarea "There's no need yo be"
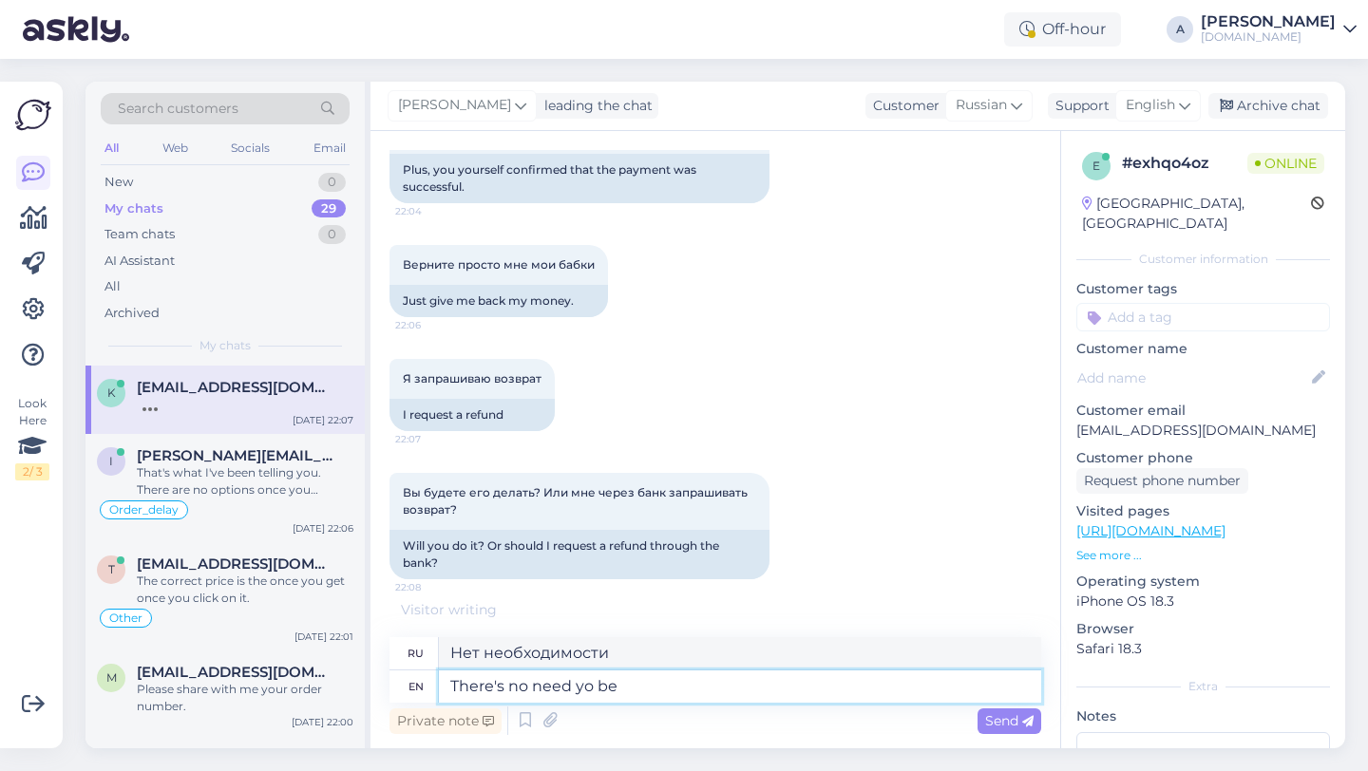
type textarea "Тебе это не нужно."
type textarea "There's no need yo be rud"
type textarea "Нет нужды тебе быть"
type textarea "There's no need yo be rude."
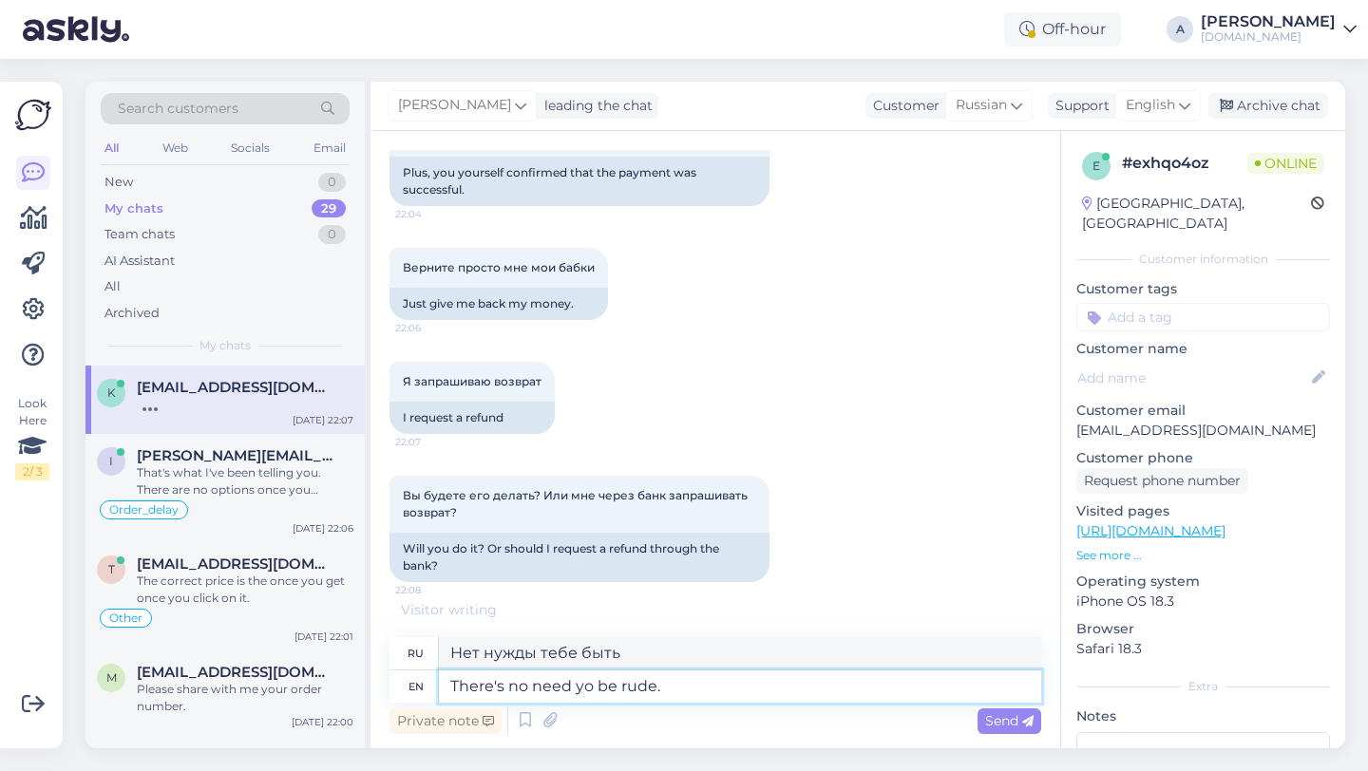
type textarea "Не надо грубить."
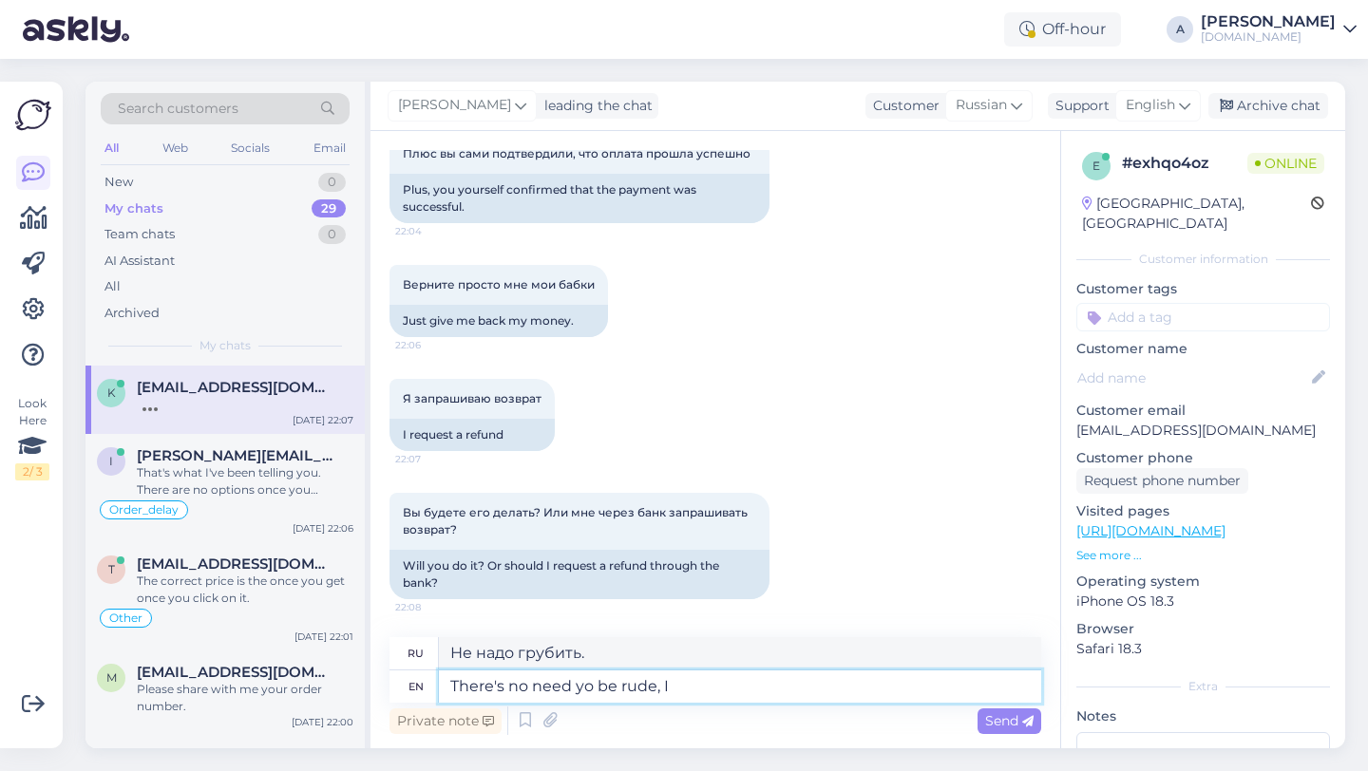
type textarea "There's no need yo be rude, I'"
type textarea "Нет нужды быть грубым,"
type textarea "There's no need yo be rude, I'm tr"
type textarea "Не надо грубить, я..."
type textarea "There's no need yo be rude, I'm trying to a"
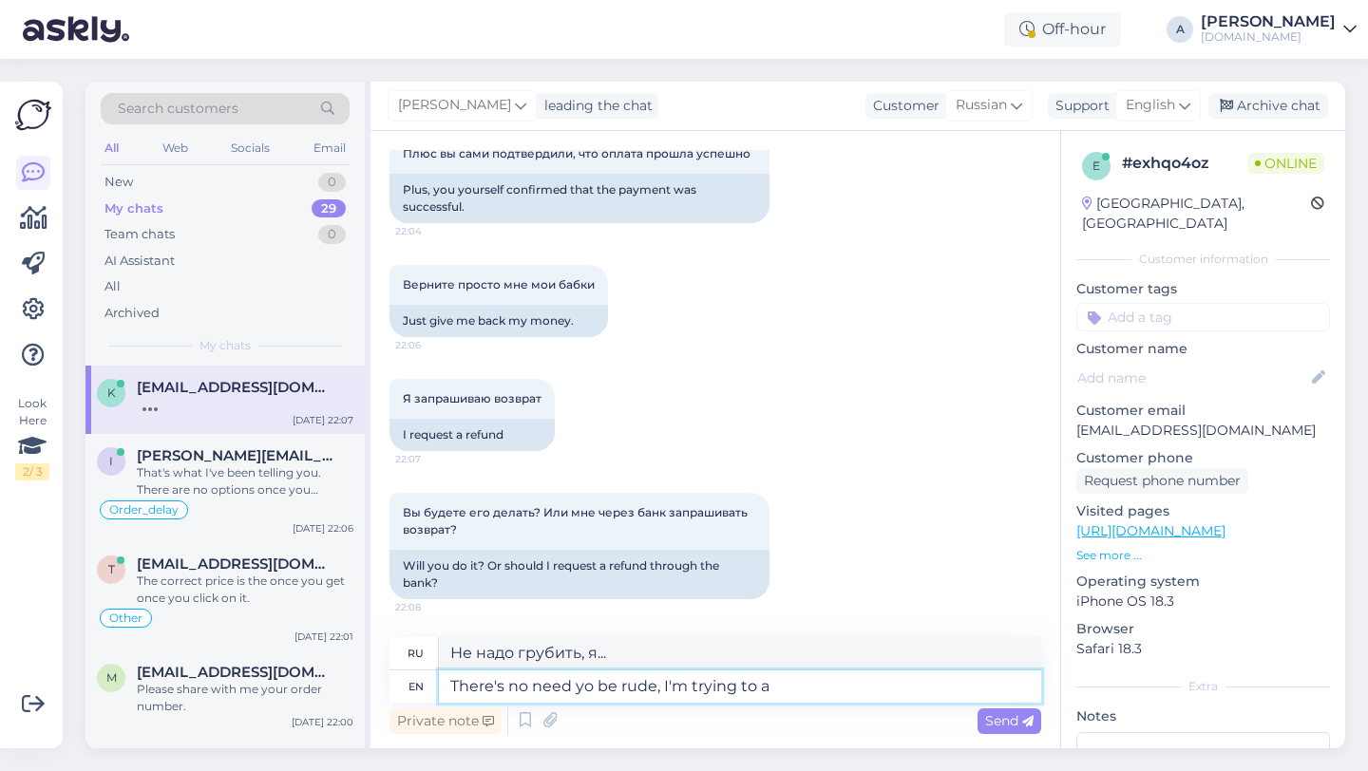
type textarea "Не надо грубить, я пытаюсь"
type textarea "There's no need yo be rude, I'm trying to assist you."
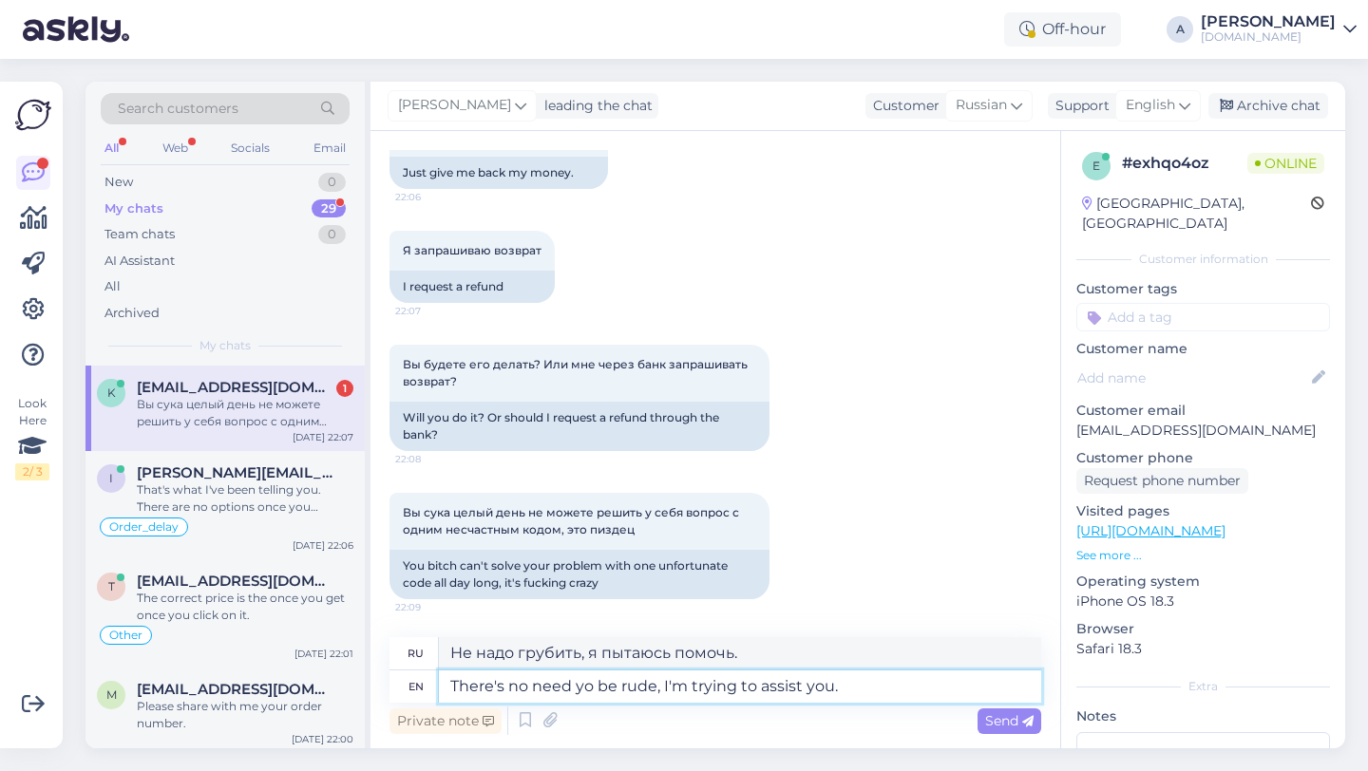
type textarea "Не нужно грубить, я пытаюсь вам помочь."
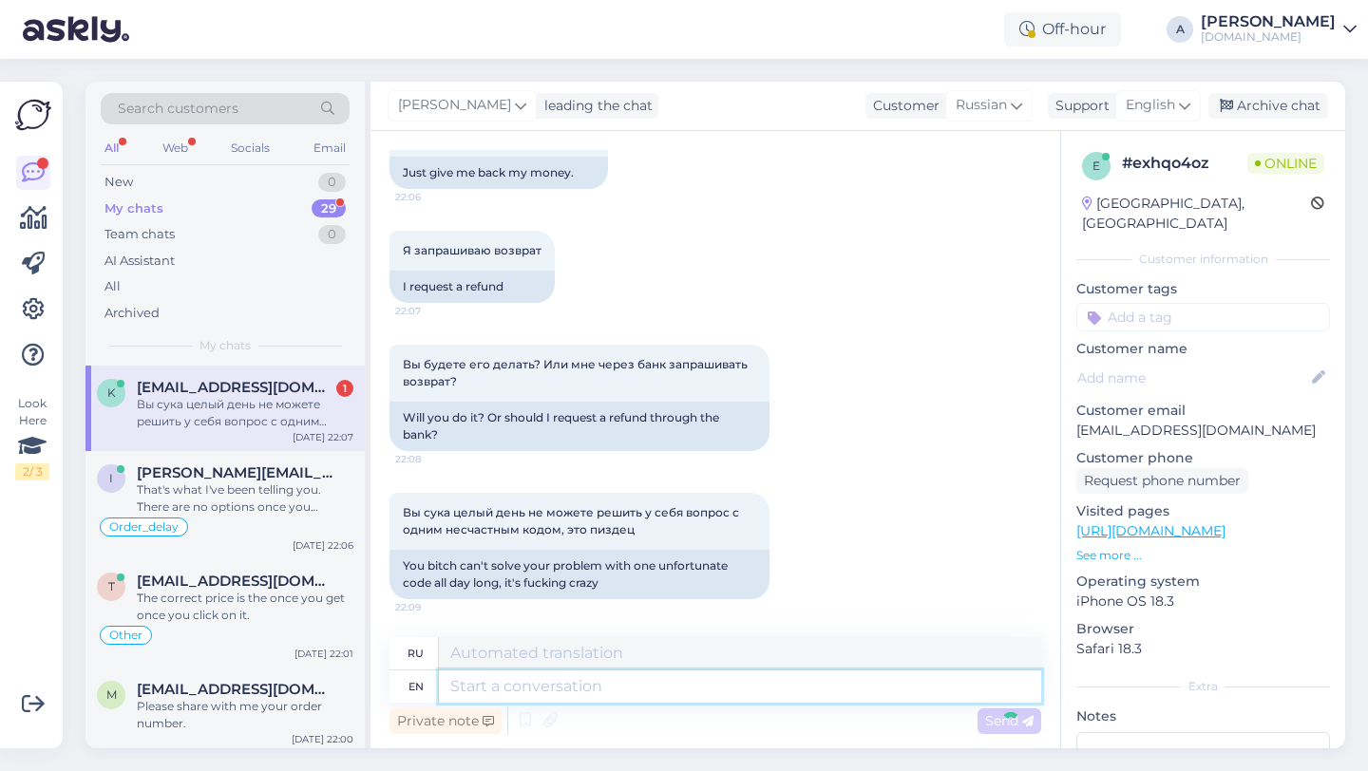
scroll to position [4119, 0]
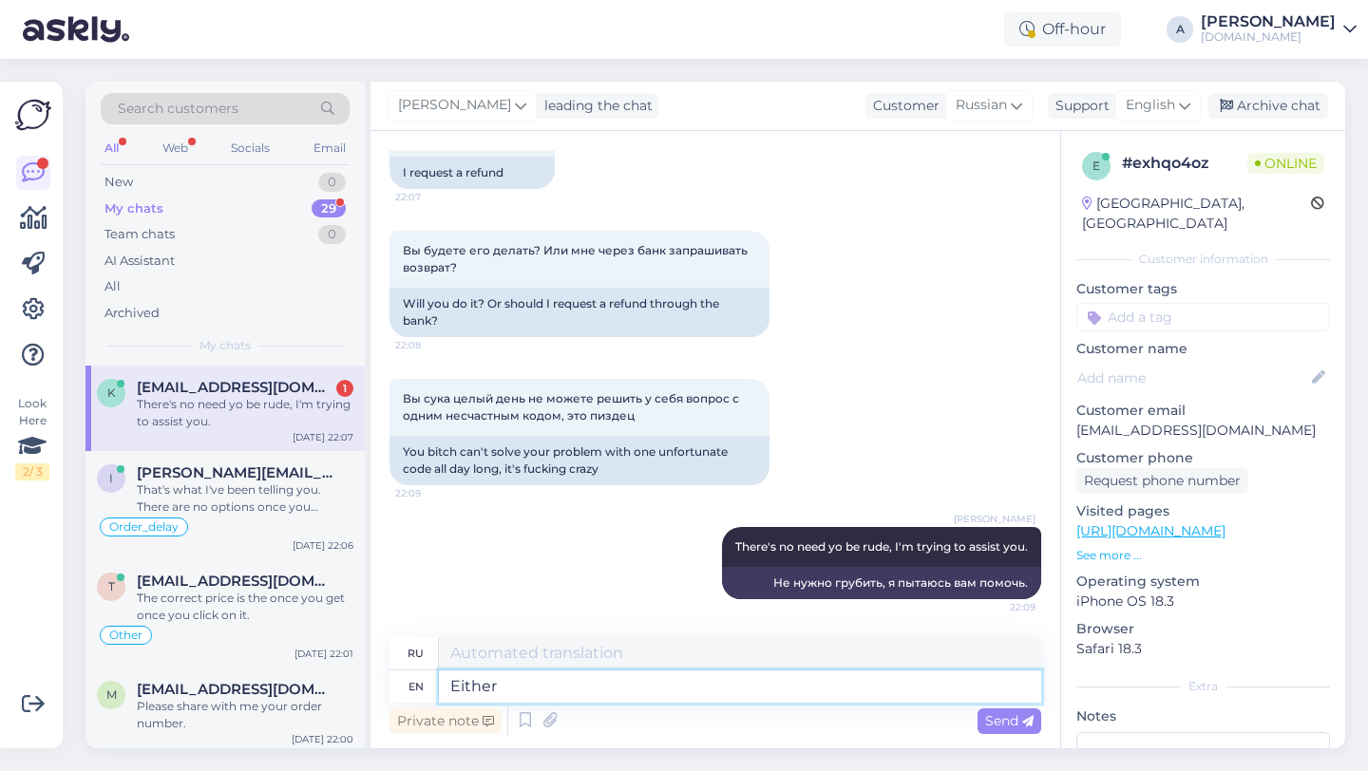
type textarea "Either f"
type textarea "Или"
type textarea "Either for r"
type textarea "Либо для"
type textarea "Either for refund ot"
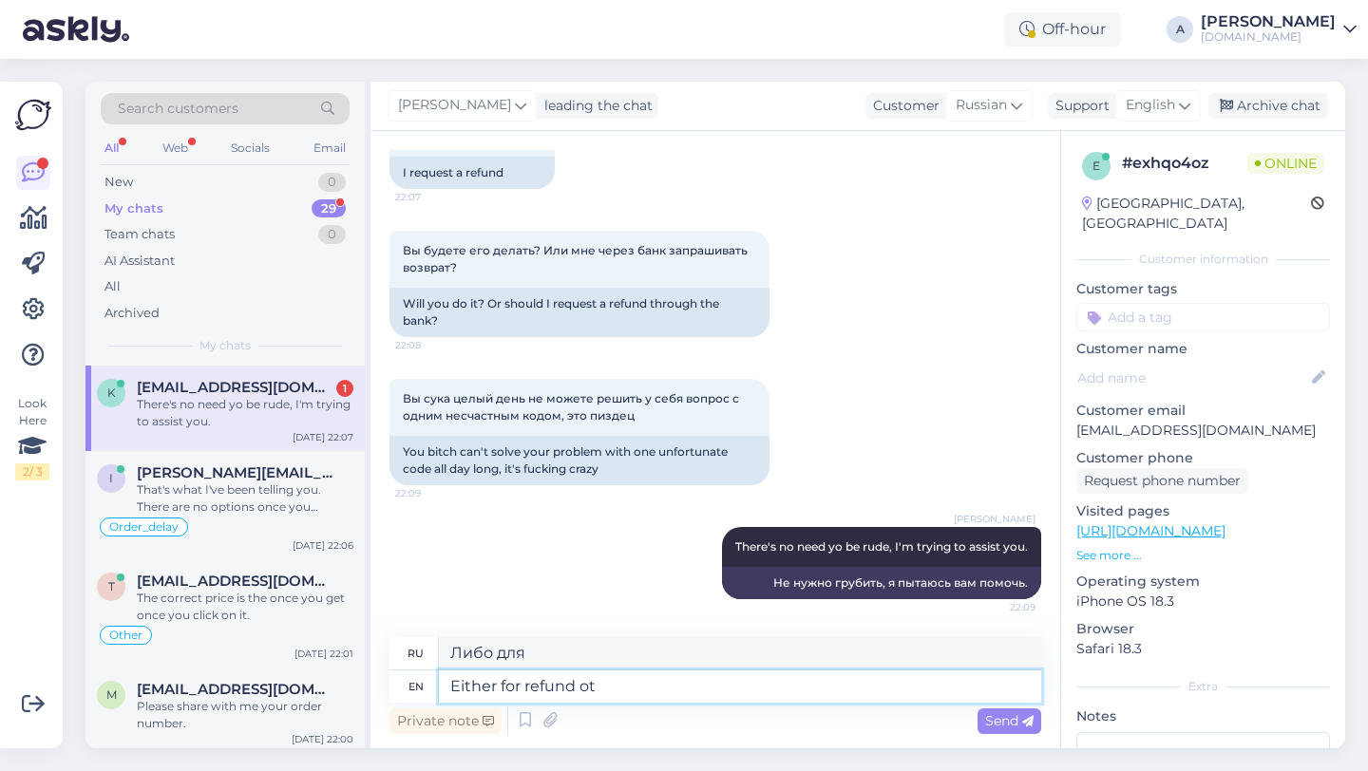
type textarea "Либо для возврата"
type textarea "Either for refund ot"
type textarea "Либо для возврата денег"
type textarea "Either for refund or the c"
type textarea "Либо для возврата денег, либо"
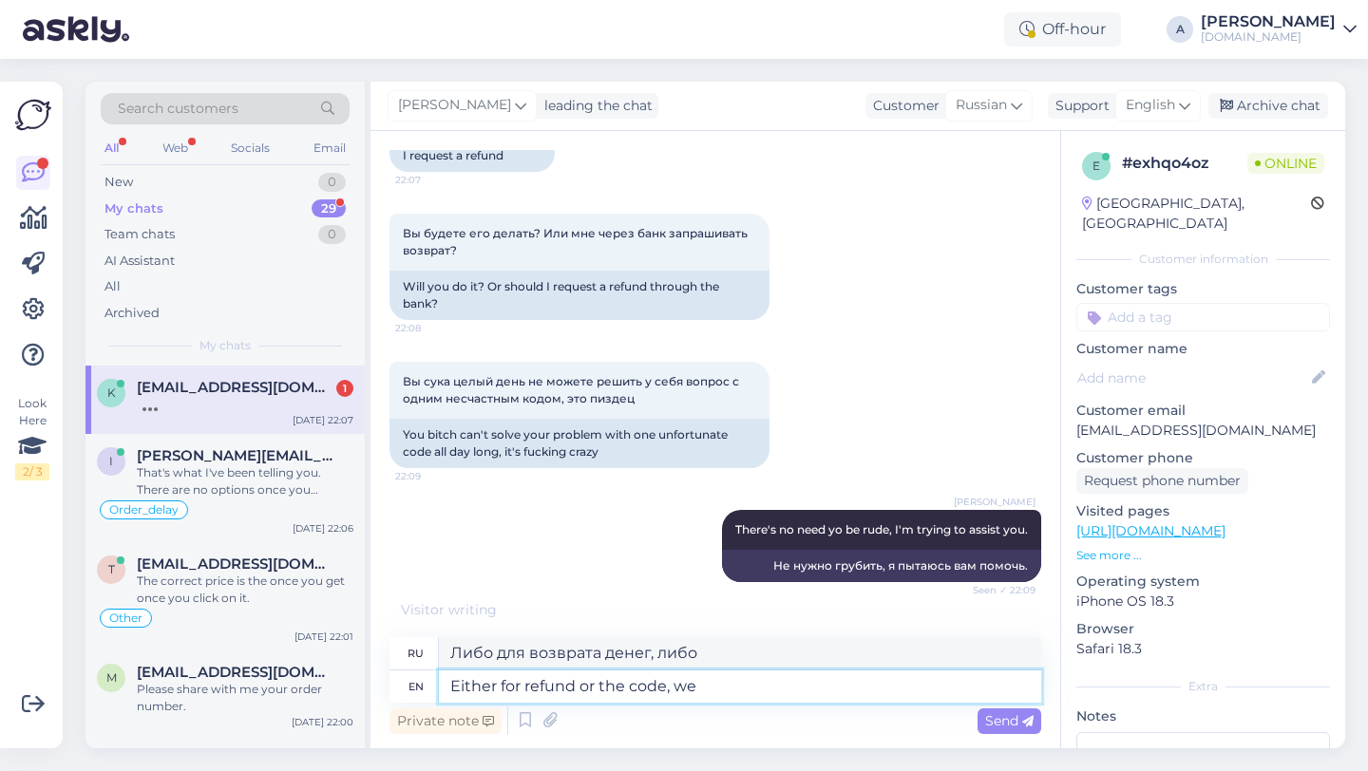
type textarea "Either for refund or the code, we"
type textarea "Либо для возврата денег, либо для кода,"
type textarea "Either for refund or the code, we nee"
type textarea "Либо для возврата денег, либо для кода, мы"
type textarea "Either for refund or the code, we need you"
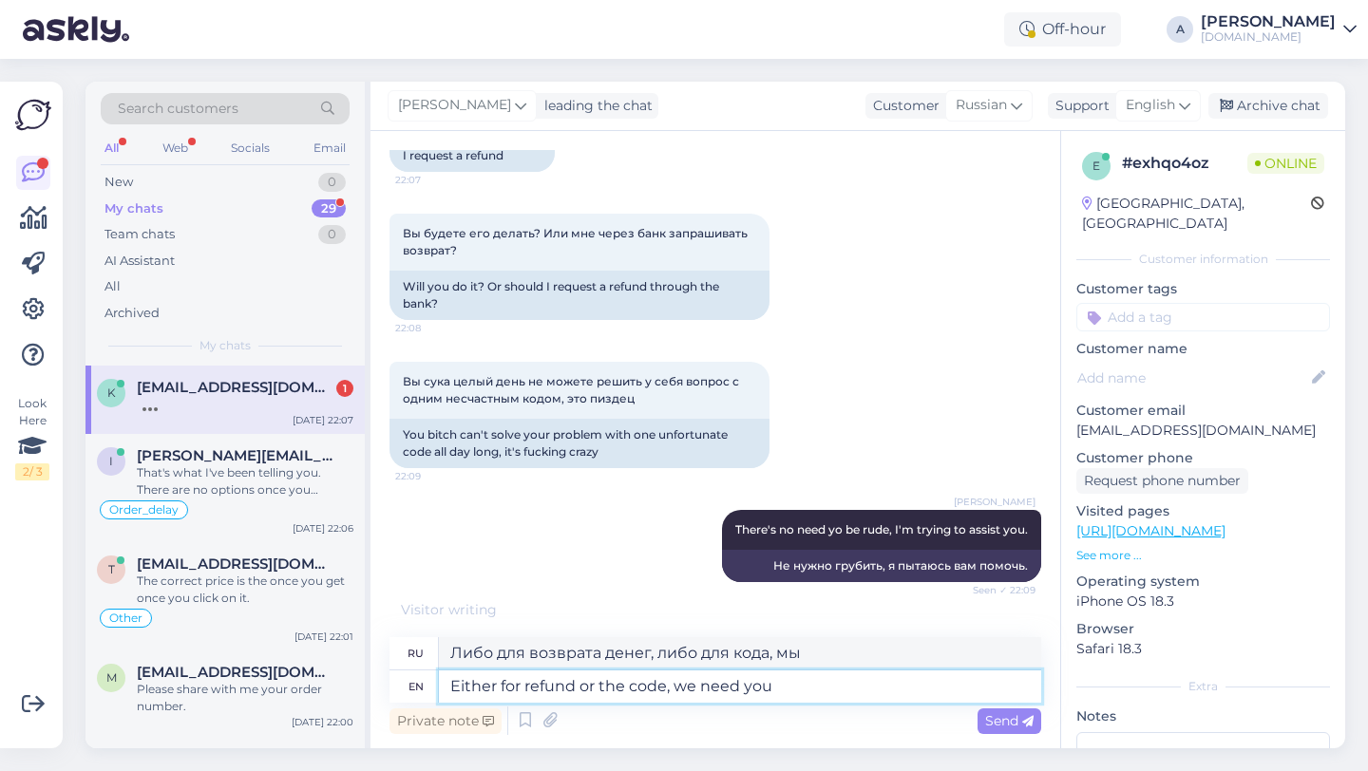
type textarea "Либо для возврата денег, либо для кода нам нужно"
type textarea "Either for refund or the code, we need you to"
type textarea "Для возврата денег или кода нам нужна ваша помощь."
type textarea "Either for refund or the code, we need you to d"
type textarea "Для возврата денег или кода нам нужно, чтобы вы"
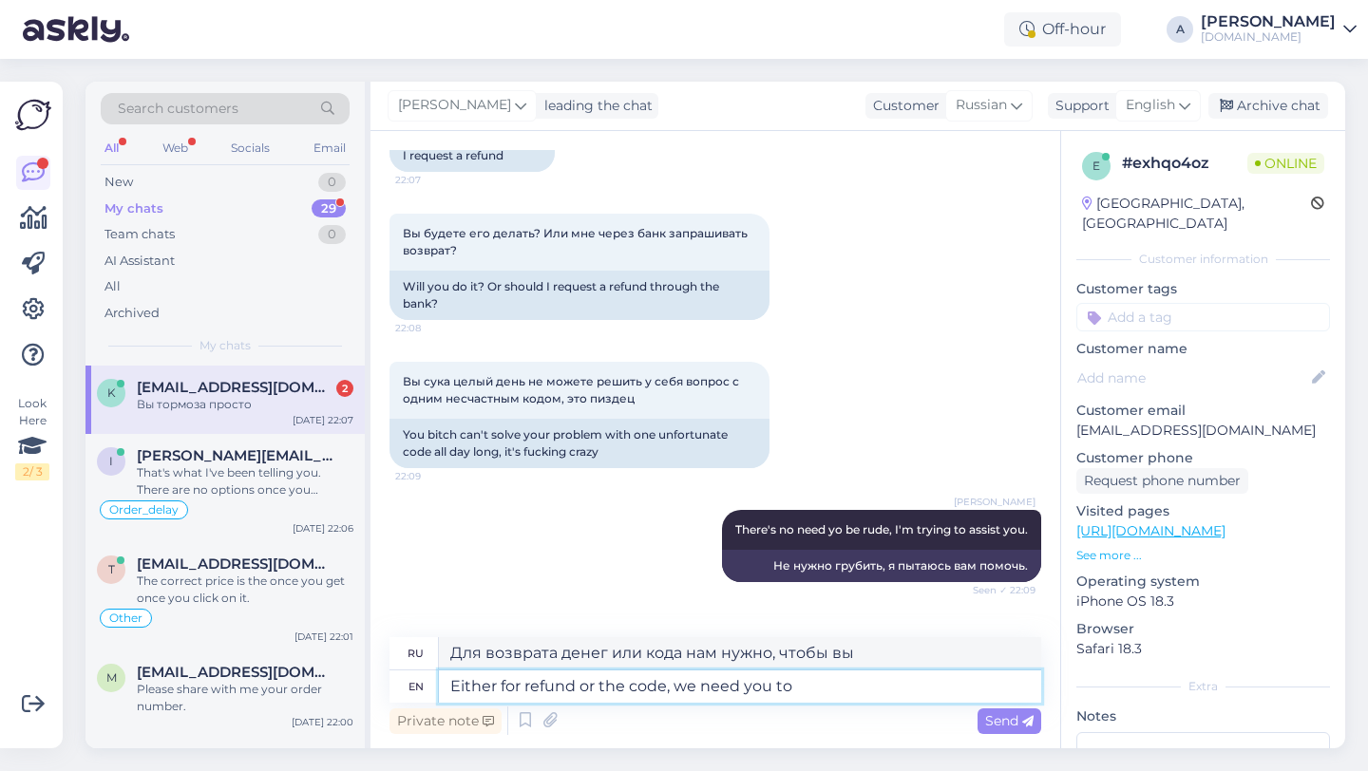
scroll to position [4233, 0]
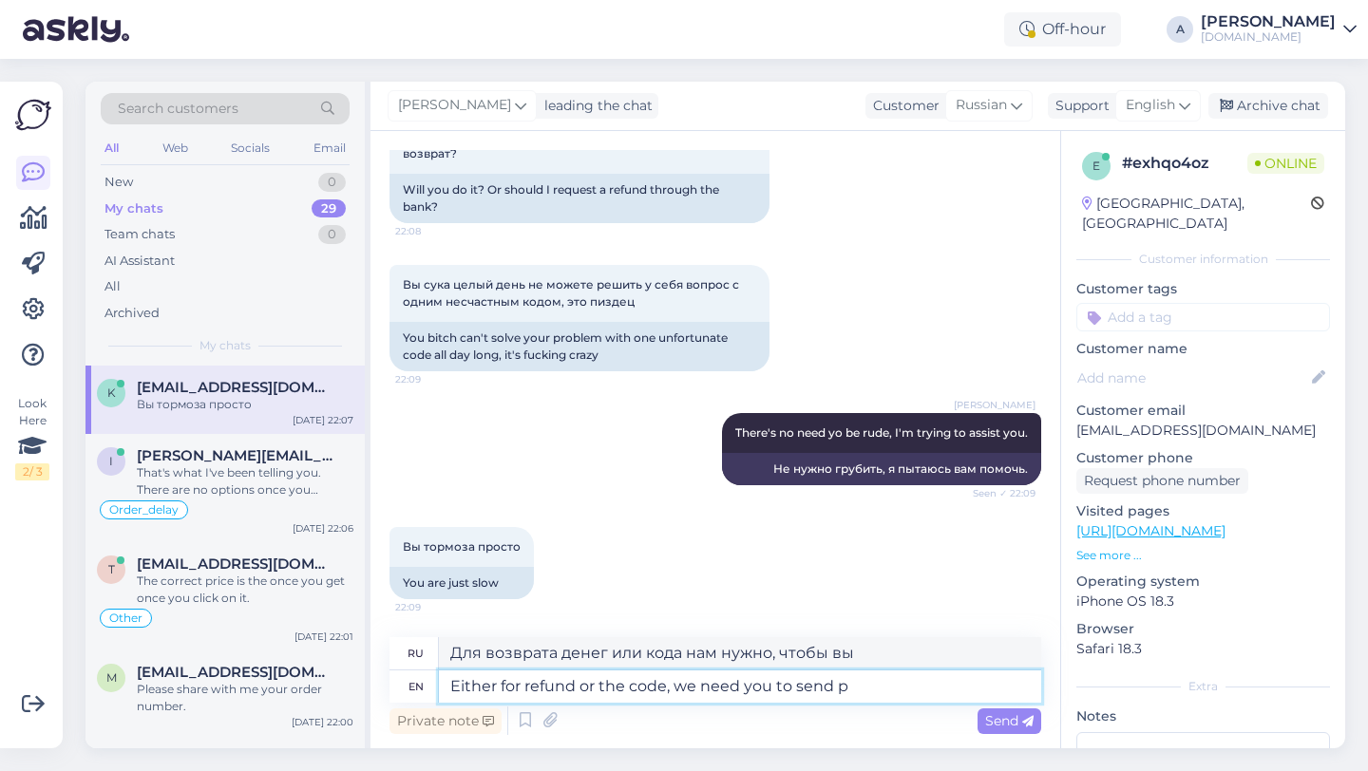
type textarea "Either for refund or the code, we need you to send pr"
type textarea "Для возврата денег или кода нам нужно, чтобы вы отправили"
type textarea "Either for refund or the code, we need you to send proof o"
type textarea "Для возврата средств или кода нам нужно, чтобы вы отправили подтверждение."
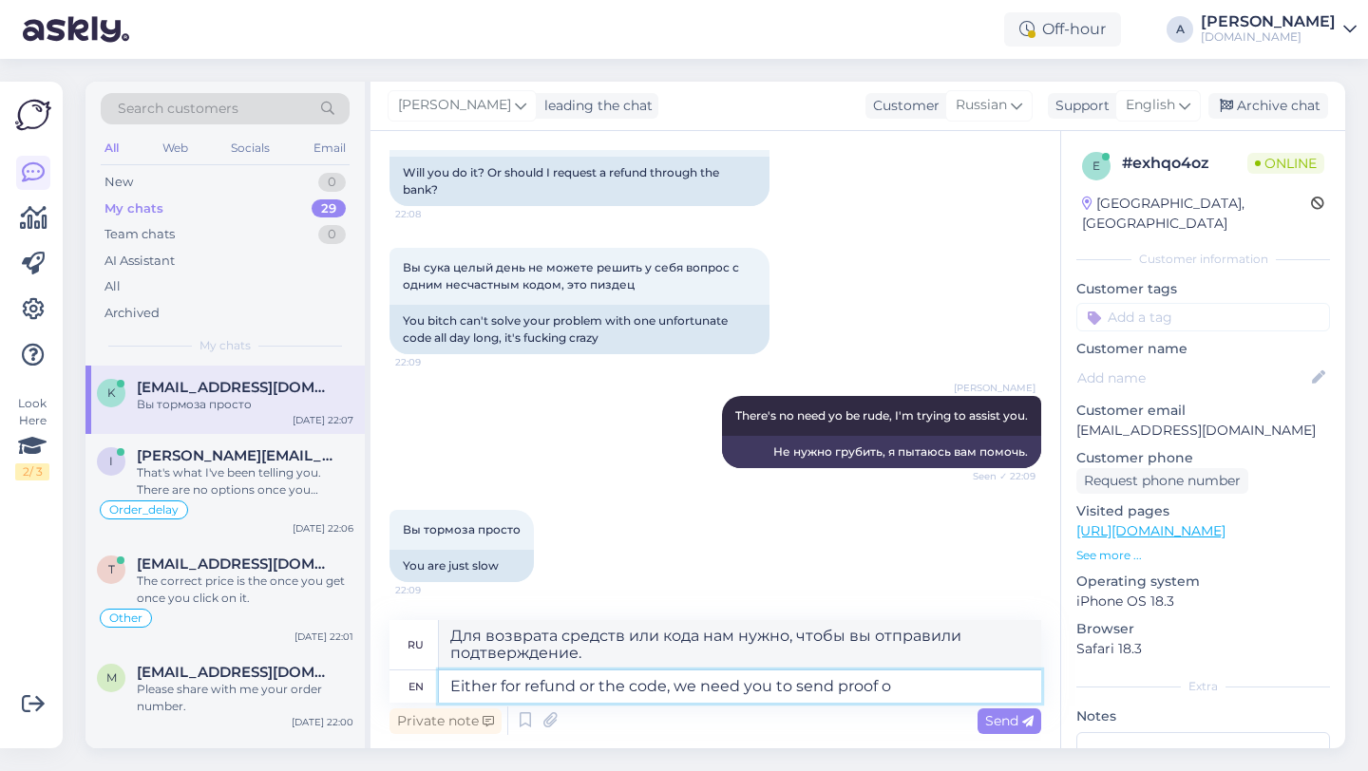
scroll to position [4250, 0]
type textarea "Either for refund or the code, we need you to send proof of pay"
type textarea "Для возврата денег или кода нам нужно, чтобы вы отправили подтверждение"
type textarea "Either for refund or the code, we need you to send proof of payment in"
type textarea "Для возврата средств или получения кода нам необходимо, чтобы вы отправили подт…"
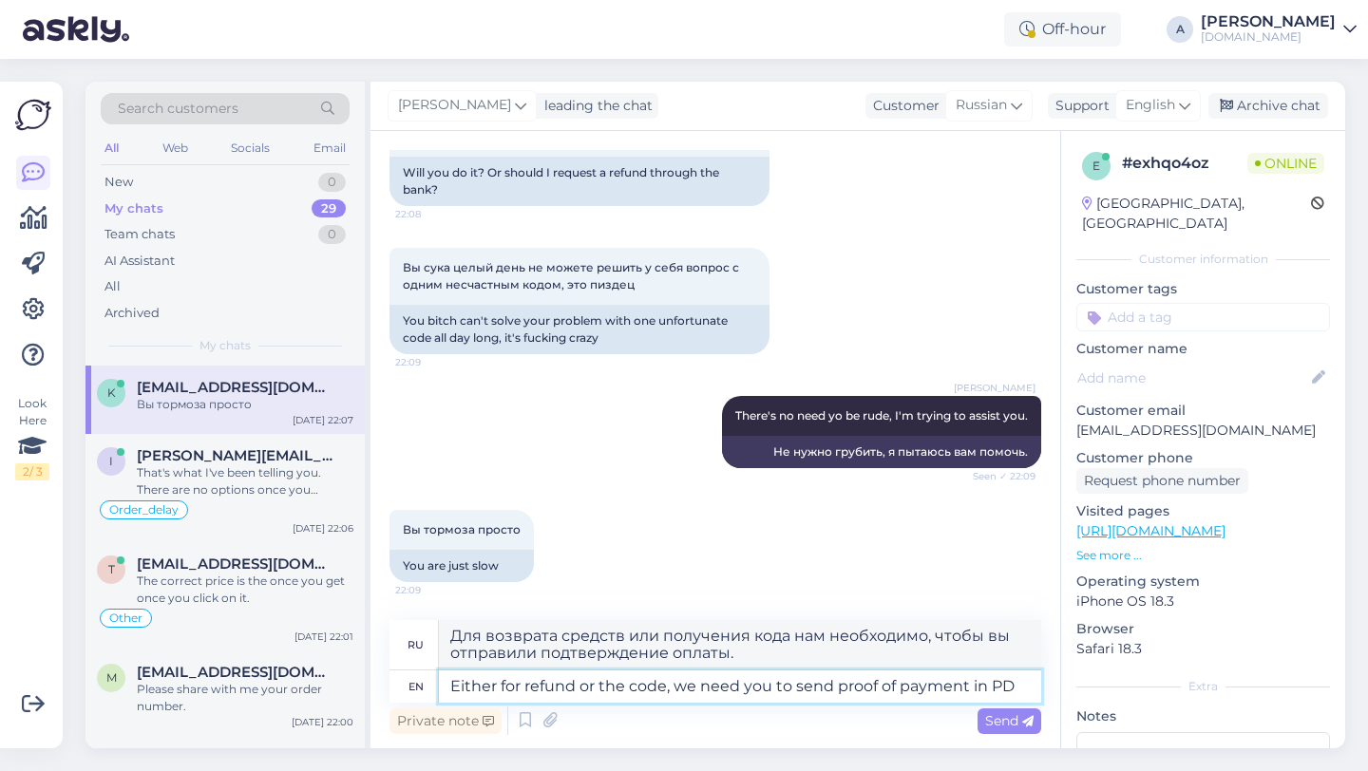
type textarea "Either for refund or the code, we need you to send proof of payment in PDF"
type textarea "Для возврата денег или получения кода нам необходимо, чтобы вы отправили подтве…"
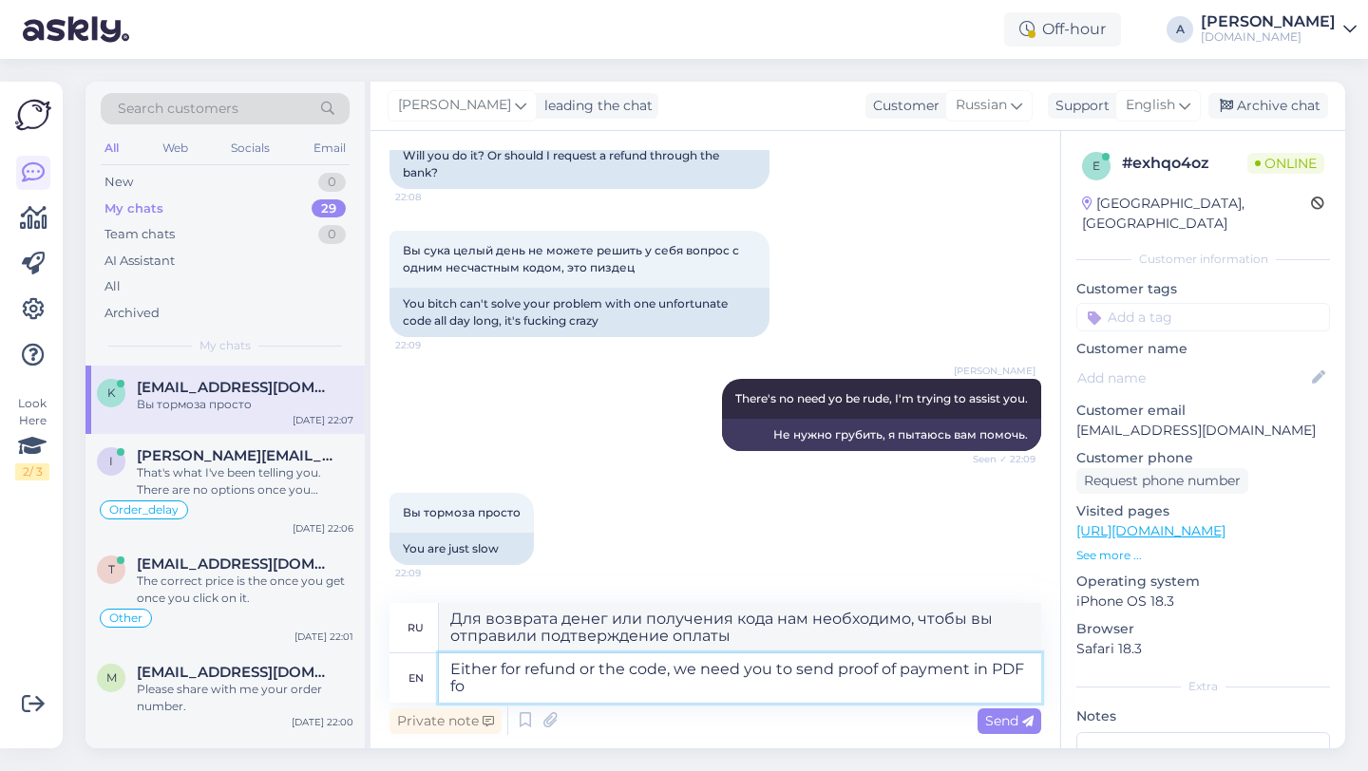
scroll to position [4253, 0]
type textarea "Either for refund or the code, we need you to send proof of payment in PDF form…"
type textarea "Для возврата средств или получения кода нам необходимо, чтобы вы отправили подт…"
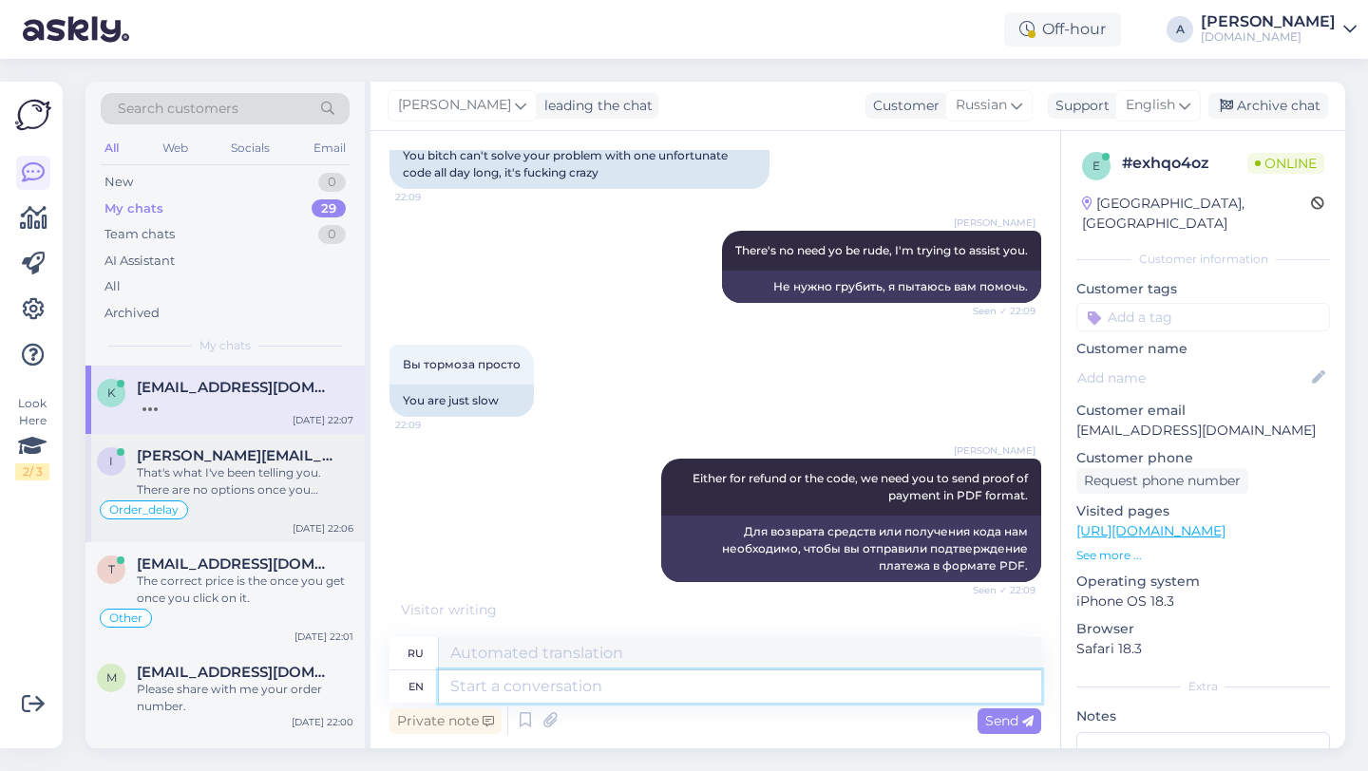
scroll to position [4418, 0]
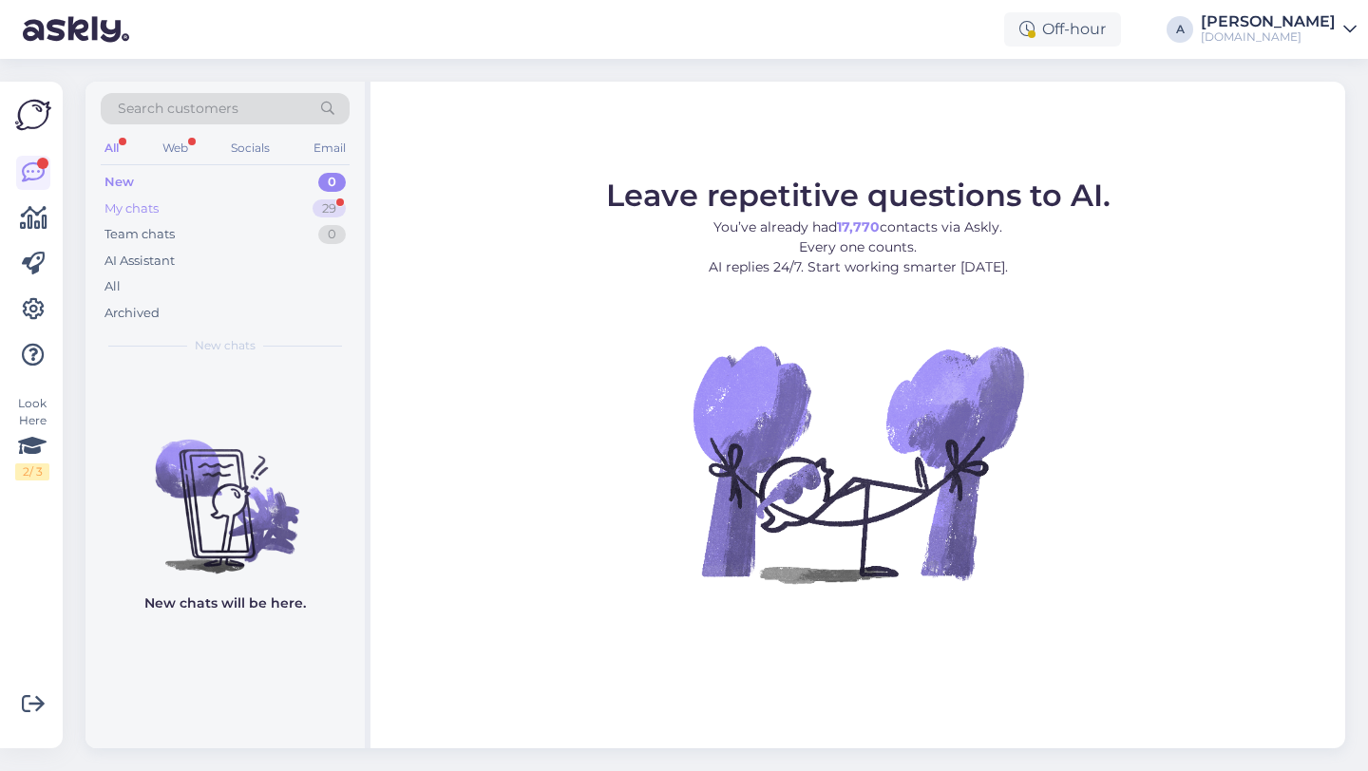
click at [311, 201] on div "My chats 29" at bounding box center [225, 209] width 249 height 27
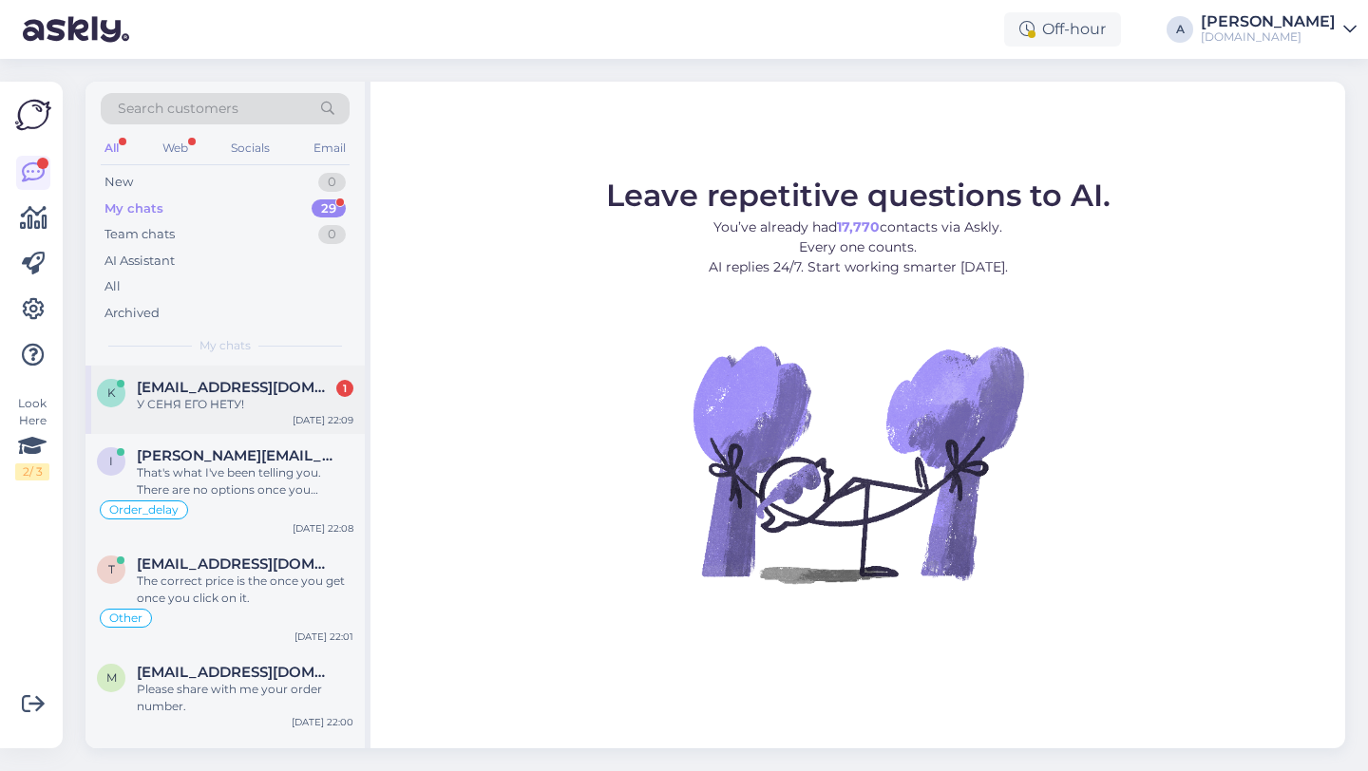
click at [263, 403] on div "У СЕНЯ ЕГО НЕТУ!" at bounding box center [245, 404] width 217 height 17
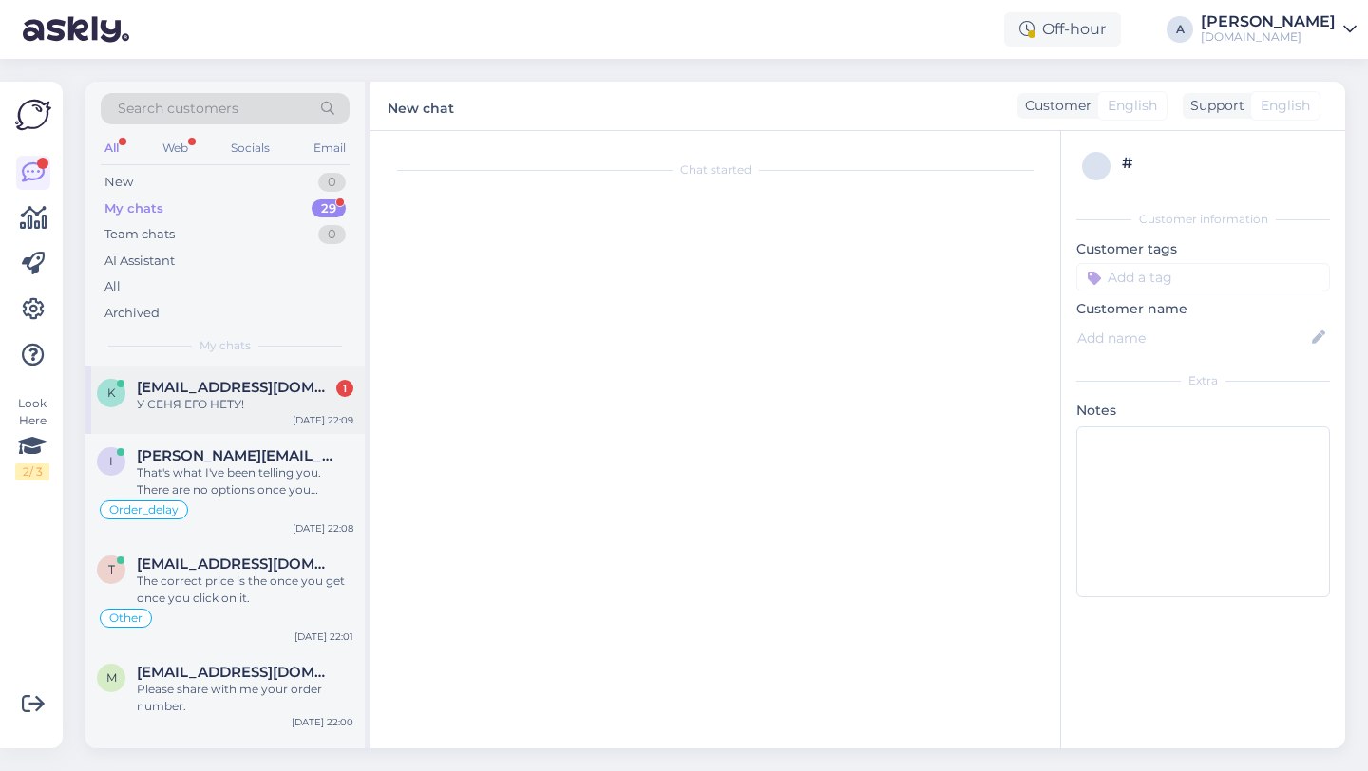
scroll to position [4512, 0]
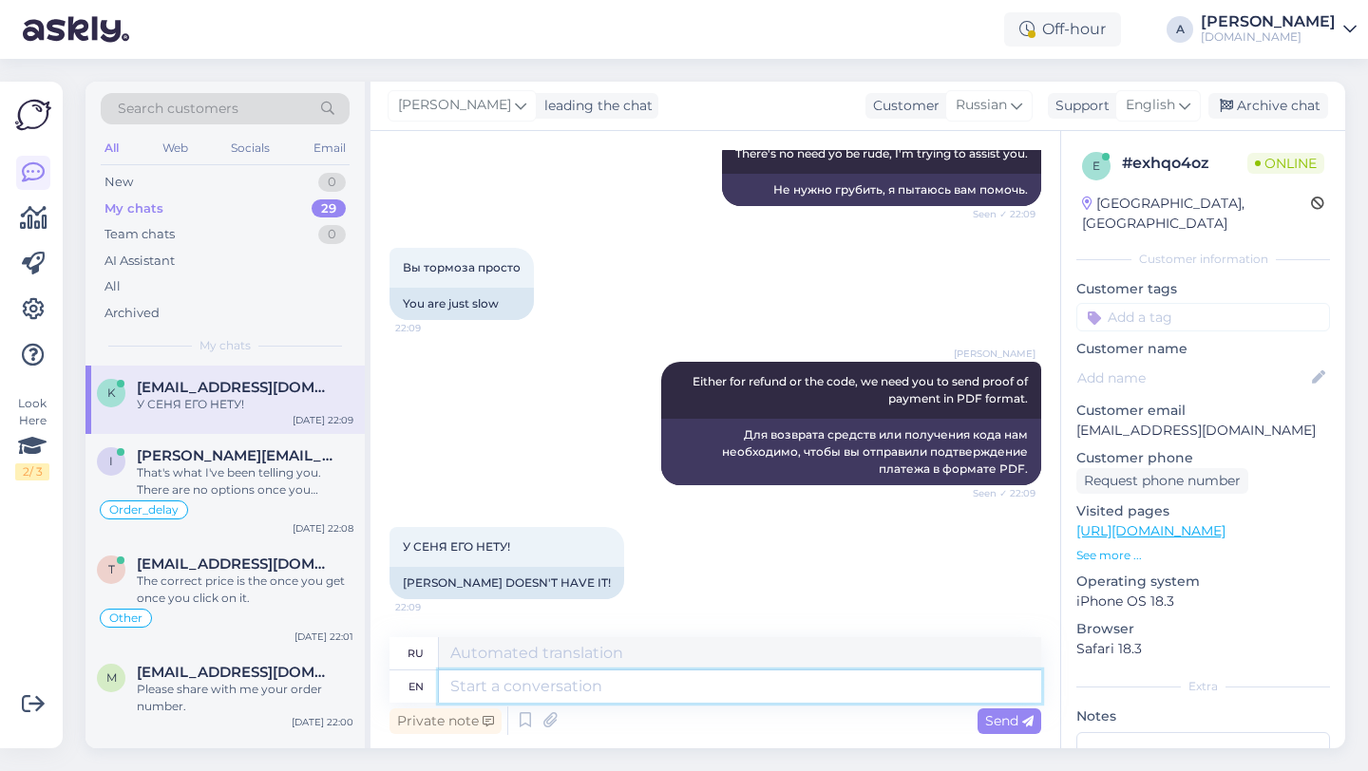
click at [564, 686] on textarea at bounding box center [740, 687] width 602 height 32
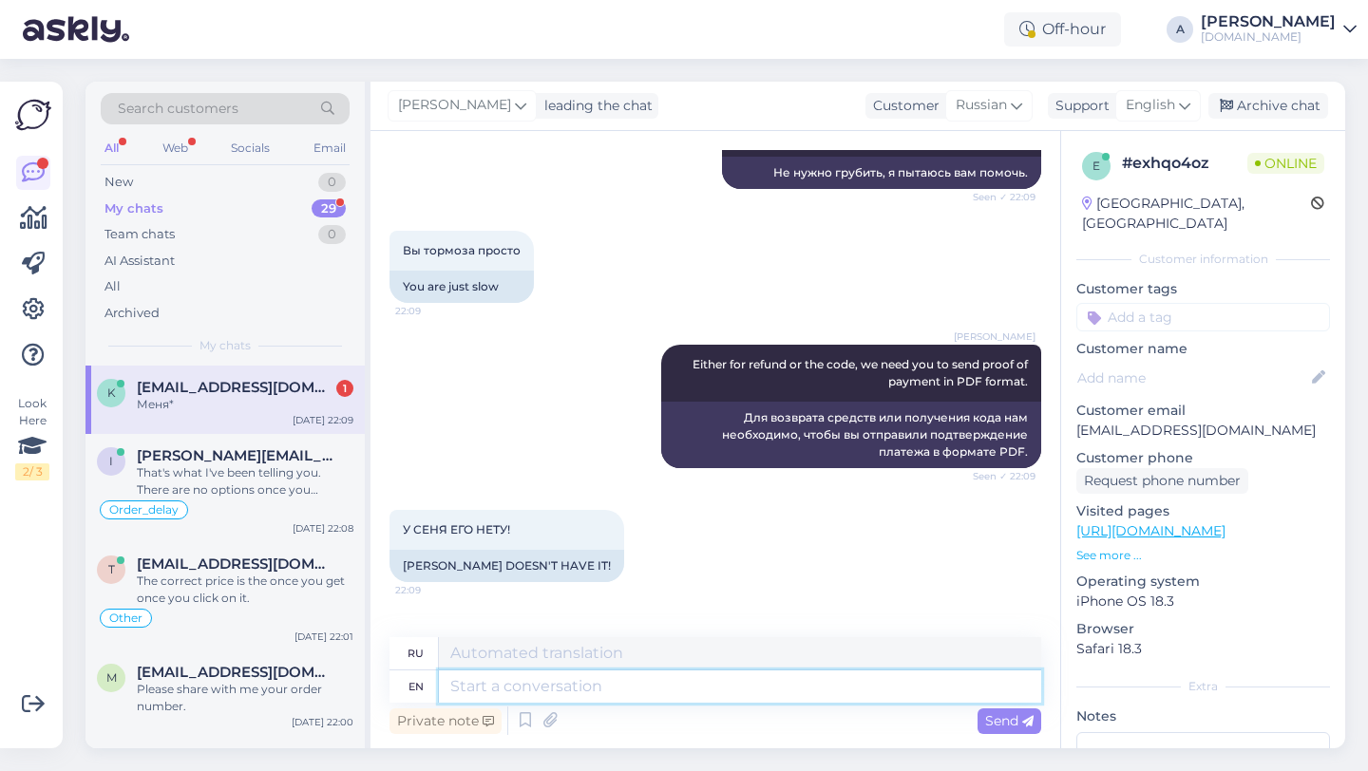
scroll to position [4626, 0]
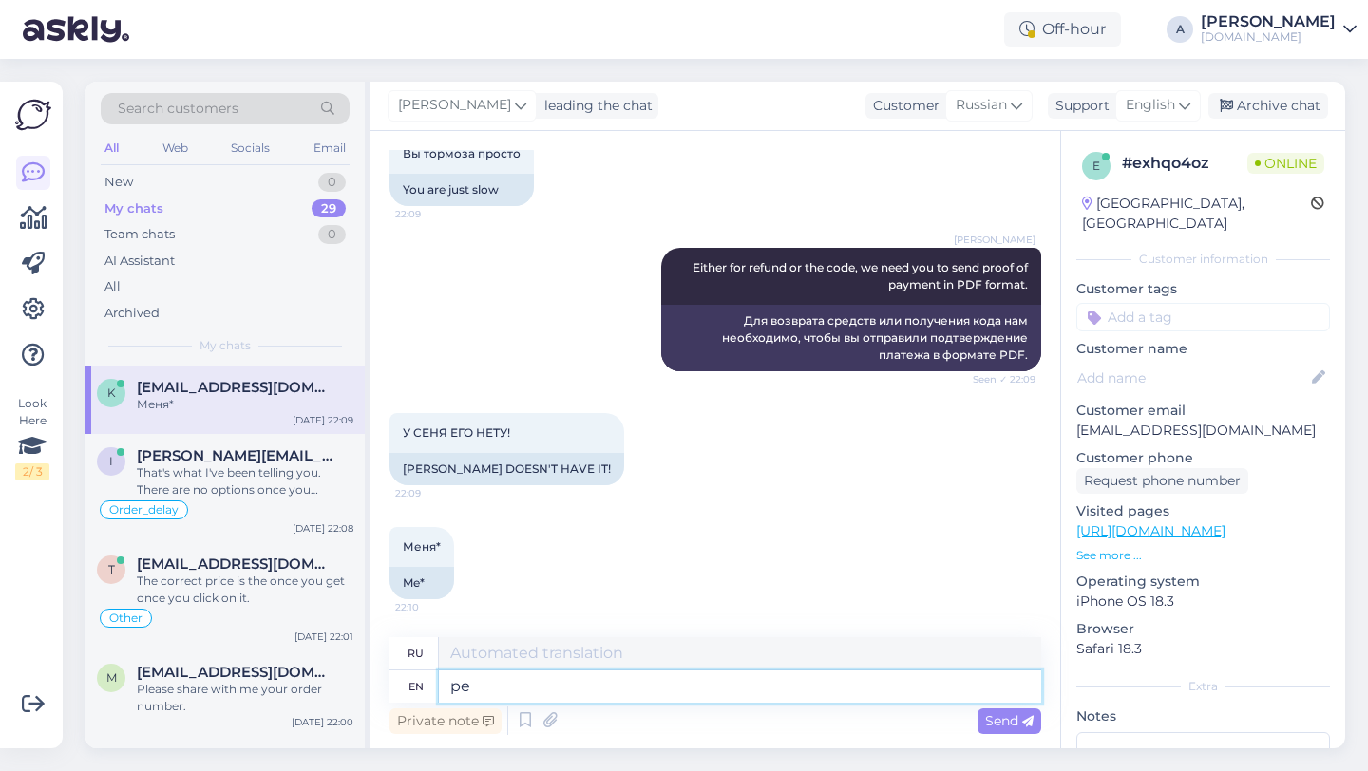
type textarea "p"
type textarea "Please cont"
type textarea "Пожалуйста"
type textarea "Please contact yo"
type textarea "Пожалуйста, свяжитесь"
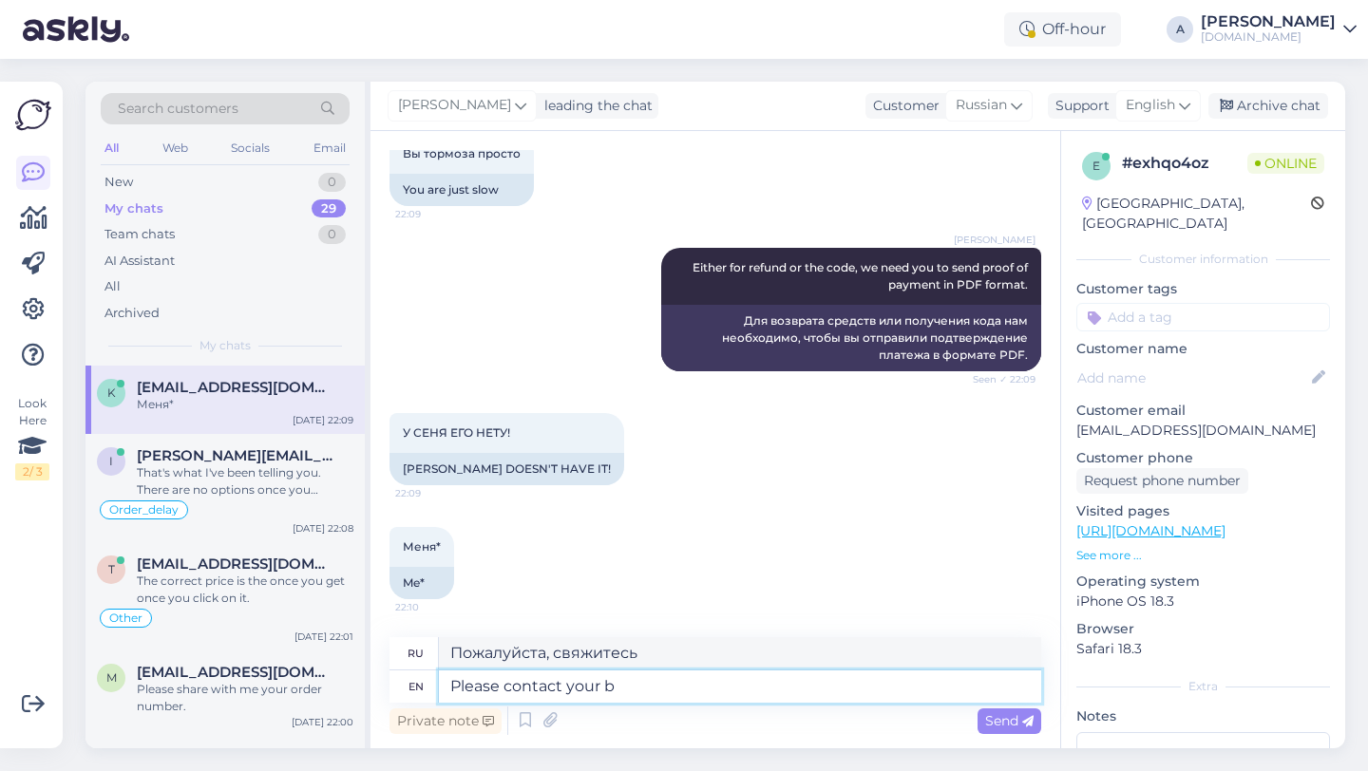
type textarea "Please contact your ba"
type textarea "Пожалуйста, свяжитесь с вашим"
type textarea "Please contact your banck an"
type textarea "Пожалуйста, свяжитесь с вашим банком."
type textarea "Please contact your bank and requ"
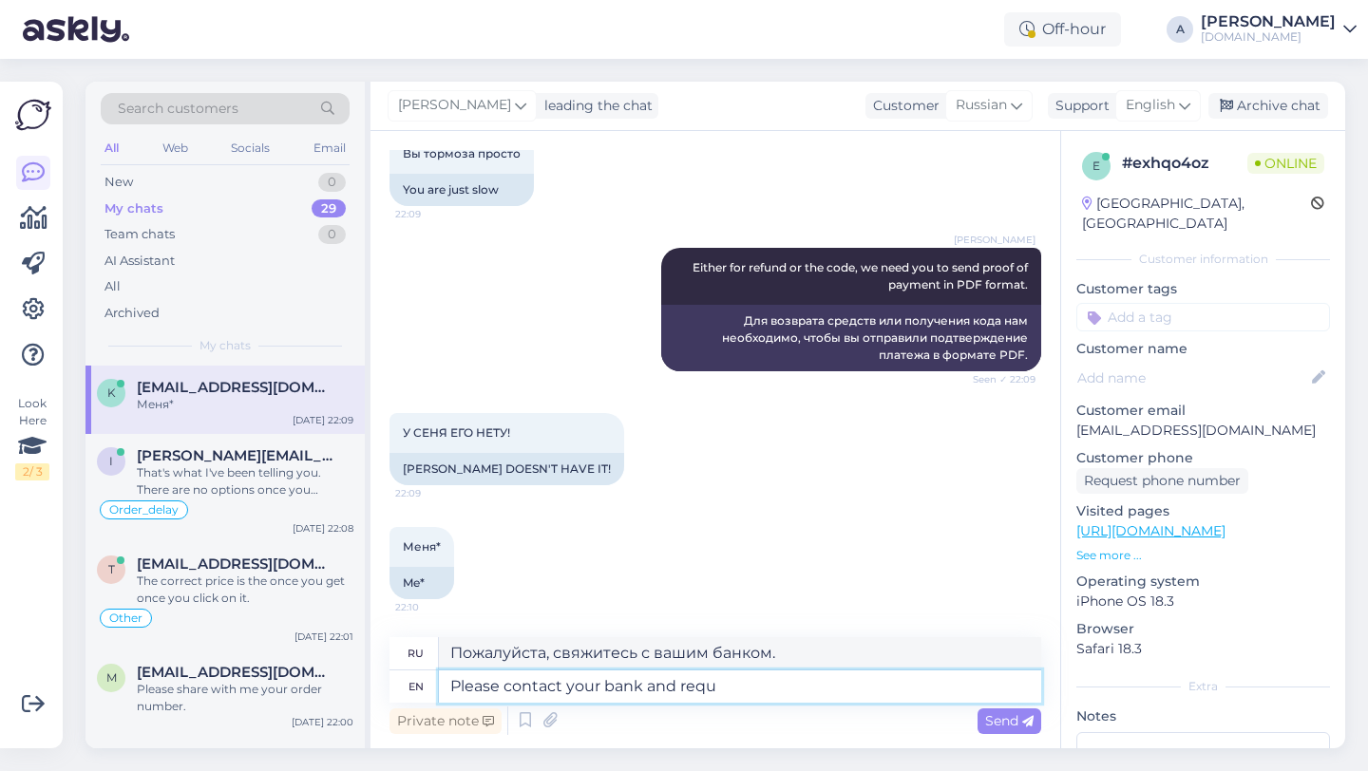
type textarea "Пожалуйста, свяжитесь с вашим банком и"
type textarea "Please contact your bank and request it."
type textarea "Пожалуйста, свяжитесь с вашим банком и запросите"
type textarea "Please contact your bank and request it."
type textarea "Пожалуйста, свяжитесь с вашим банком и подайте соответствующий запрос."
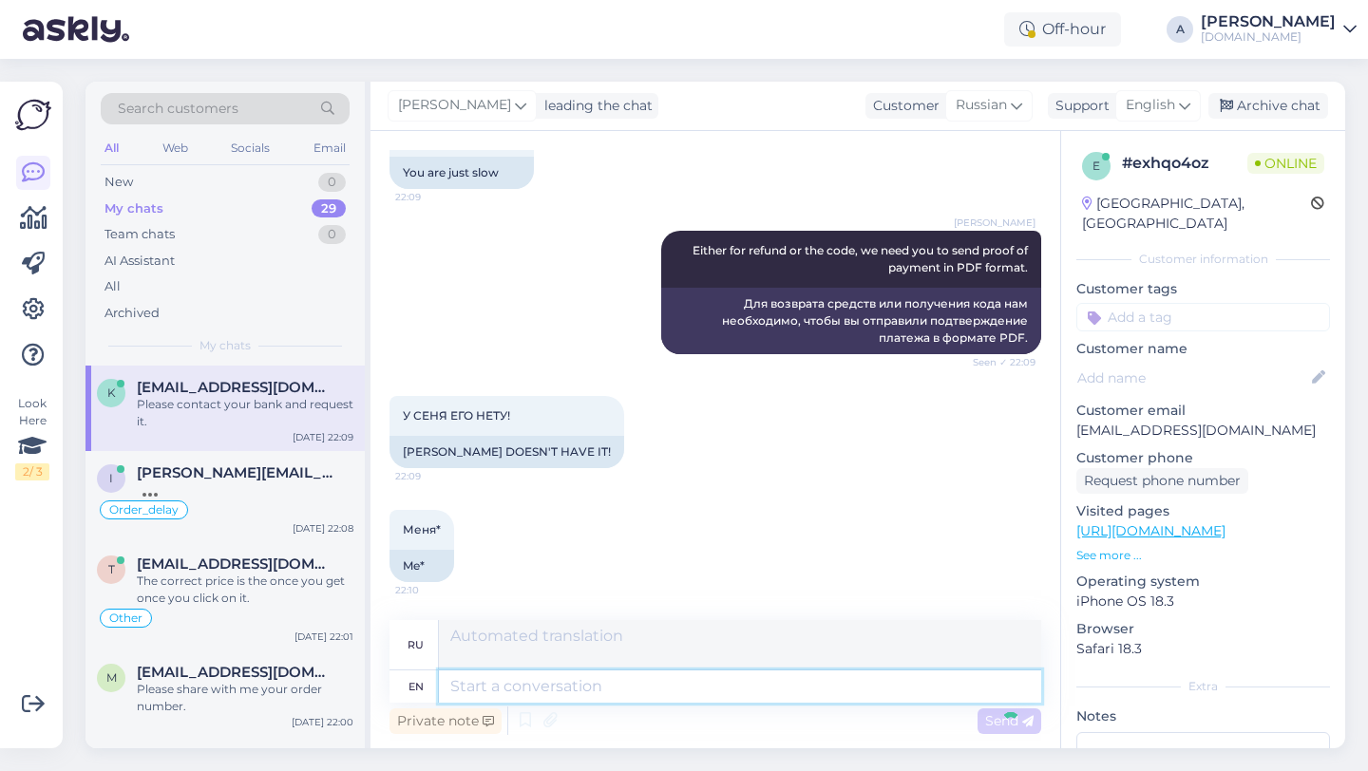
scroll to position [4757, 0]
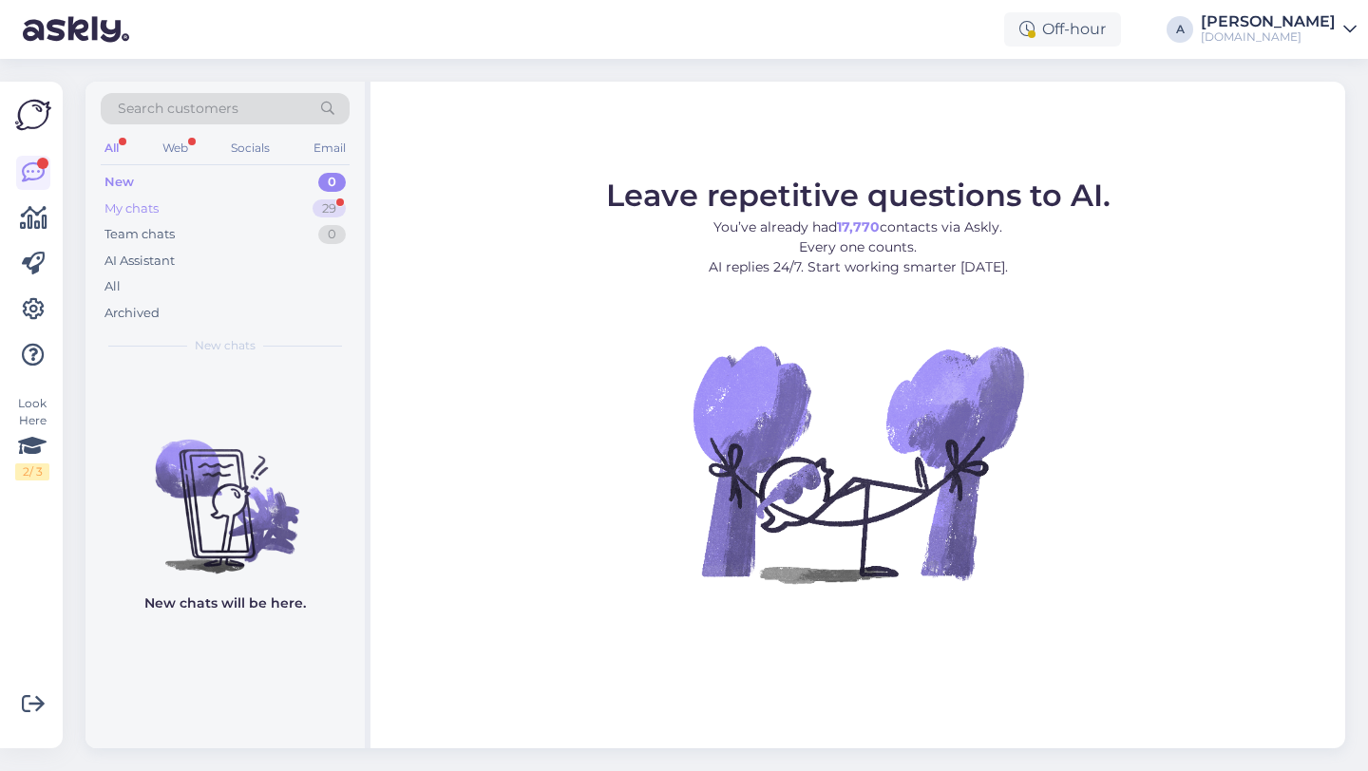
click at [330, 202] on div "29" at bounding box center [329, 209] width 33 height 19
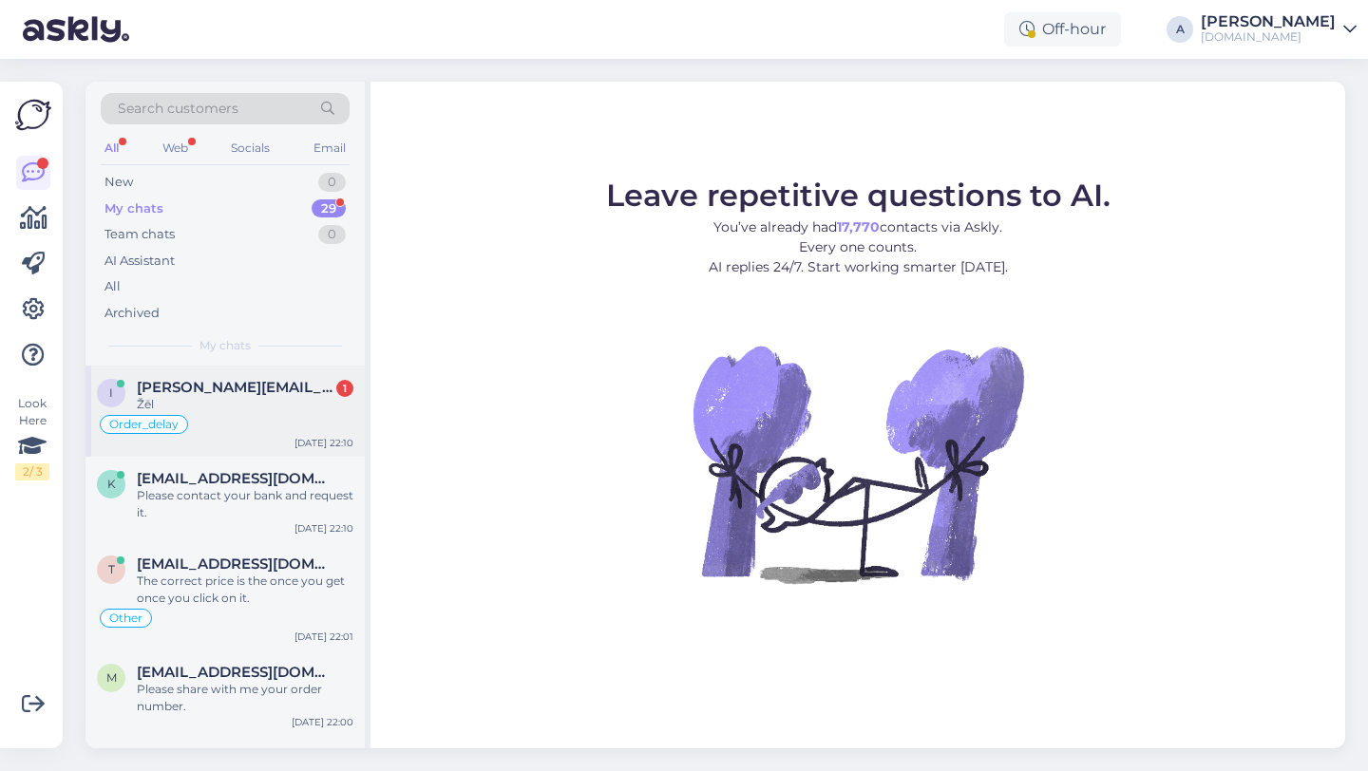
click at [246, 416] on div "Order_delay" at bounding box center [225, 424] width 257 height 23
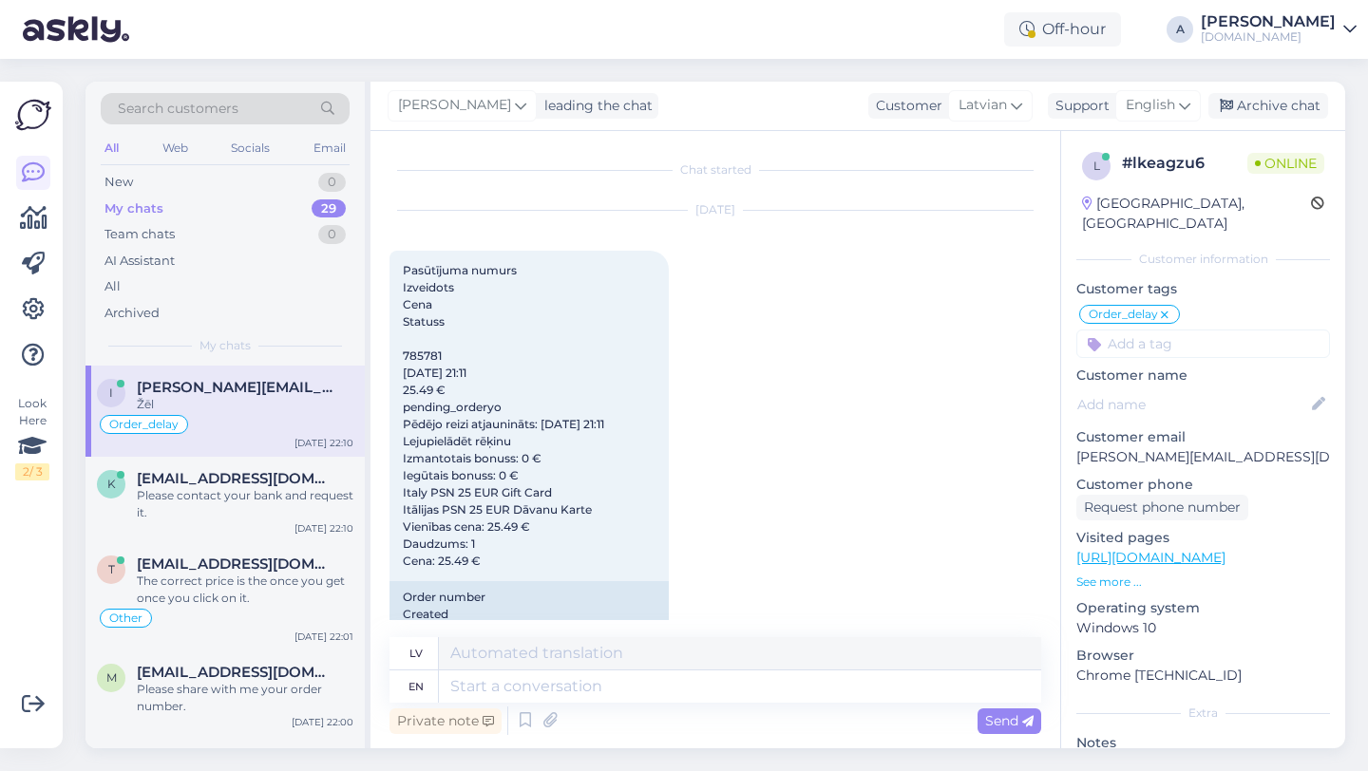
scroll to position [11849, 0]
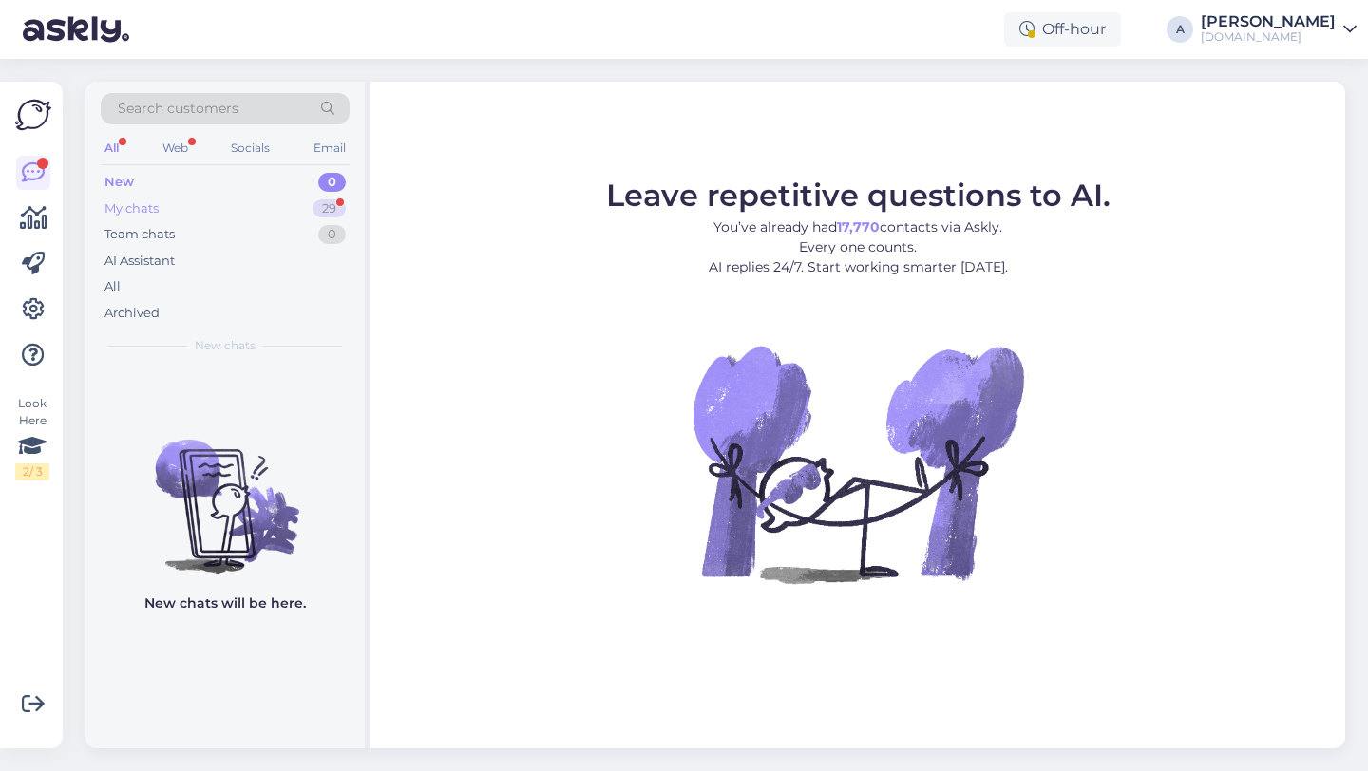
click at [330, 214] on div "29" at bounding box center [329, 209] width 33 height 19
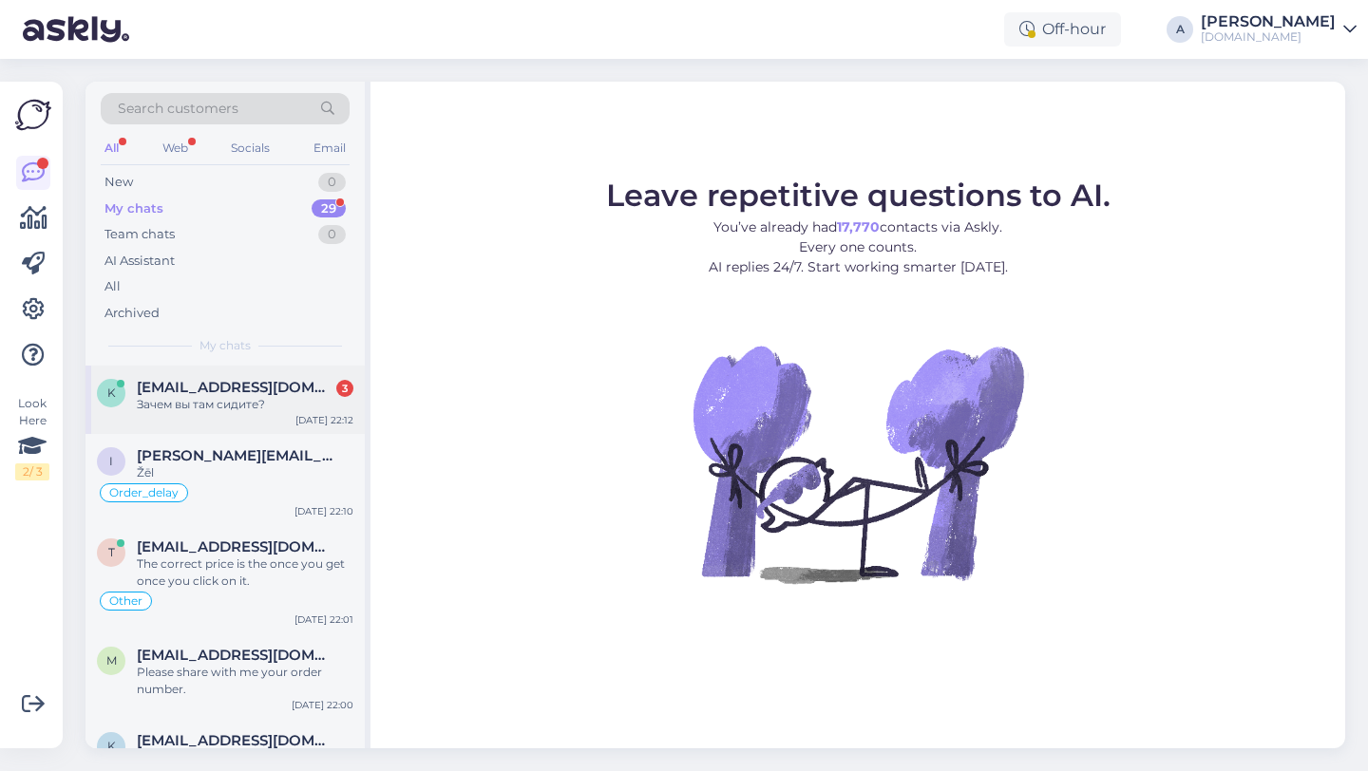
click at [251, 399] on div "Зачем вы там сидите?" at bounding box center [245, 404] width 217 height 17
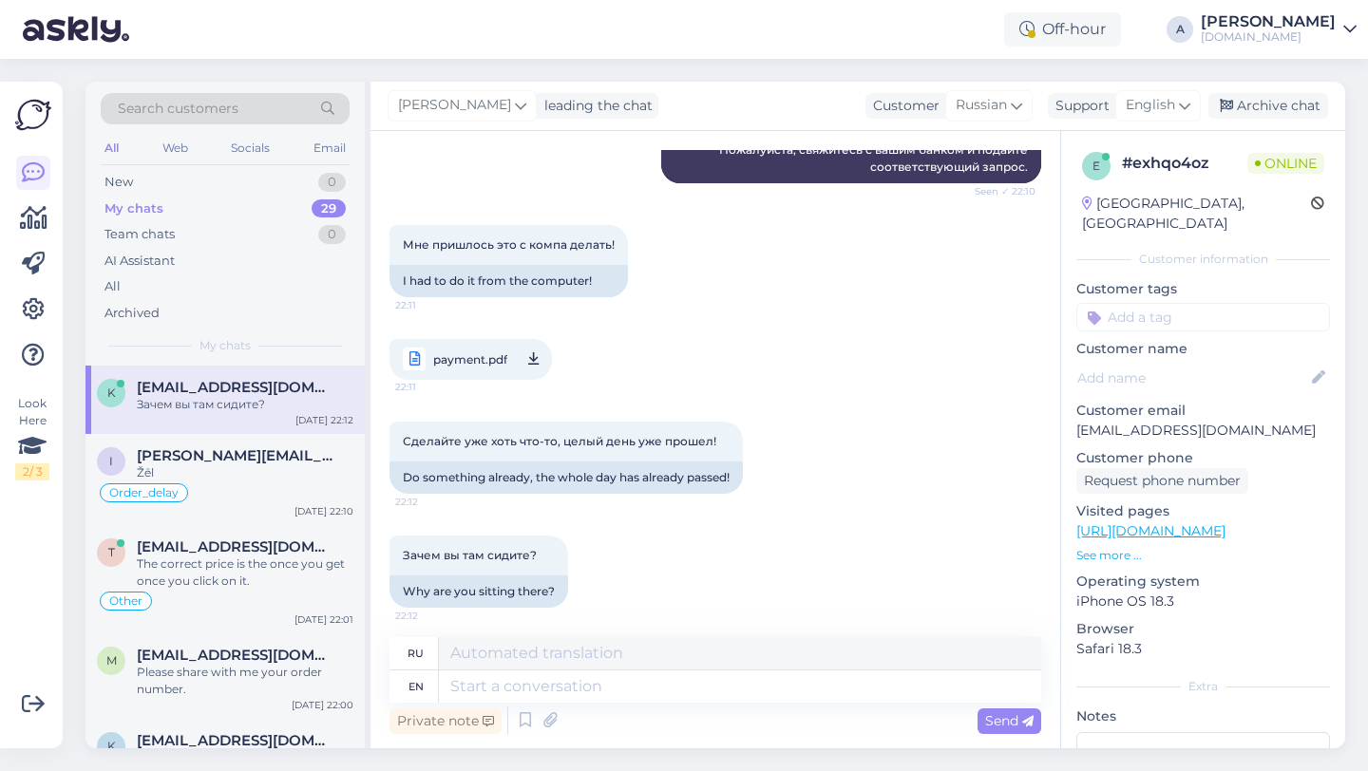
scroll to position [5153, 0]
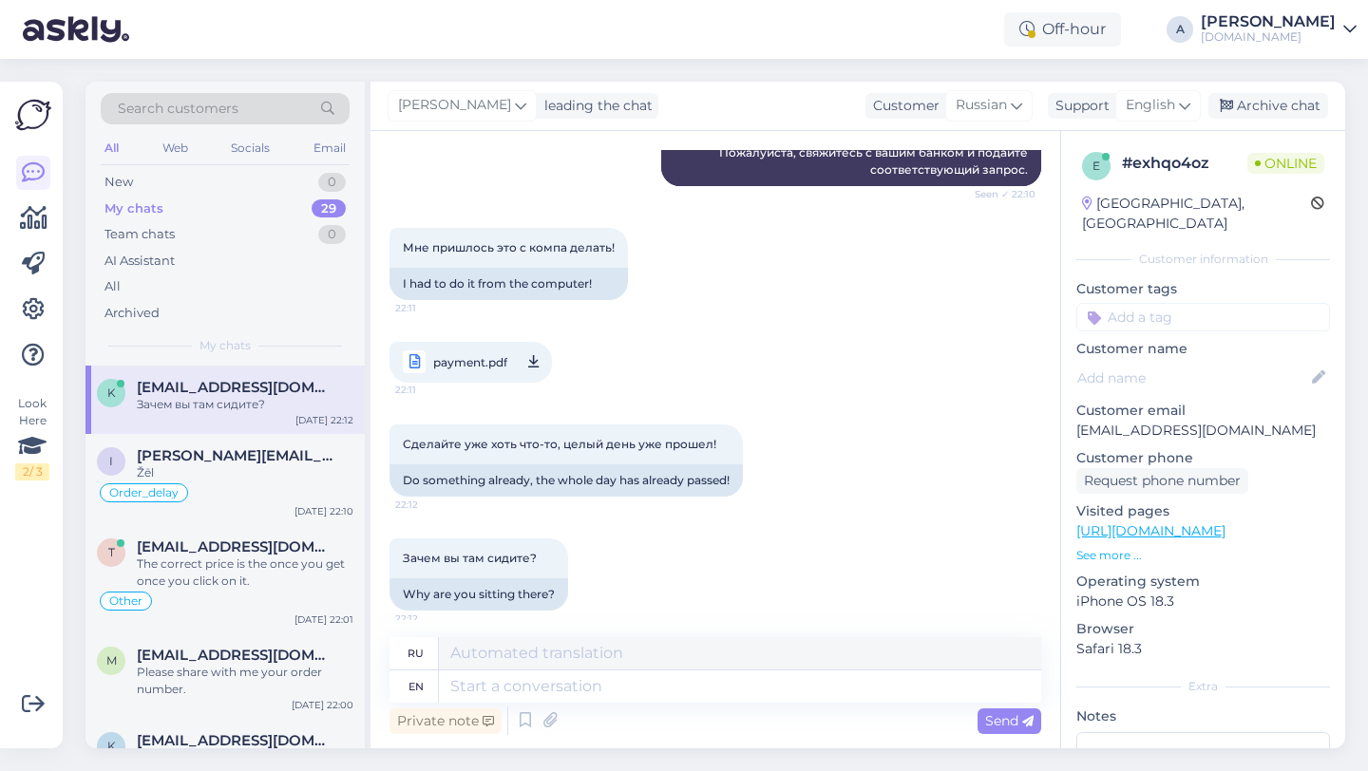
click at [509, 381] on link "payment.pdf 22:11" at bounding box center [471, 362] width 162 height 41
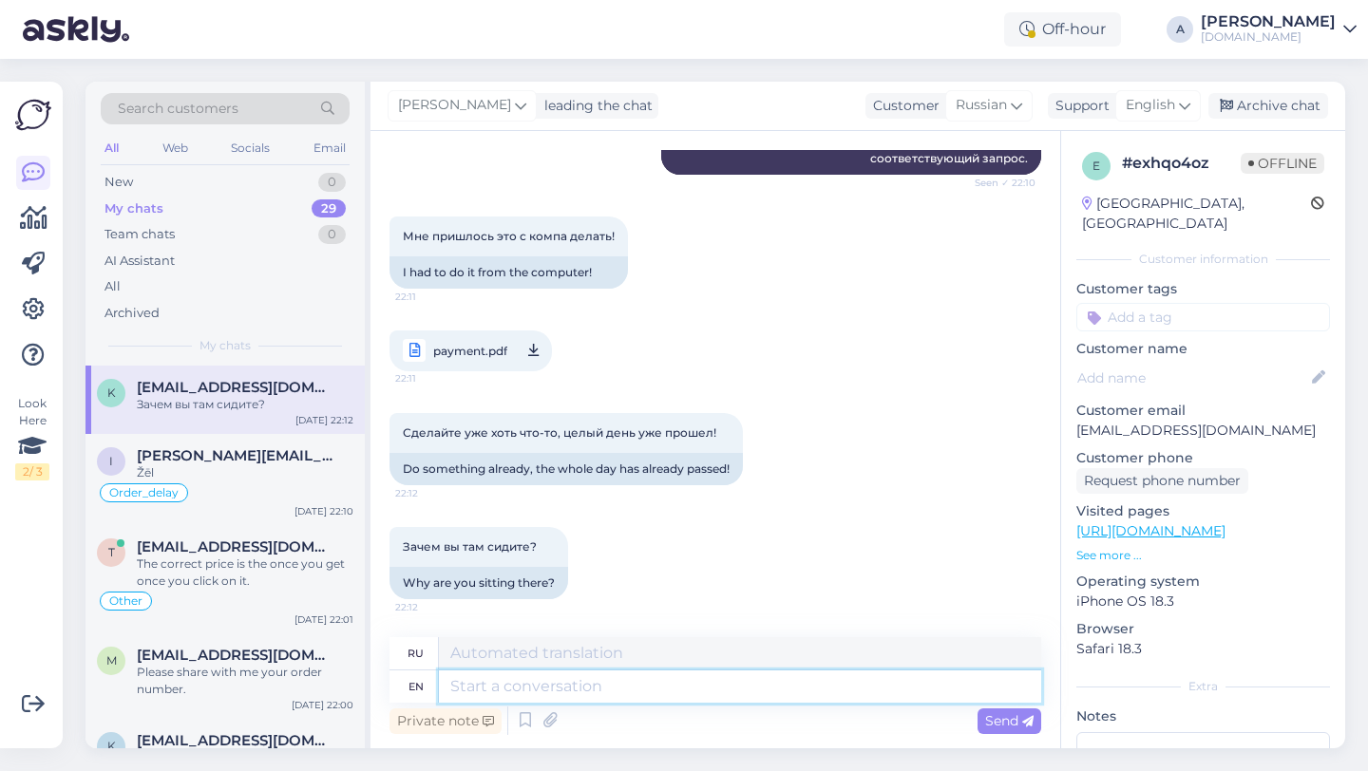
click at [525, 684] on textarea at bounding box center [740, 687] width 602 height 32
type textarea "Thanks!"
type textarea "Спасибо!"
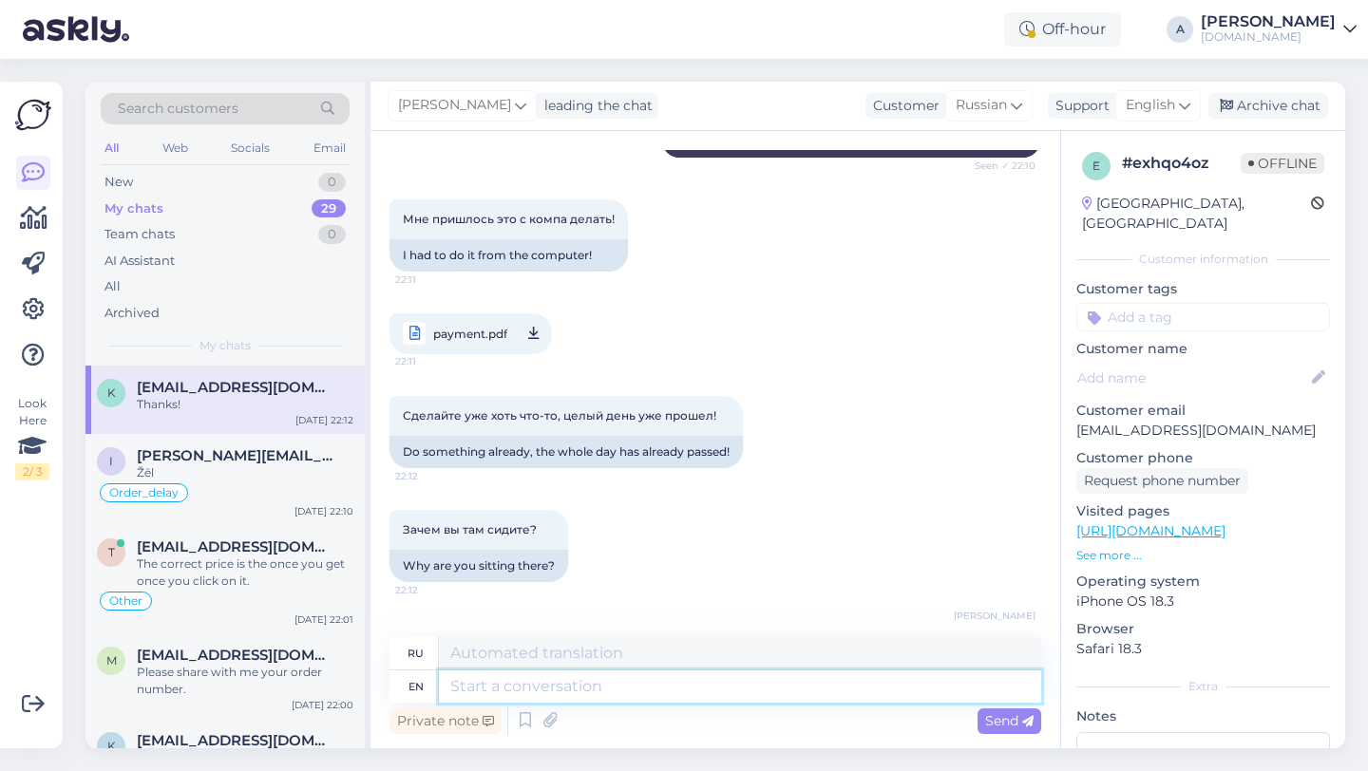
scroll to position [5296, 0]
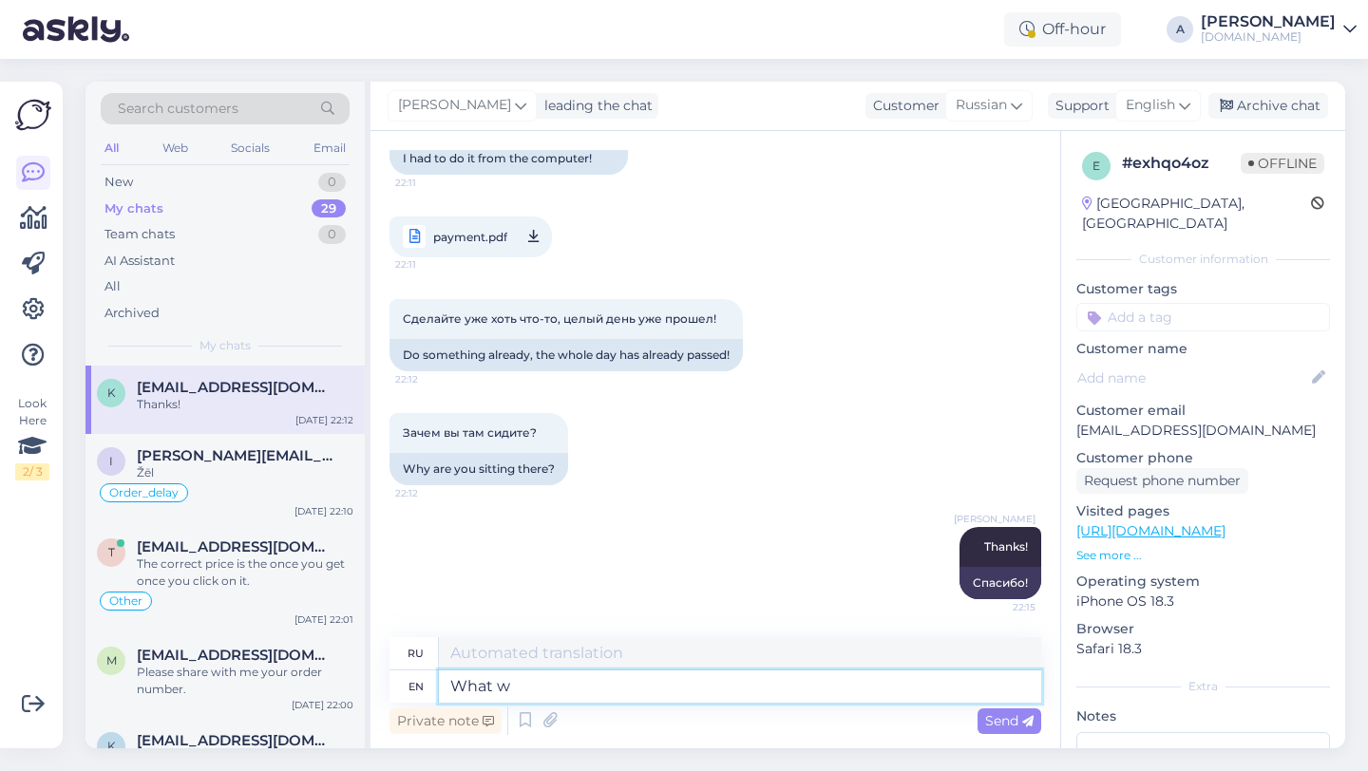
type textarea "What wa"
type textarea "Что"
type textarea "What was"
type textarea "Что было?"
type textarea "What was it that"
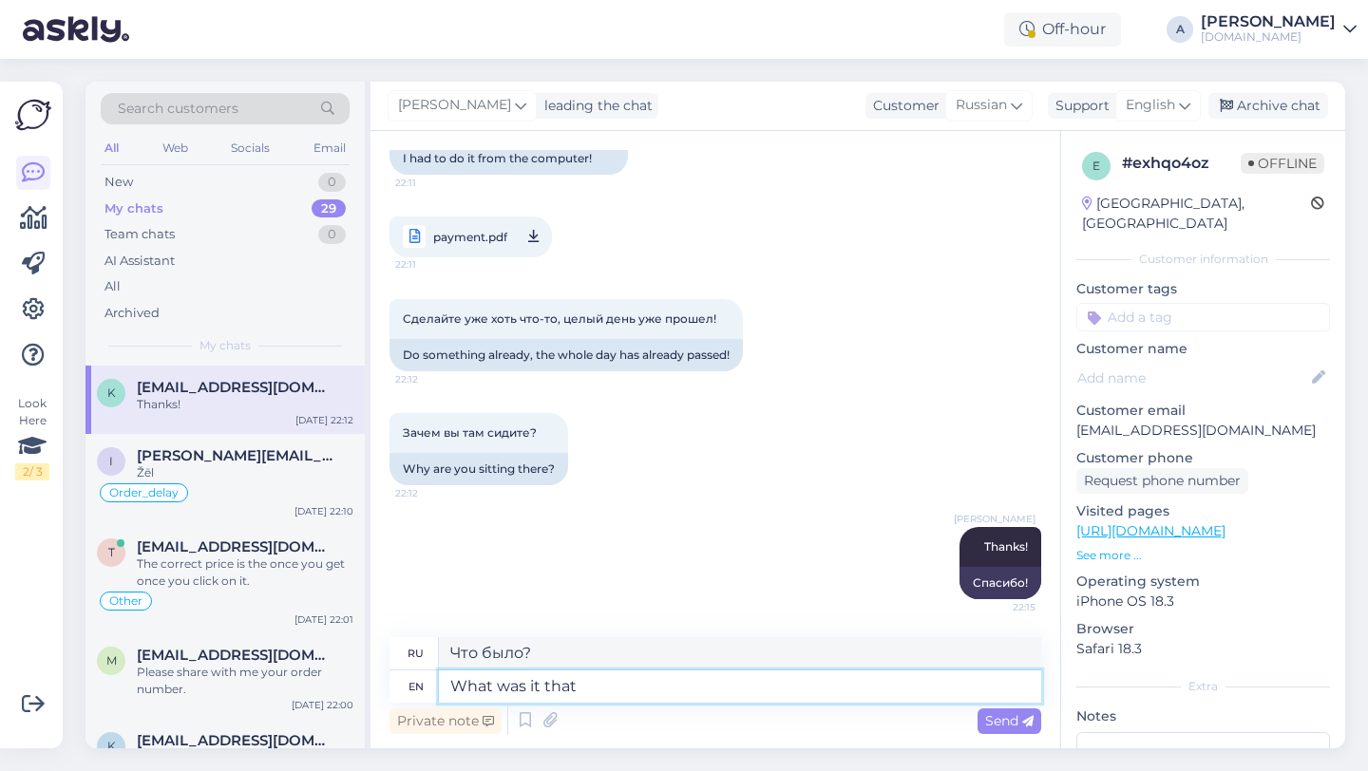
type textarea "Что это было?"
type textarea "What was it that you"
type textarea "Что это было, что ты"
type textarea "What was it that you bought?"
type textarea "Что вы купили?"
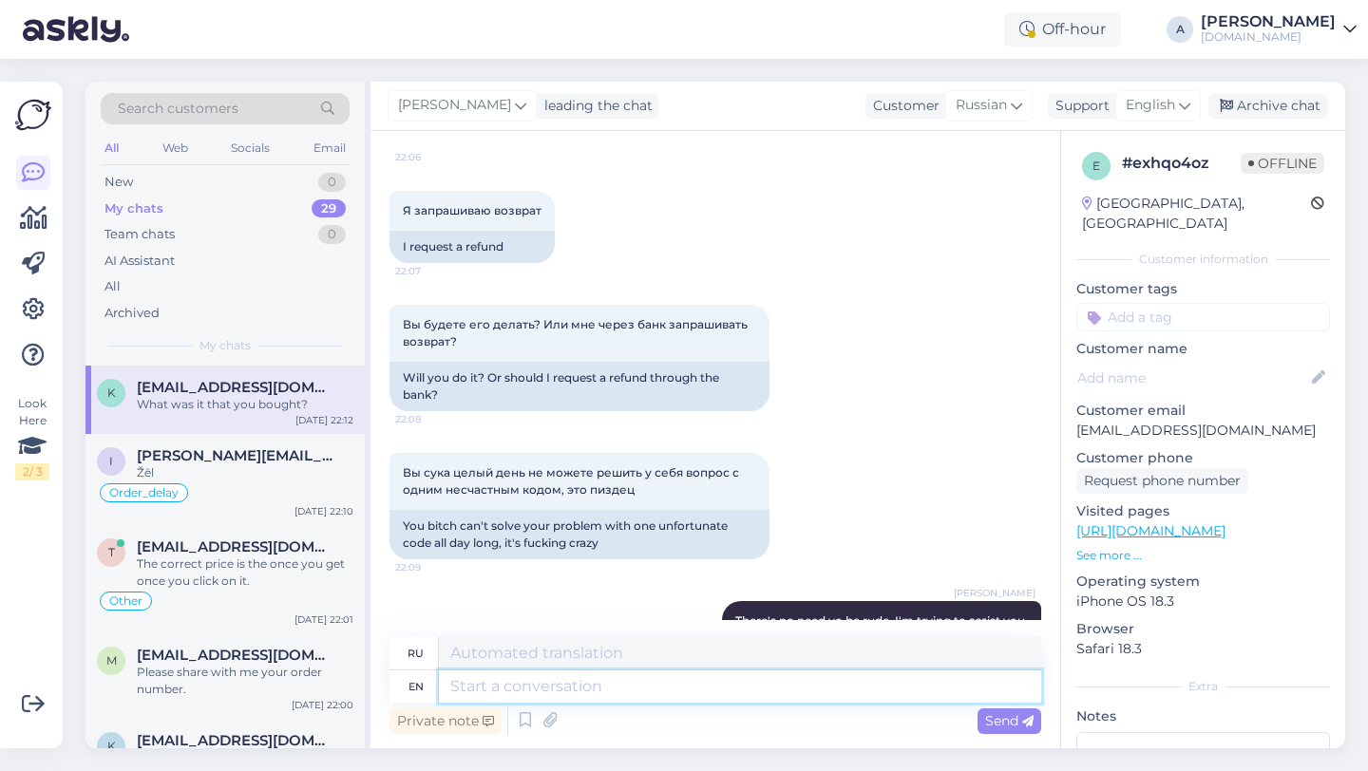
scroll to position [5410, 0]
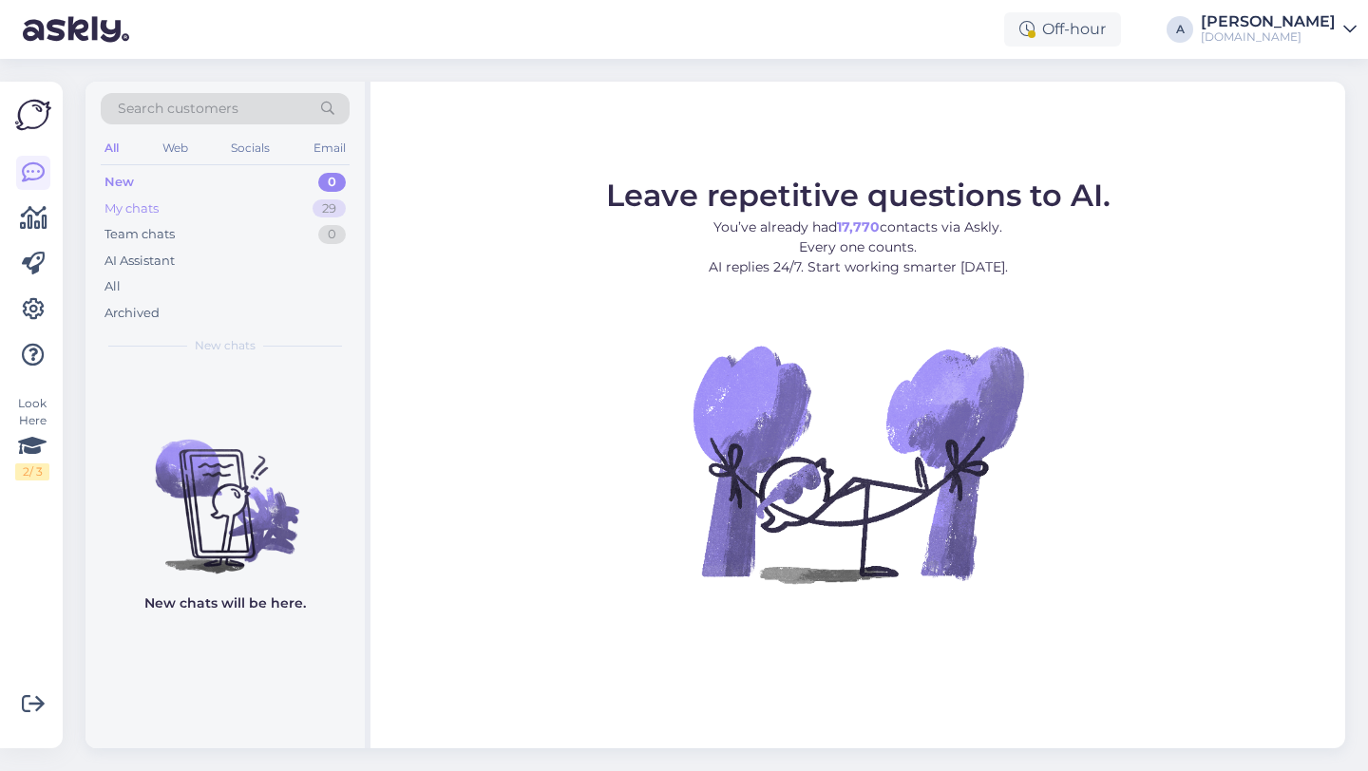
click at [318, 211] on div "29" at bounding box center [329, 209] width 33 height 19
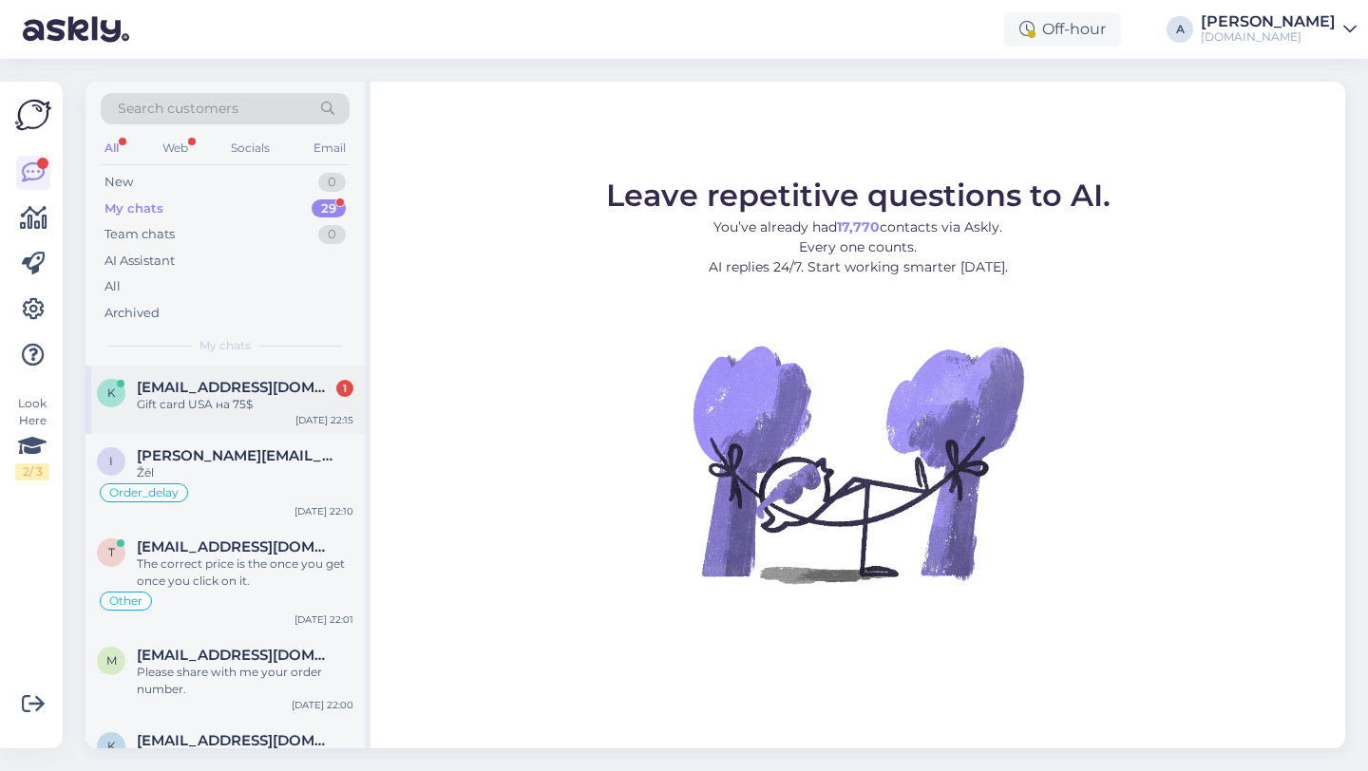
click at [228, 384] on span "[EMAIL_ADDRESS][DOMAIN_NAME]" at bounding box center [236, 387] width 198 height 17
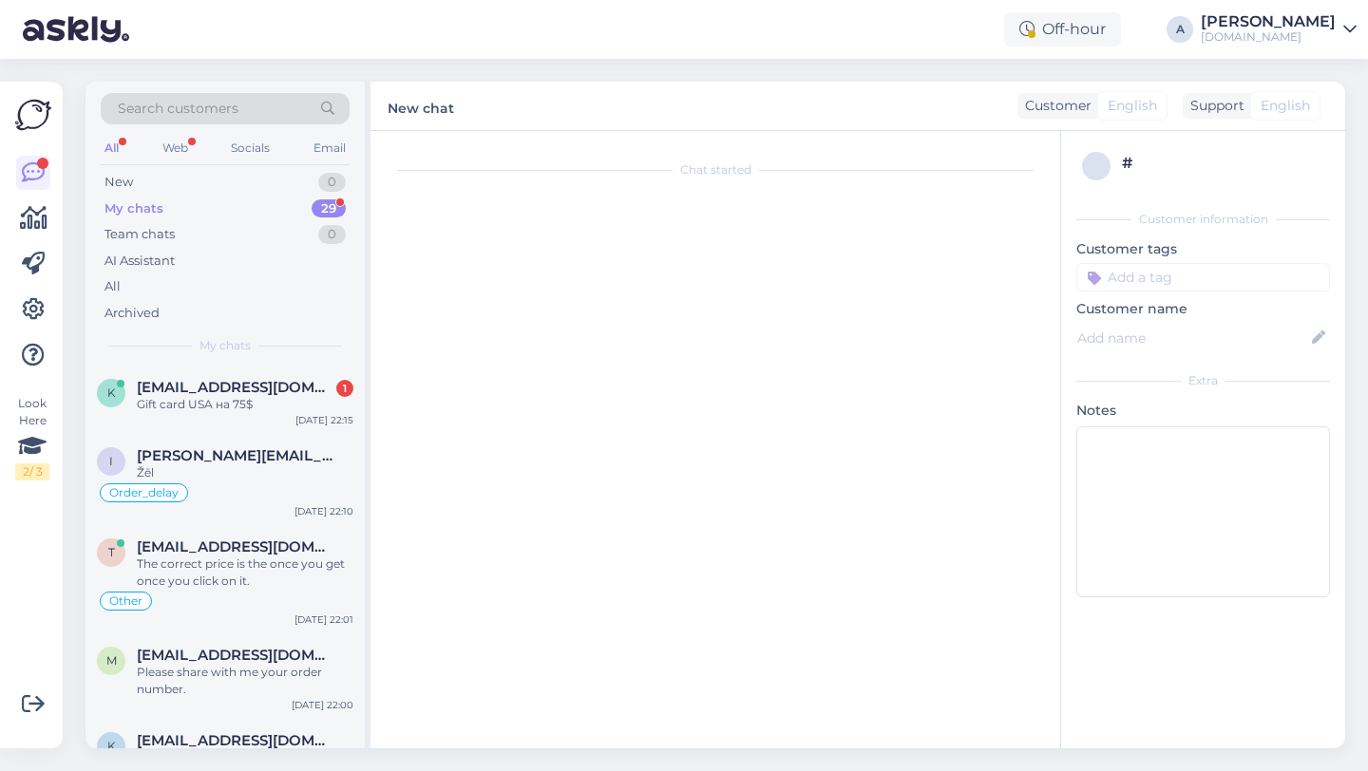
scroll to position [5524, 0]
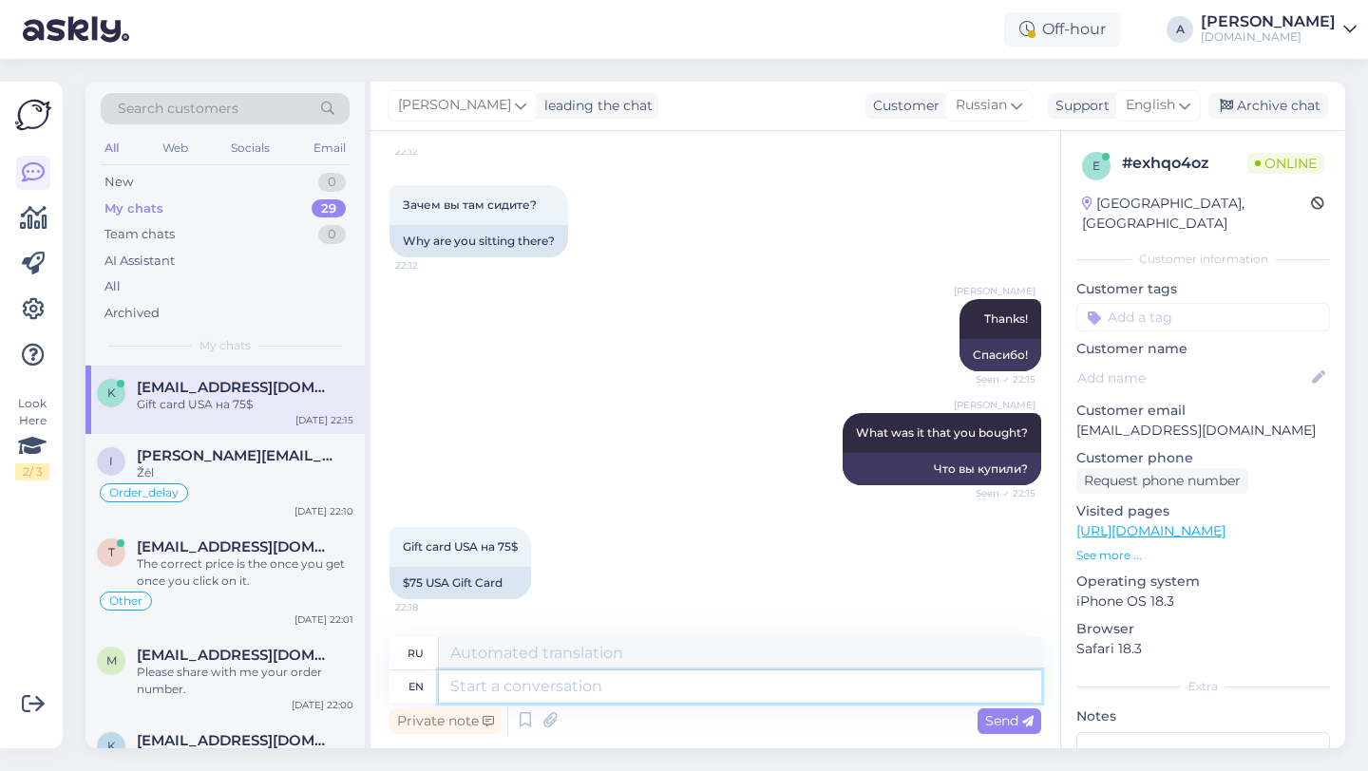
click at [572, 690] on textarea at bounding box center [740, 687] width 602 height 32
type textarea "Please gi"
type textarea "Пожалуйста"
type textarea "Please give me a"
type textarea "Пожалуйста, дайте"
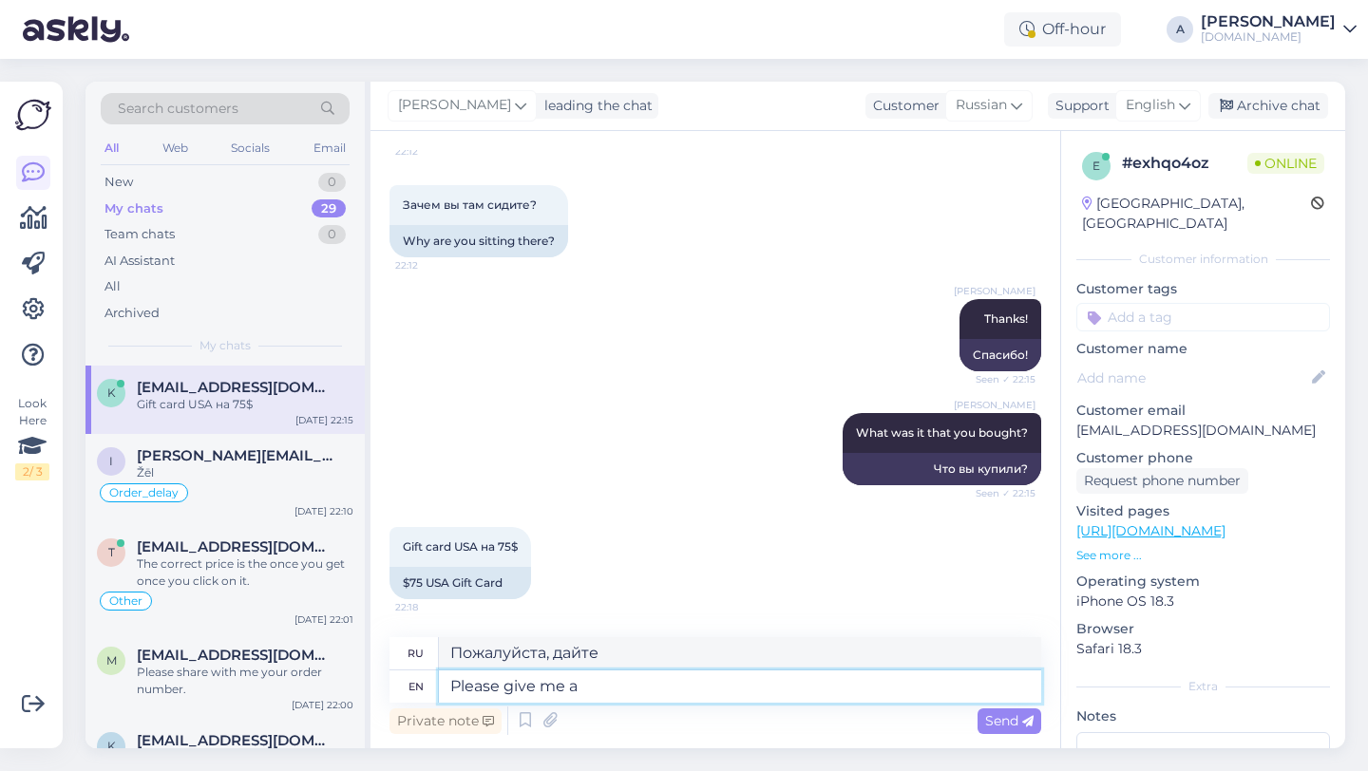
type textarea "Please give me a m"
type textarea "Пожалуйста, дайте мне"
type textarea "Please give me a moment."
type textarea "Пожалуйста, дайте мне минутку."
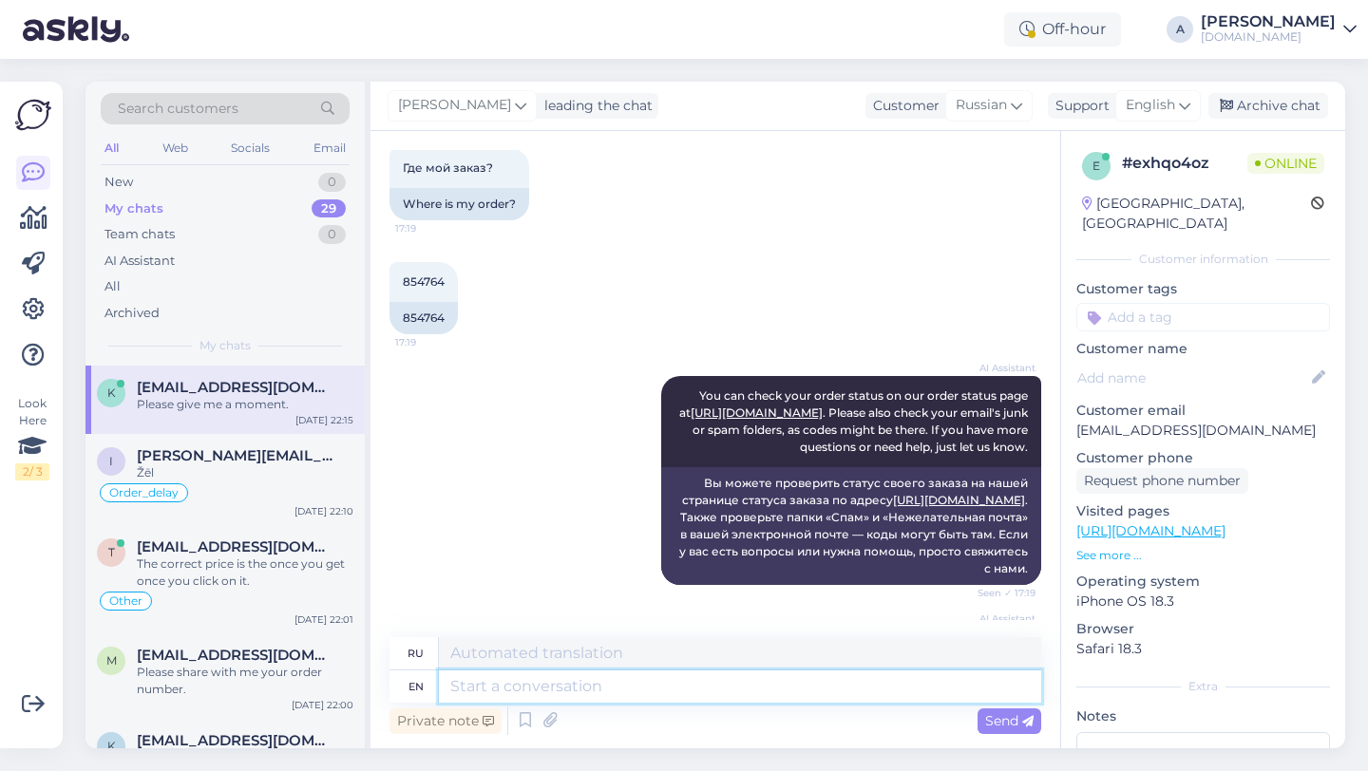
scroll to position [0, 0]
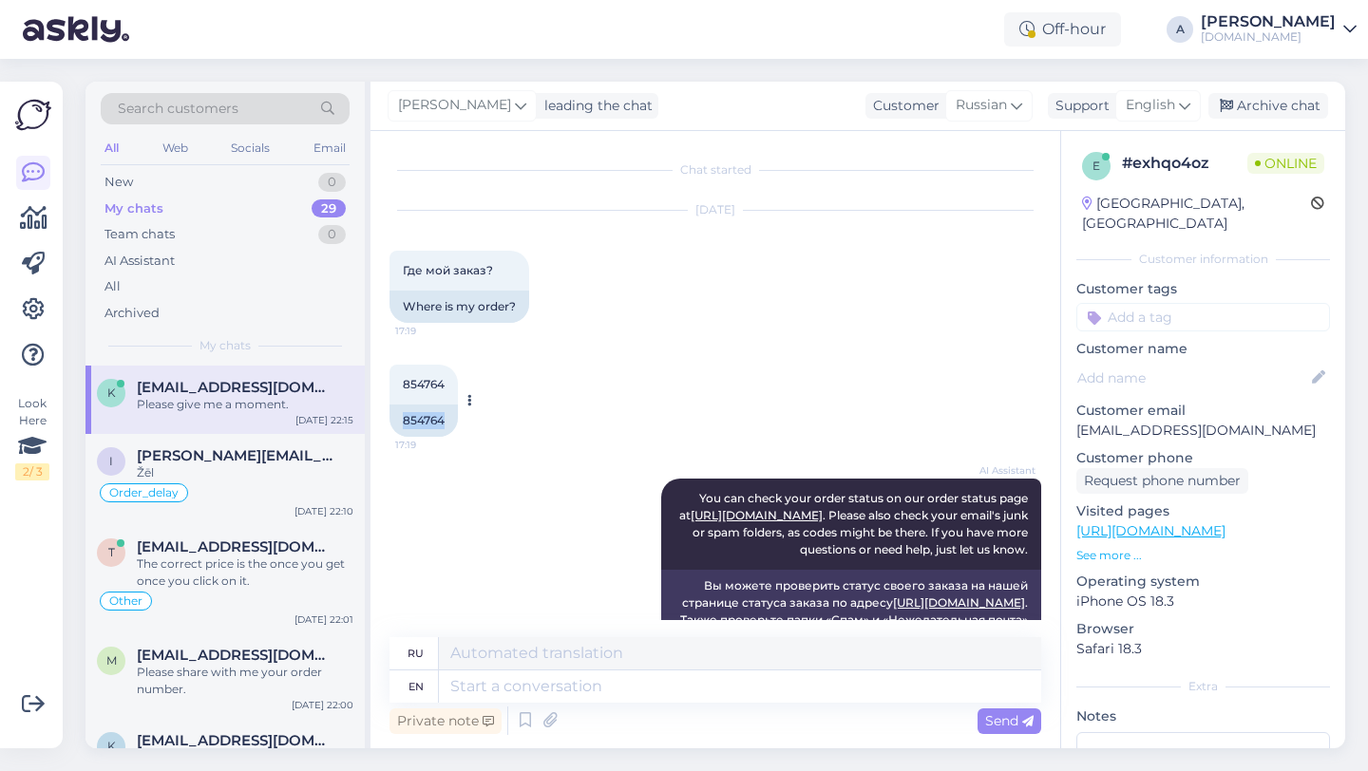
drag, startPoint x: 455, startPoint y: 422, endPoint x: 393, endPoint y: 415, distance: 62.1
click at [393, 414] on div "854764" at bounding box center [424, 421] width 68 height 32
copy div "854764"
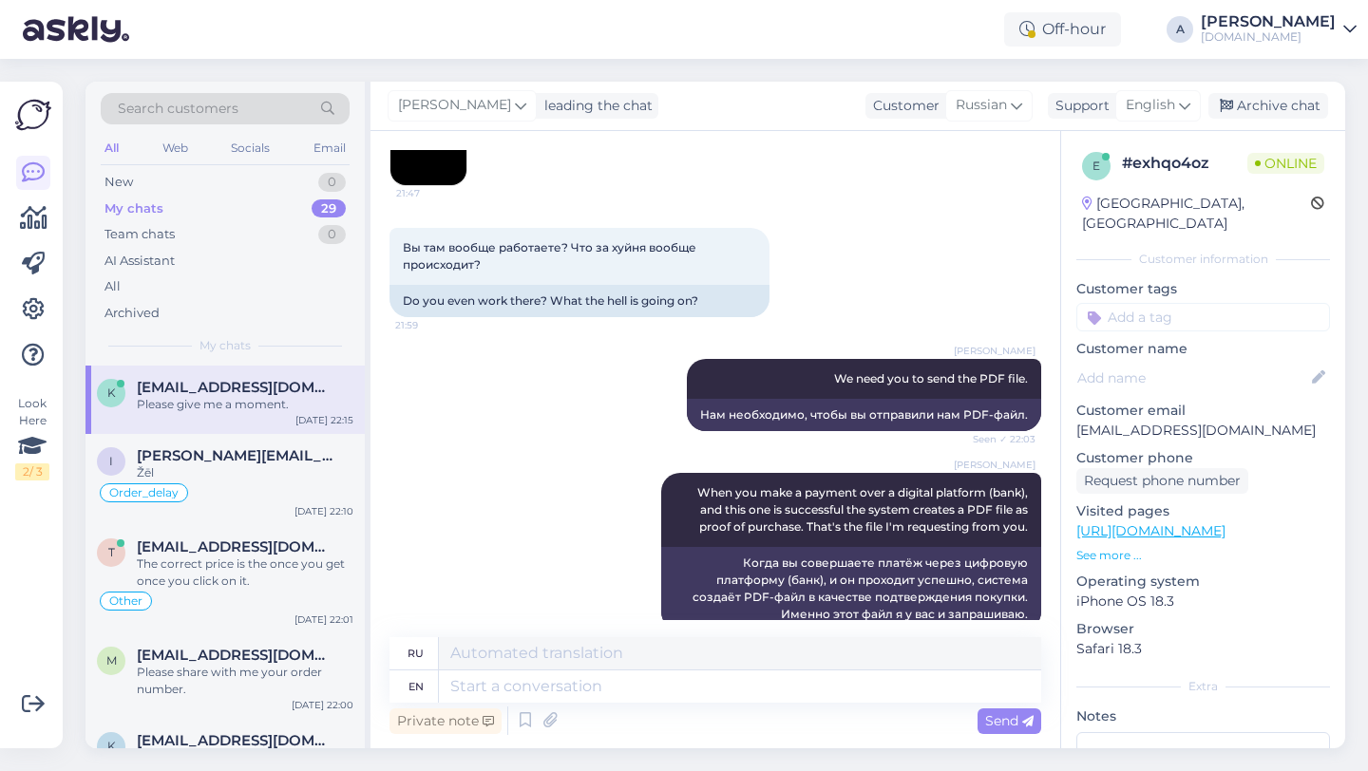
scroll to position [5638, 0]
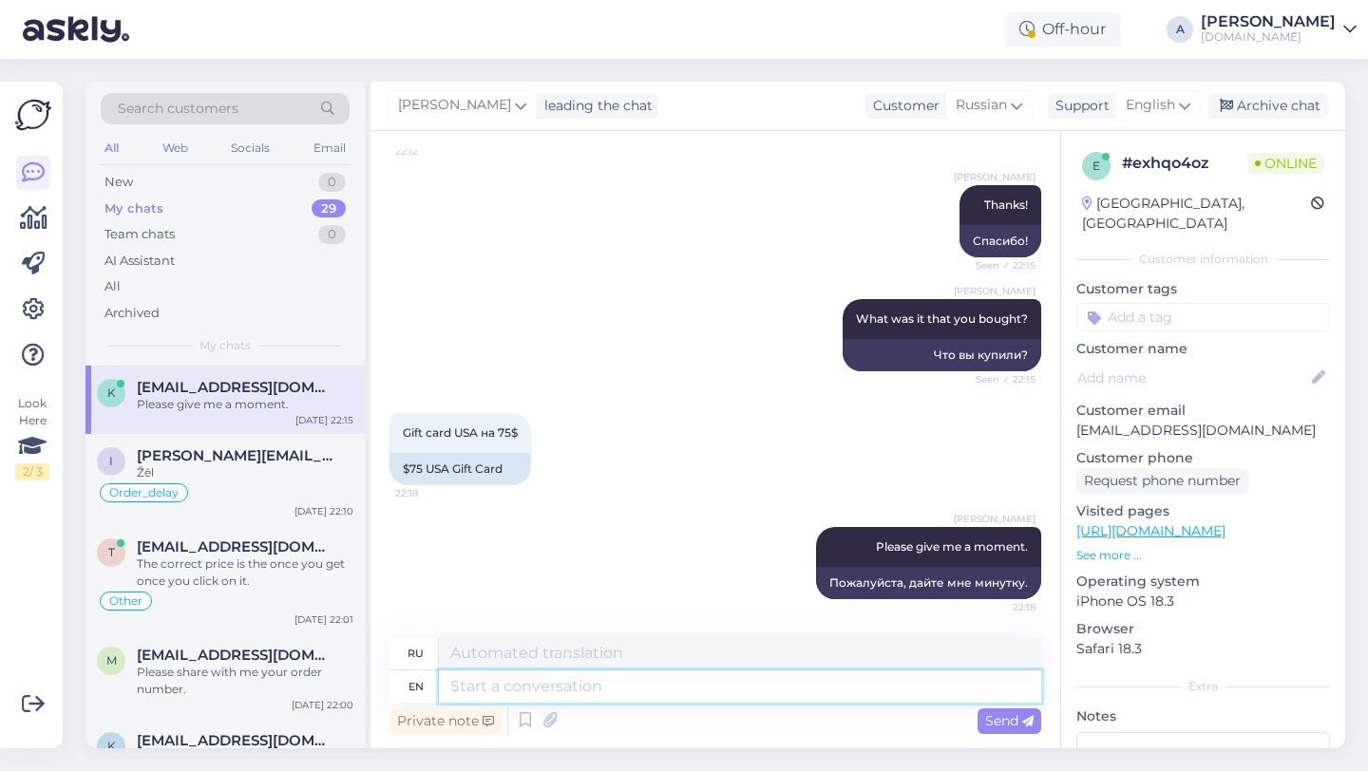
click at [588, 689] on textarea at bounding box center [740, 687] width 602 height 32
paste textarea "[URL][DOMAIN_NAME]"
type textarea "[URL][DOMAIN_NAME]"
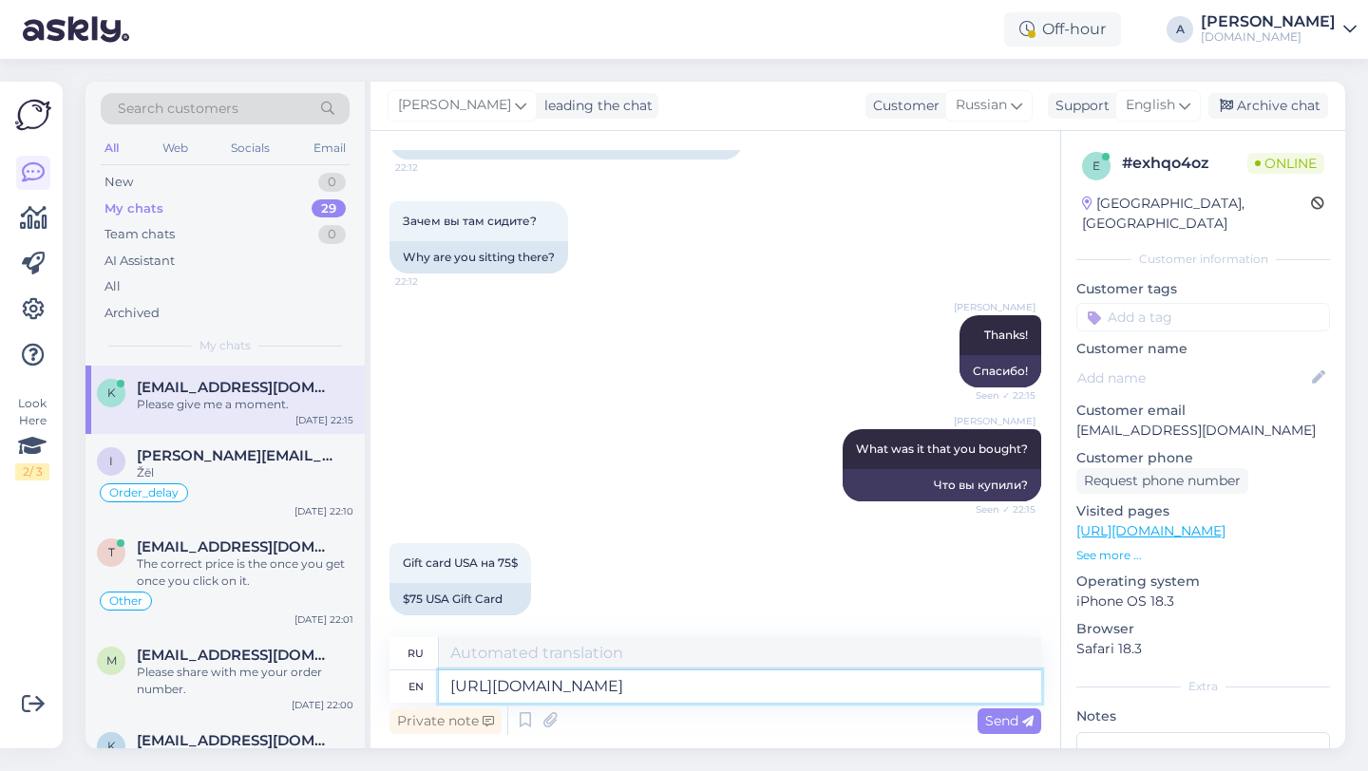
type textarea "[URL][DOMAIN_NAME]"
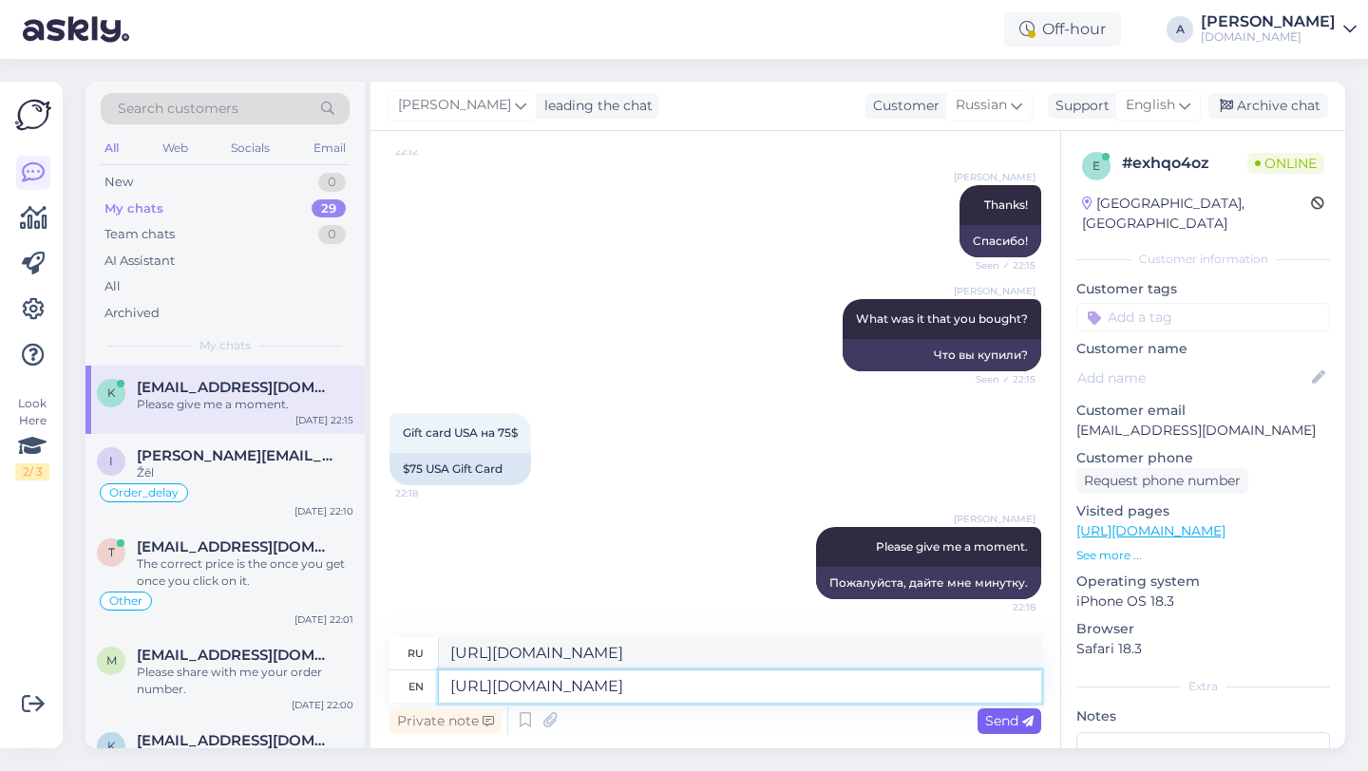
type textarea "[URL][DOMAIN_NAME]"
click at [1002, 724] on span "Send" at bounding box center [1009, 721] width 48 height 17
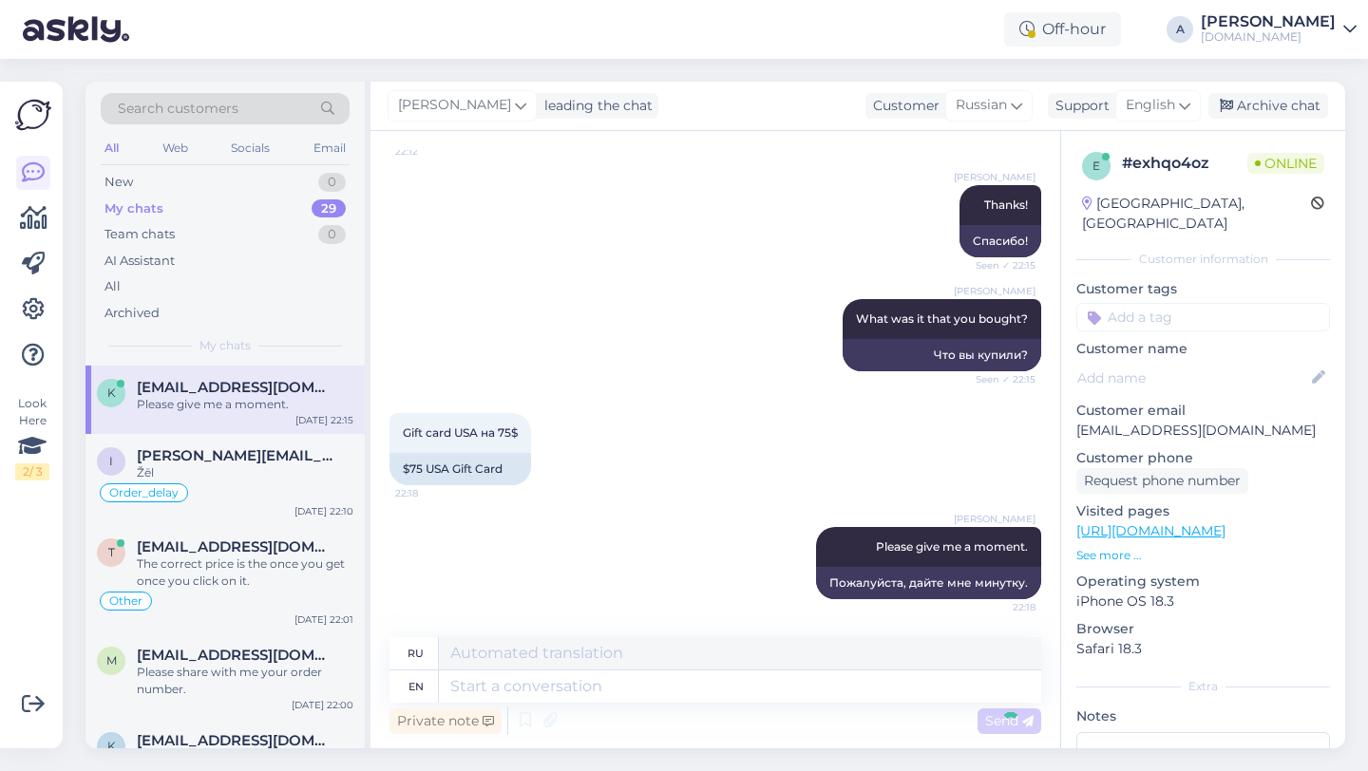
scroll to position [5752, 0]
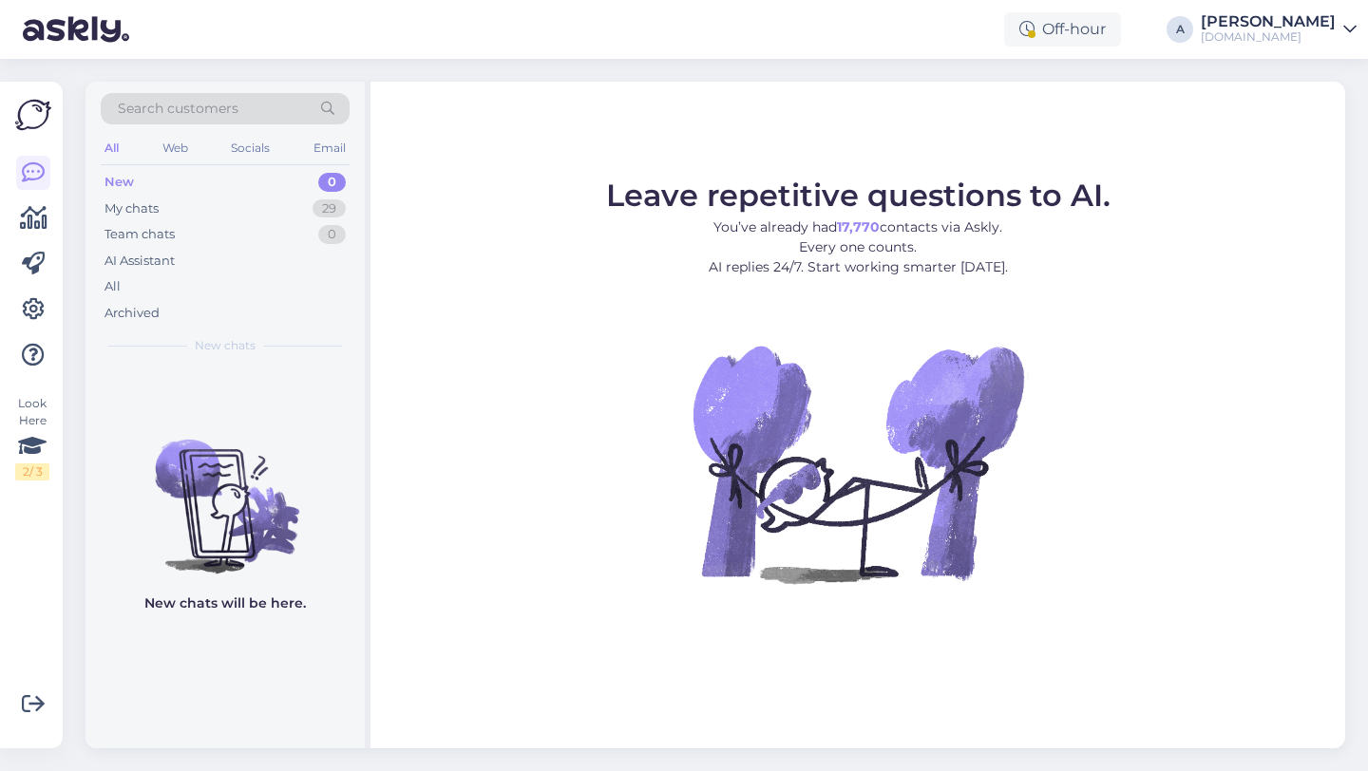
click at [330, 208] on div "29" at bounding box center [329, 209] width 33 height 19
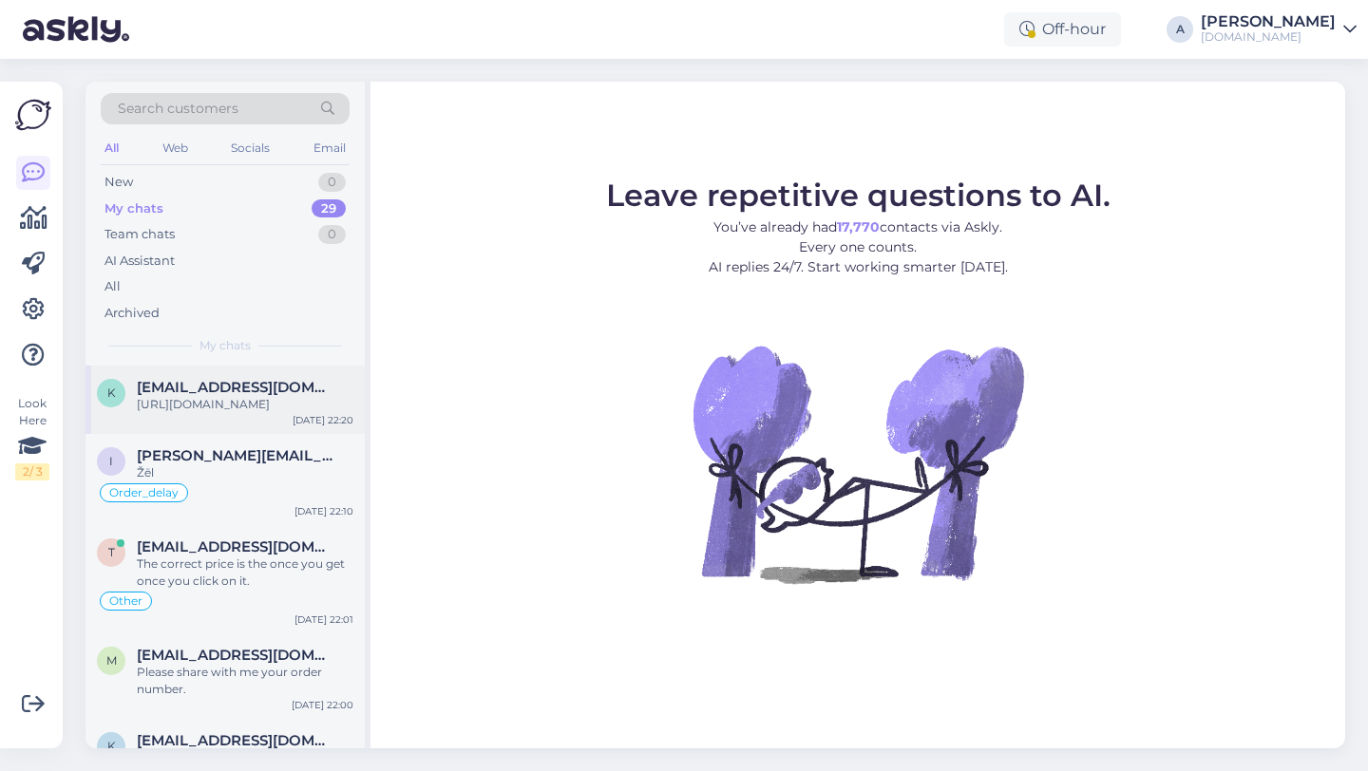
click at [269, 407] on div "[URL][DOMAIN_NAME]" at bounding box center [245, 404] width 217 height 17
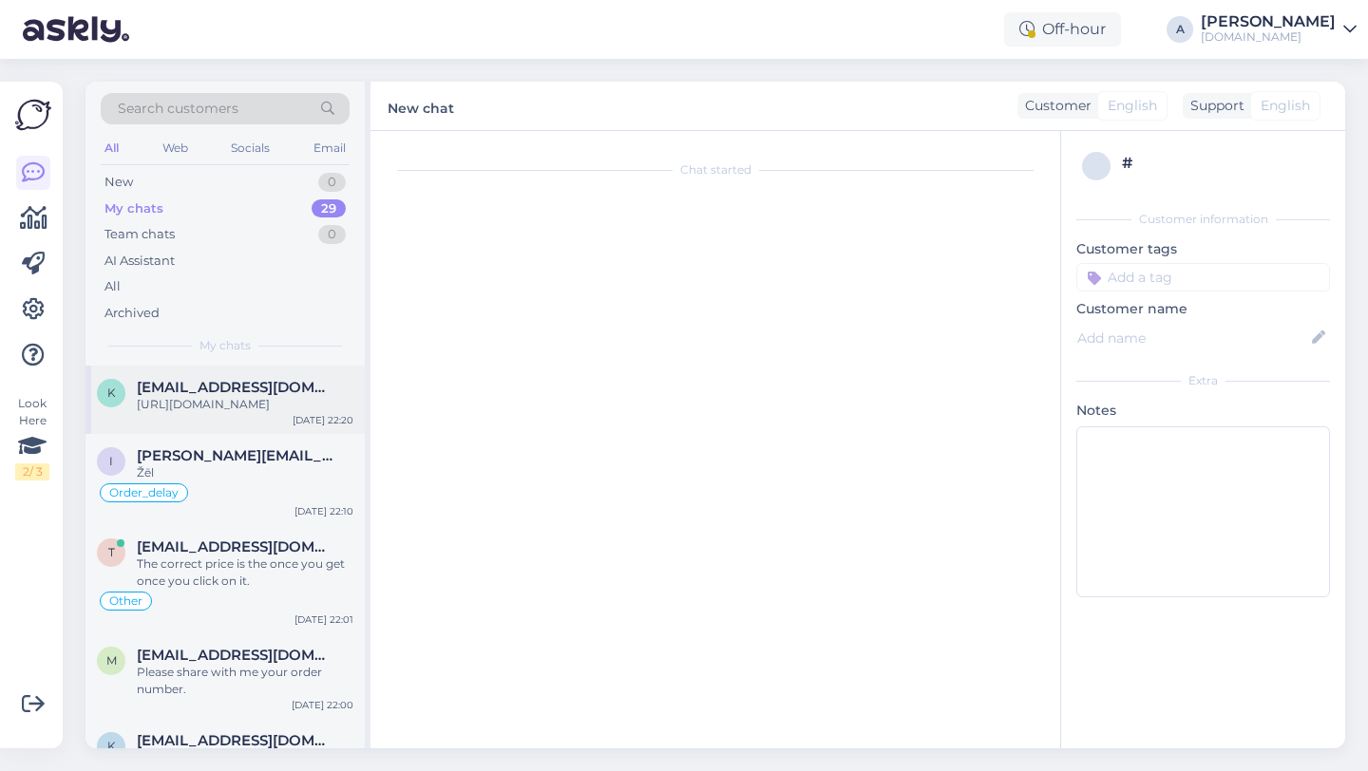
scroll to position [5752, 0]
